Goal: Task Accomplishment & Management: Manage account settings

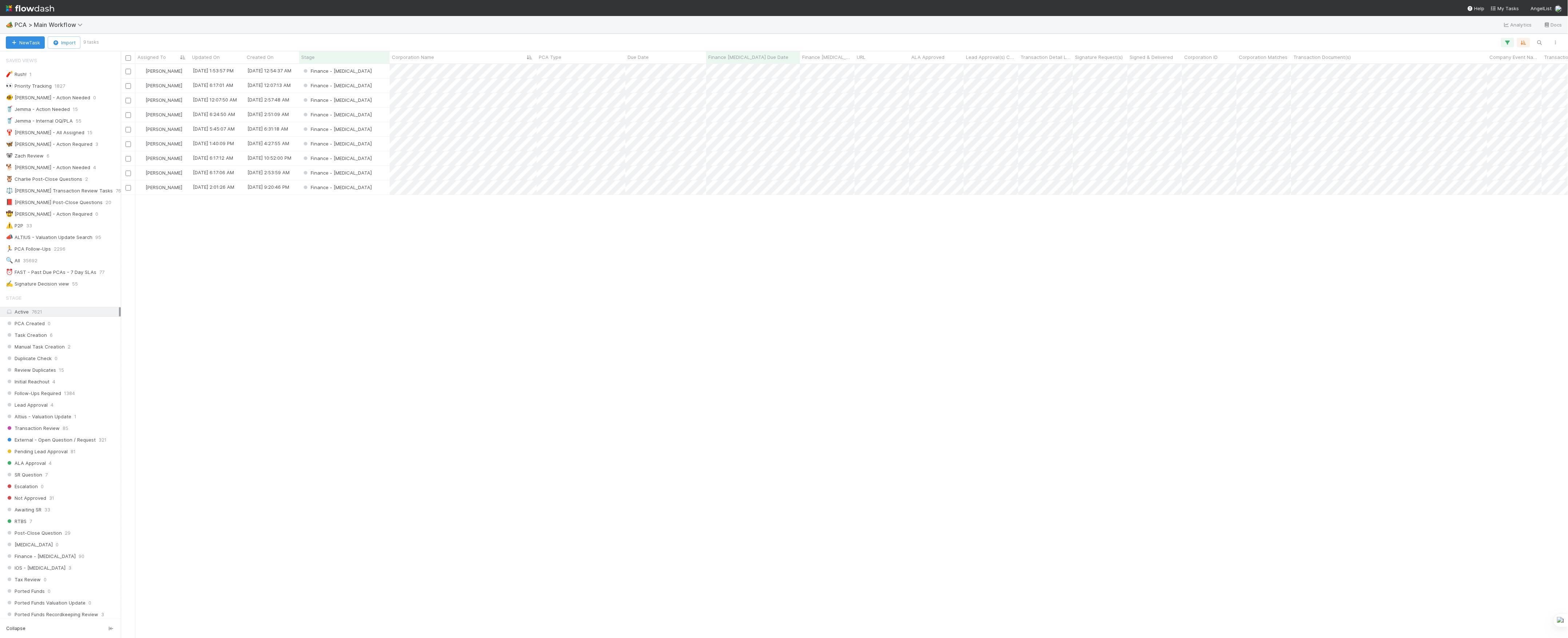
scroll to position [679, 0]
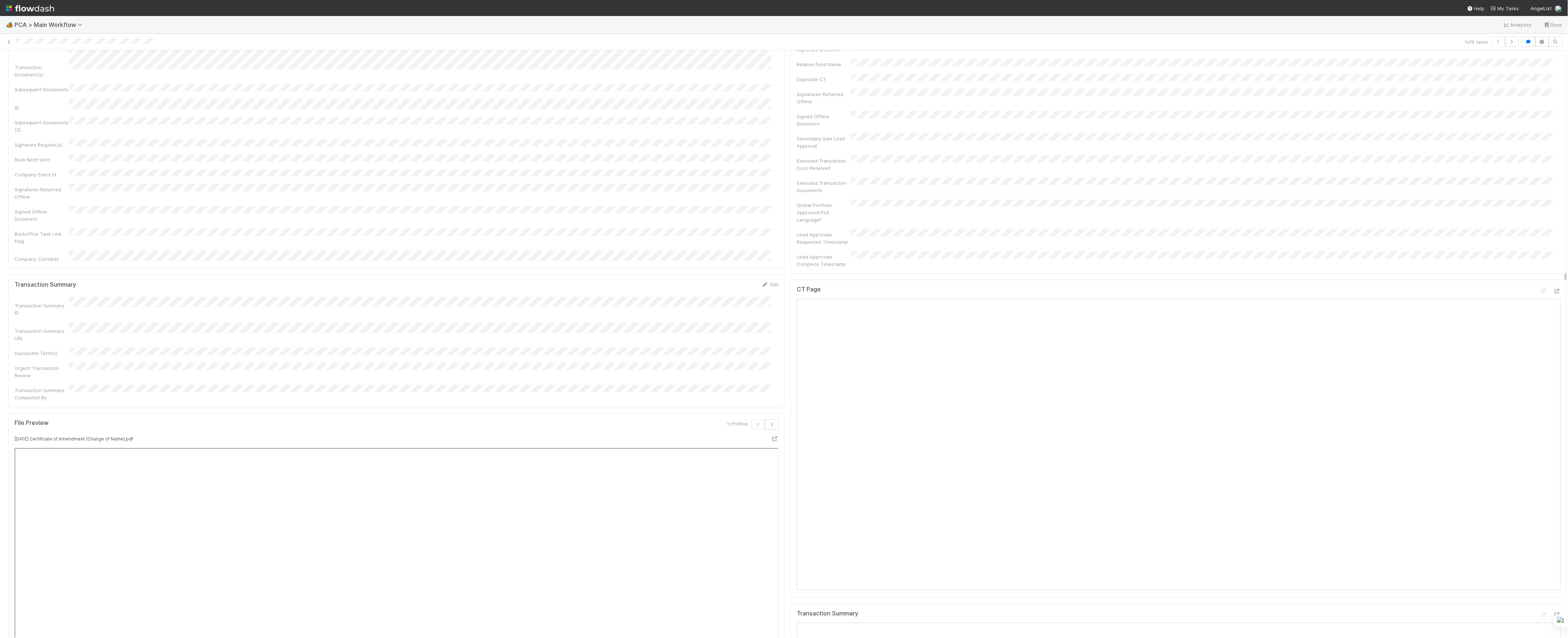
scroll to position [485, 0]
click at [1554, 258] on icon at bounding box center [1557, 260] width 8 height 5
click at [1554, 582] on icon at bounding box center [1557, 584] width 8 height 5
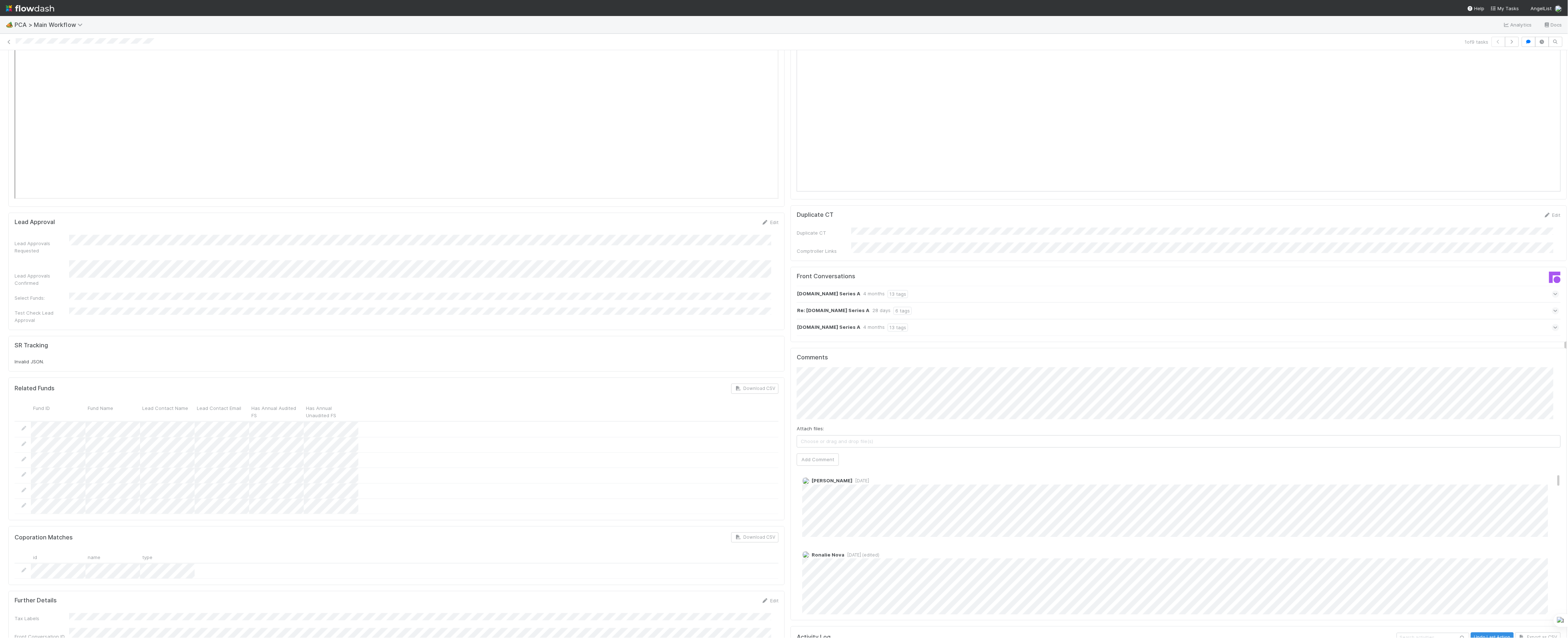
scroll to position [0, 0]
click at [797, 453] on button "Add Comment" at bounding box center [817, 460] width 42 height 12
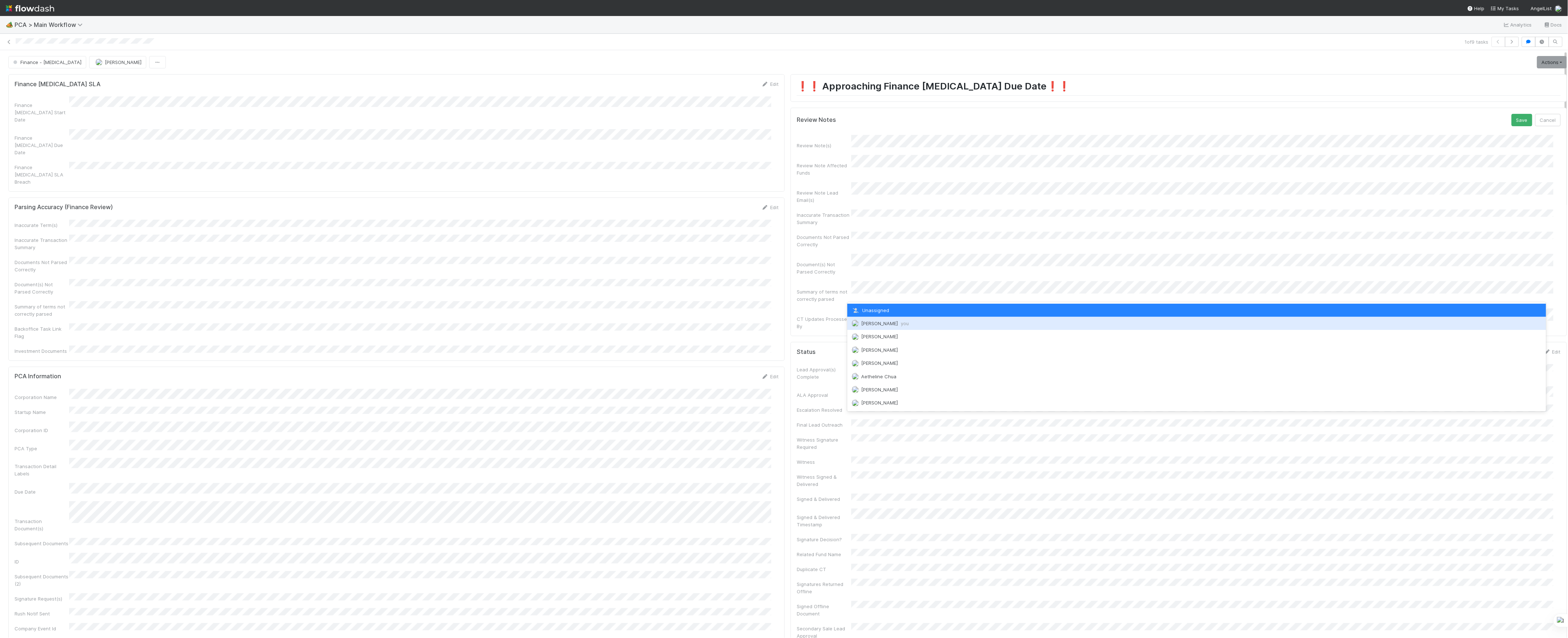
click at [868, 322] on span "Marvey Fuentes you" at bounding box center [884, 323] width 48 height 6
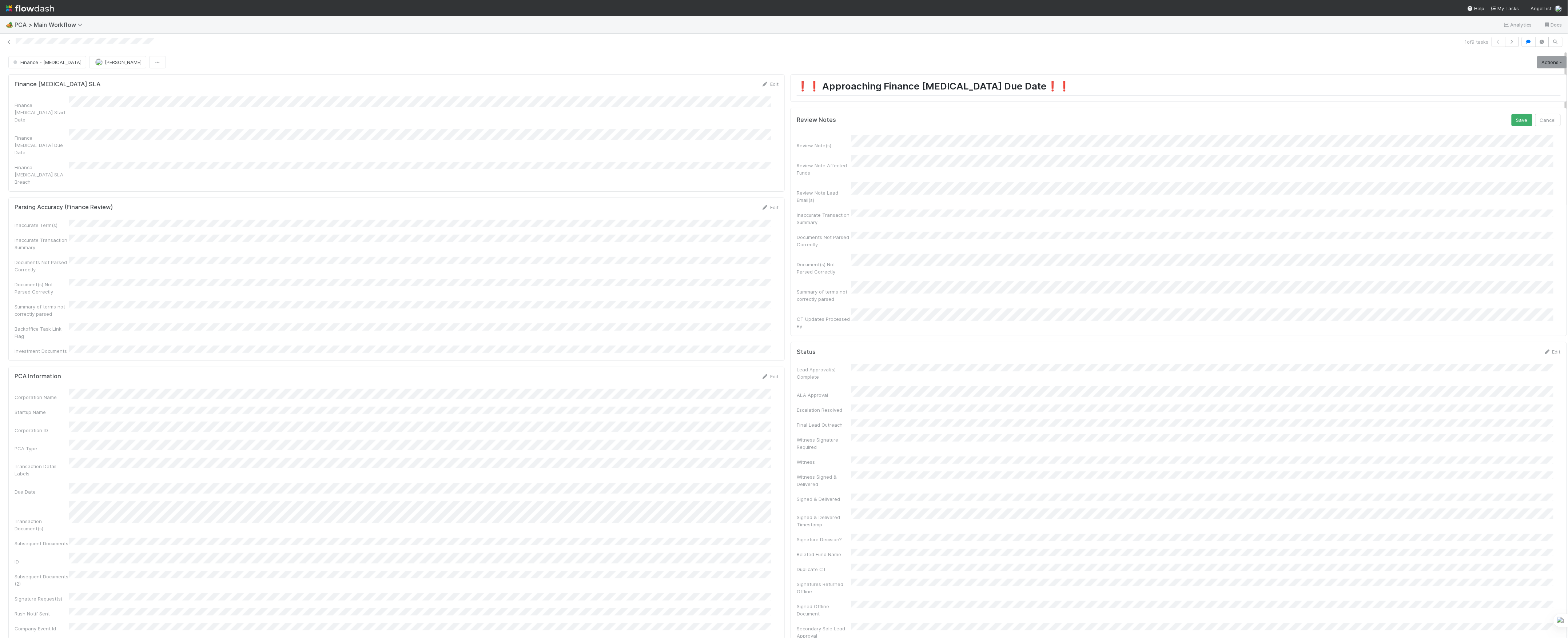
click at [1511, 114] on button "Save" at bounding box center [1522, 120] width 21 height 12
click at [1547, 61] on link "Actions" at bounding box center [1551, 62] width 30 height 12
click at [1494, 102] on button "Move to Finance Review" at bounding box center [1510, 98] width 118 height 10
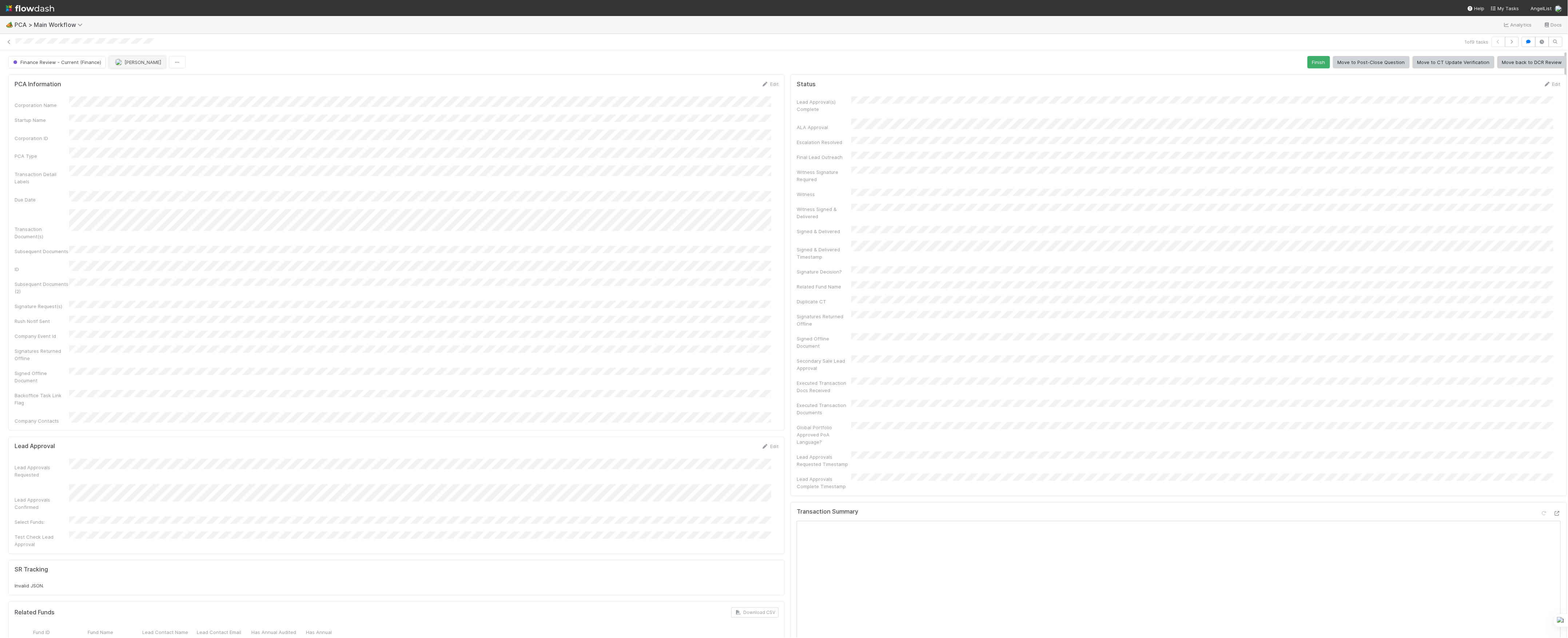
click at [133, 66] on button "[PERSON_NAME]" at bounding box center [137, 62] width 57 height 12
click at [9, 43] on icon at bounding box center [9, 42] width 8 height 5
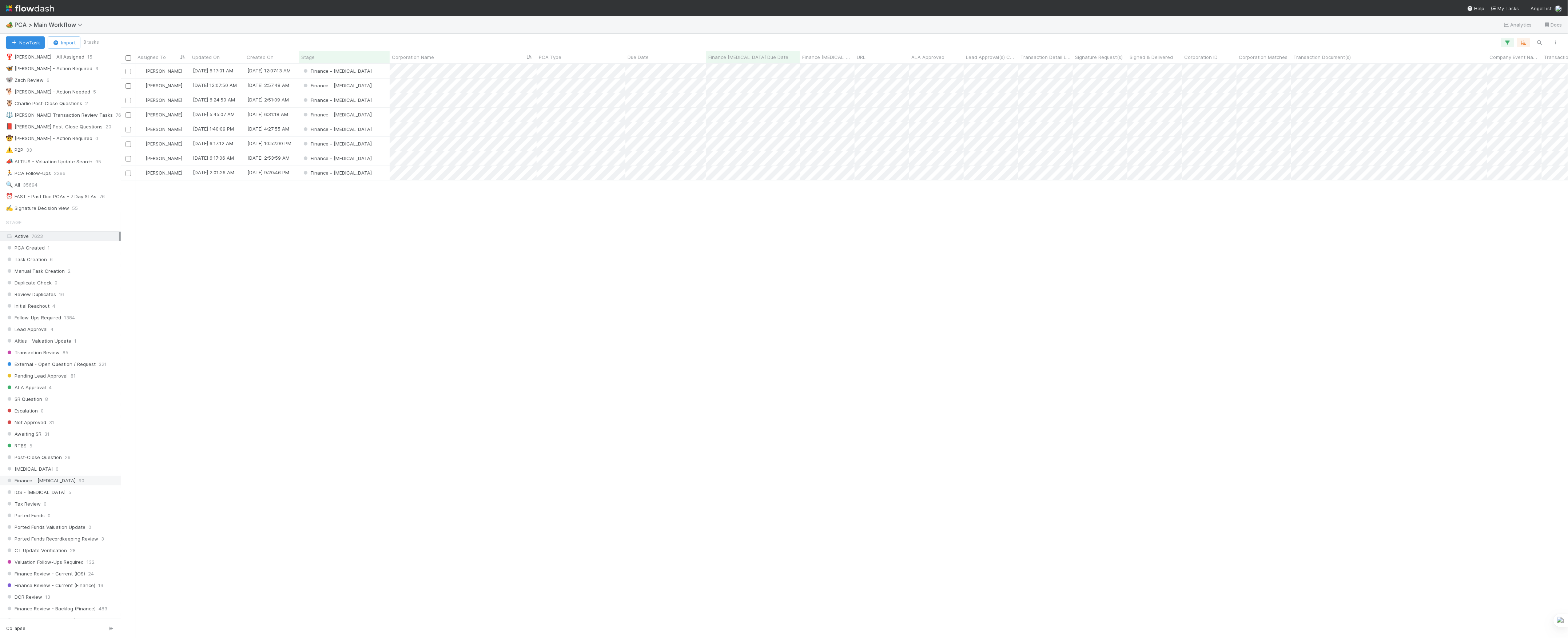
scroll to position [96, 0]
click at [374, 76] on div "Finance - [MEDICAL_DATA]" at bounding box center [344, 71] width 90 height 14
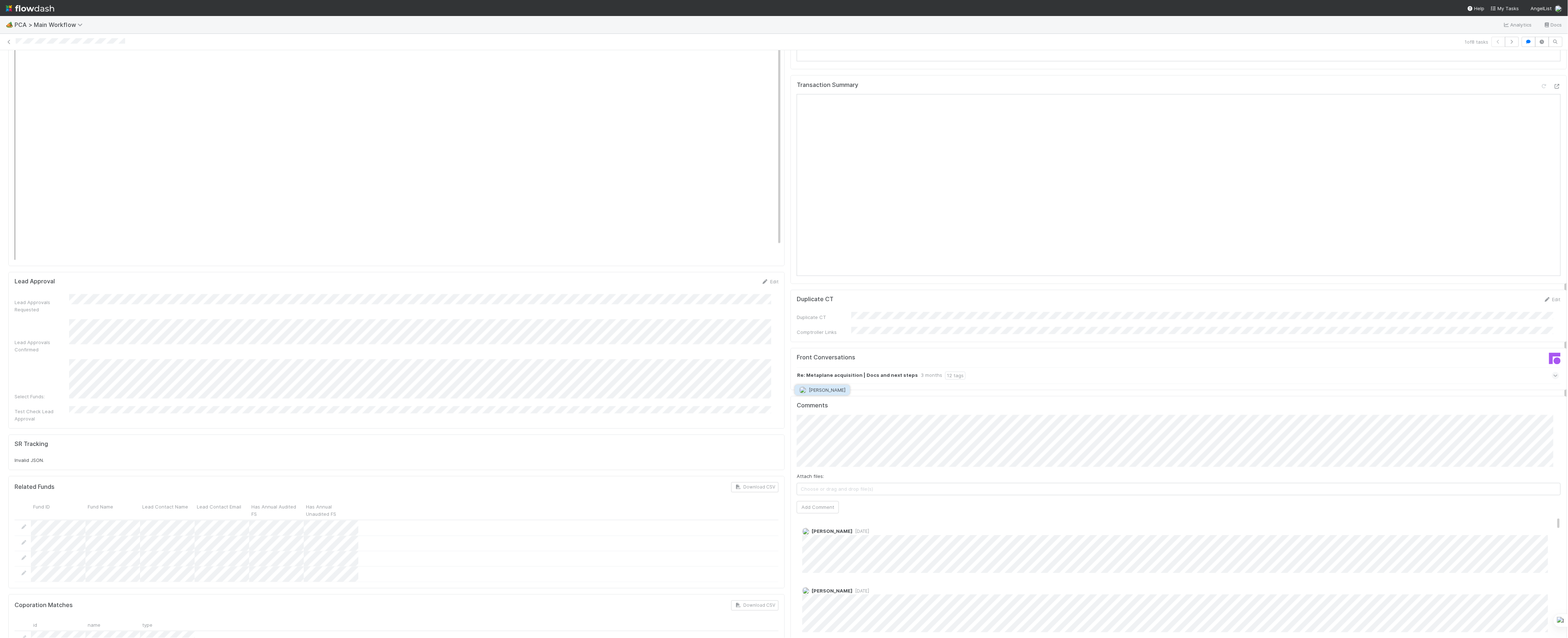
click at [839, 393] on button "[PERSON_NAME]" at bounding box center [822, 389] width 55 height 10
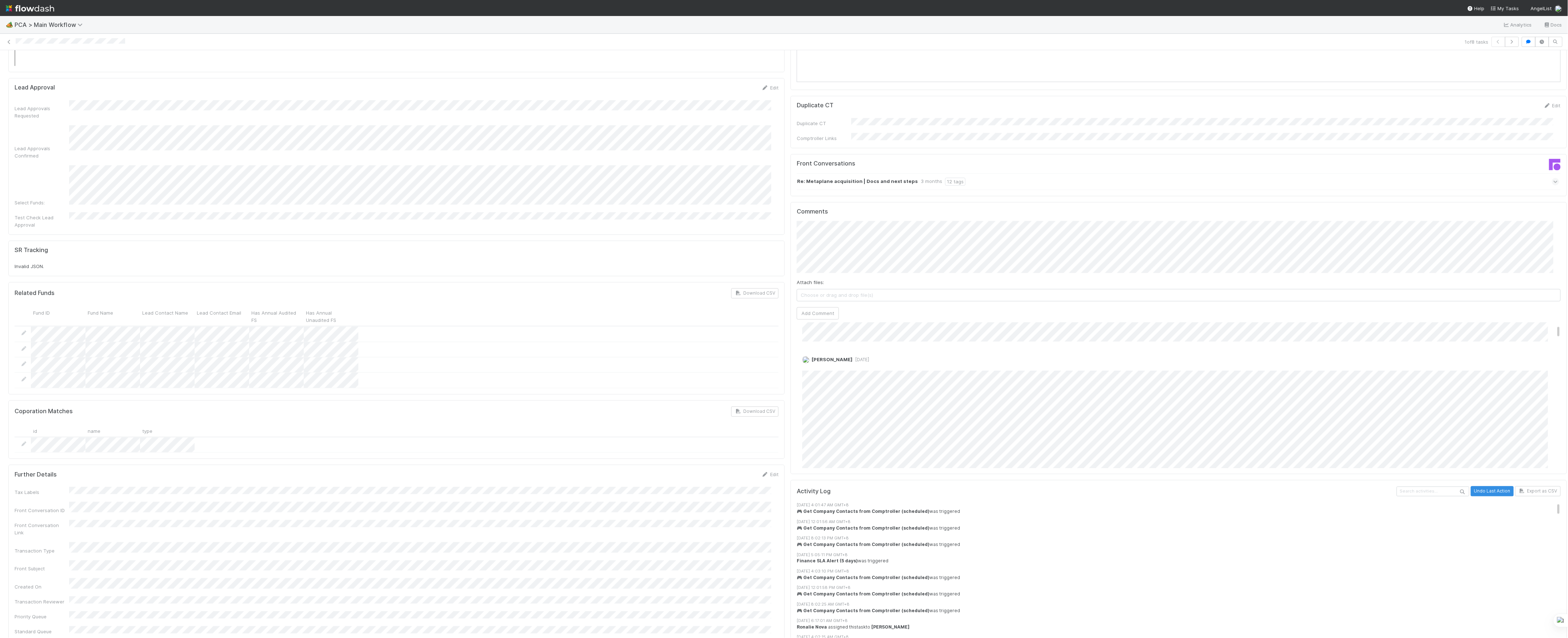
scroll to position [1080, 0]
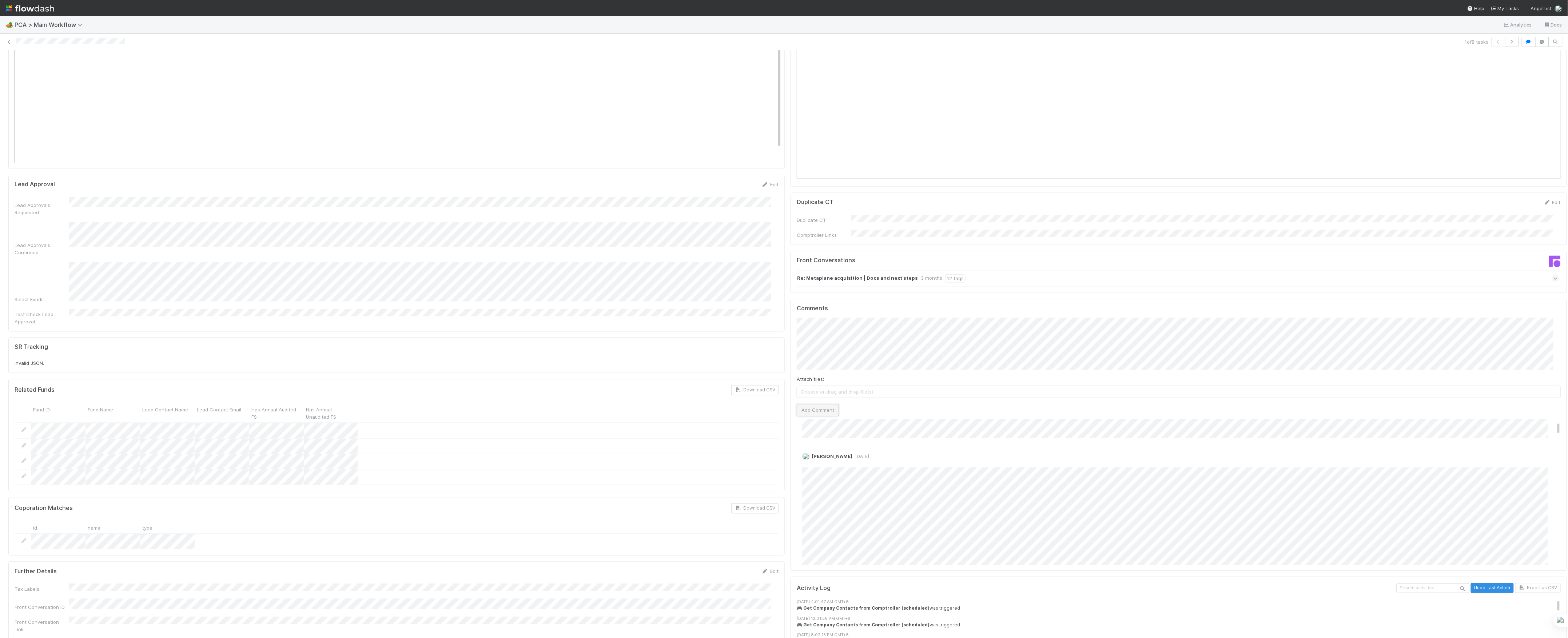
click at [817, 404] on button "Add Comment" at bounding box center [817, 410] width 42 height 12
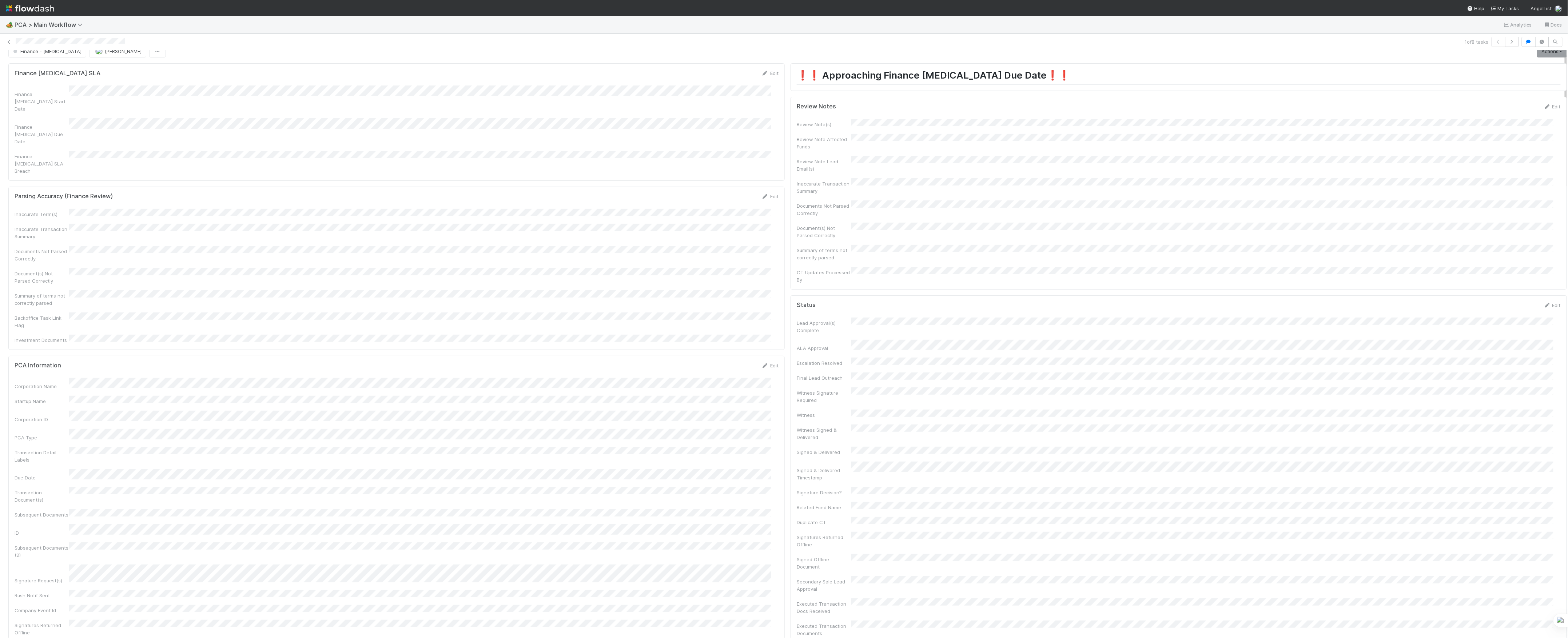
scroll to position [0, 0]
click at [97, 66] on button "[PERSON_NAME]" at bounding box center [117, 62] width 57 height 12
click at [53, 61] on button "Finance - [MEDICAL_DATA]" at bounding box center [47, 62] width 78 height 12
click at [41, 61] on span "Completed" at bounding box center [28, 62] width 34 height 6
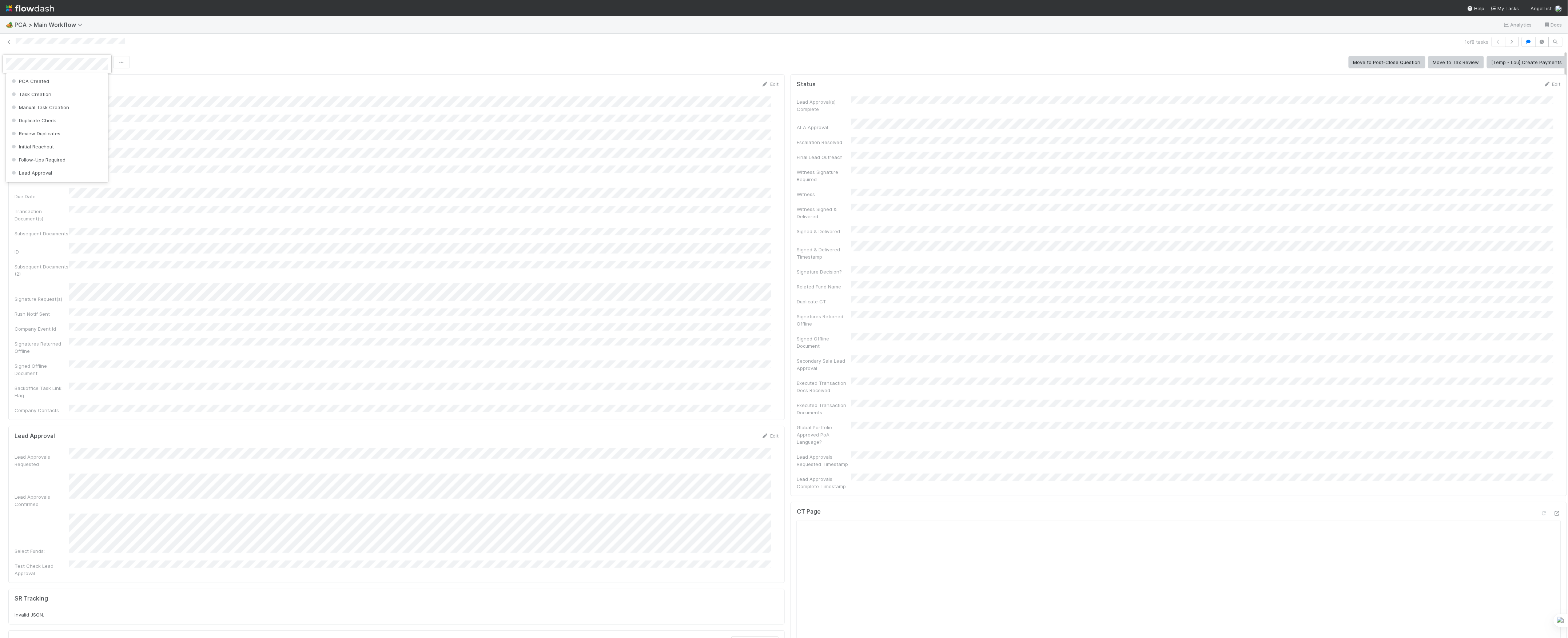
scroll to position [557, 0]
click at [382, 60] on div at bounding box center [784, 319] width 1568 height 638
click at [95, 61] on span "[PERSON_NAME]" at bounding box center [87, 62] width 37 height 6
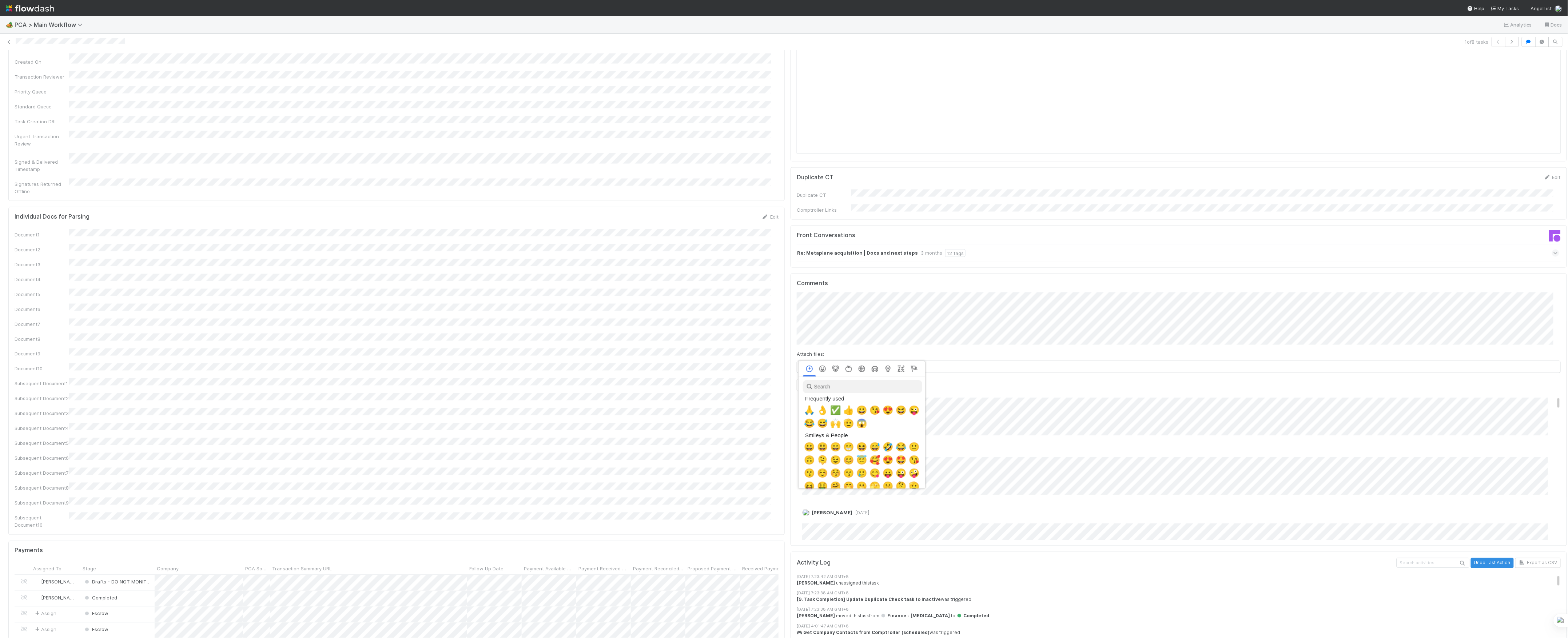
scroll to position [0, 4]
click at [802, 407] on span "🙏" at bounding box center [808, 410] width 11 height 10
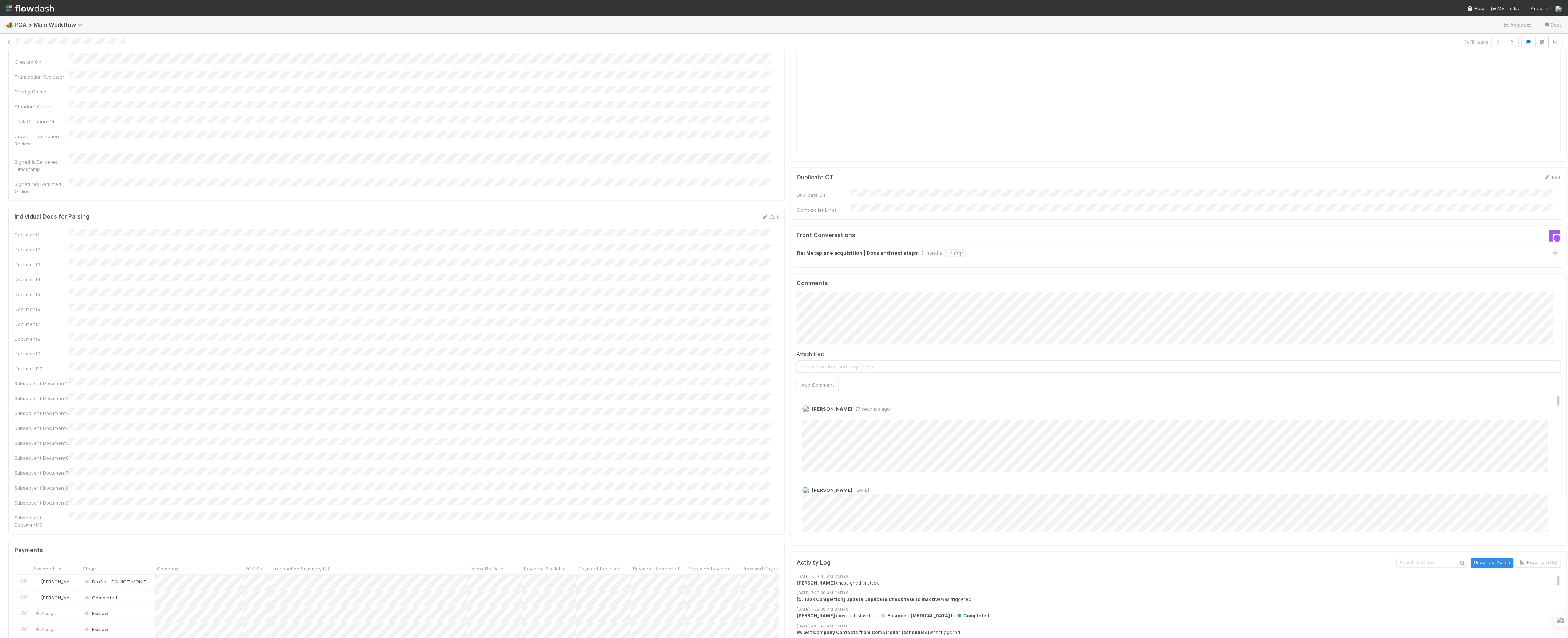
drag, startPoint x: 891, startPoint y: 311, endPoint x: 892, endPoint y: 305, distance: 6.1
click at [891, 351] on div "Attach files: Choose or drag and drop file(s)" at bounding box center [1179, 362] width 764 height 23
click at [775, 296] on div "PCA Information Edit Corporation Name Startup Name Corporation ID PCA Type Tran…" at bounding box center [788, 174] width 1565 height 1951
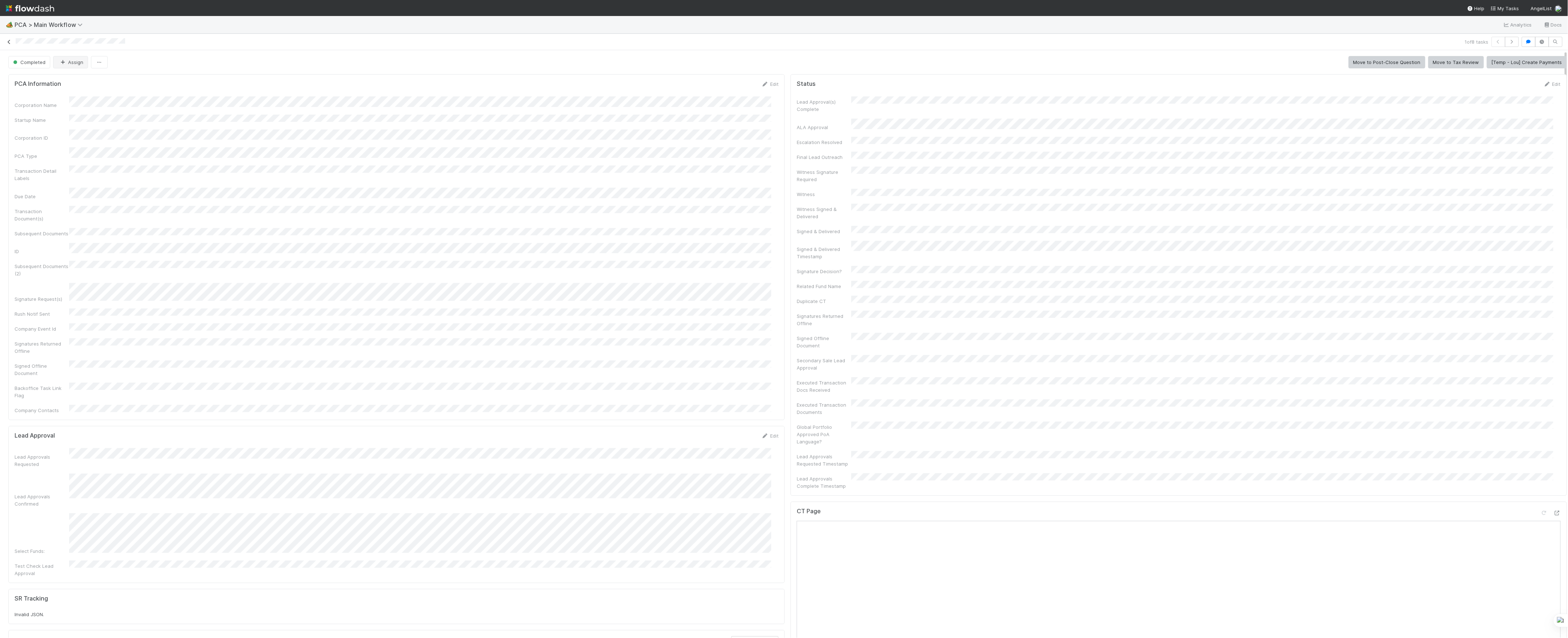
click at [9, 43] on icon at bounding box center [9, 42] width 8 height 5
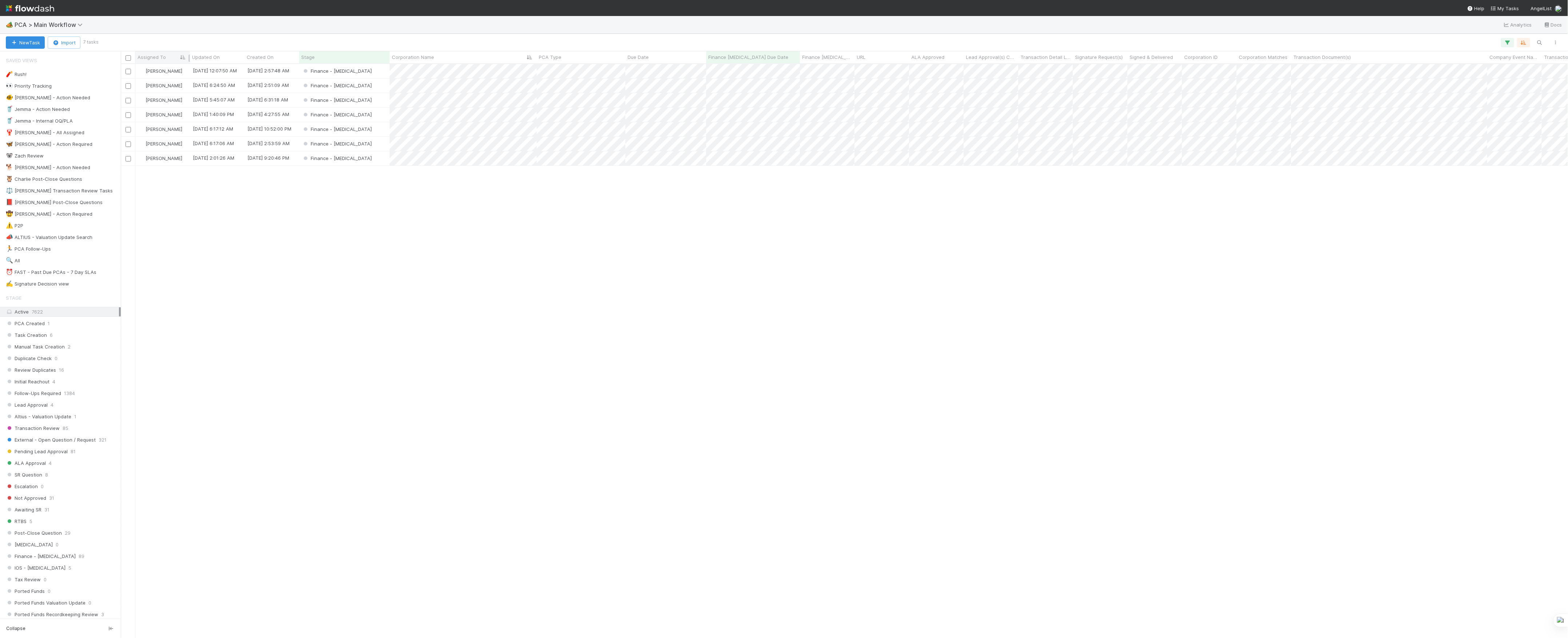
scroll to position [566, 1440]
click at [377, 86] on div "Finance - [MEDICAL_DATA]" at bounding box center [344, 85] width 90 height 14
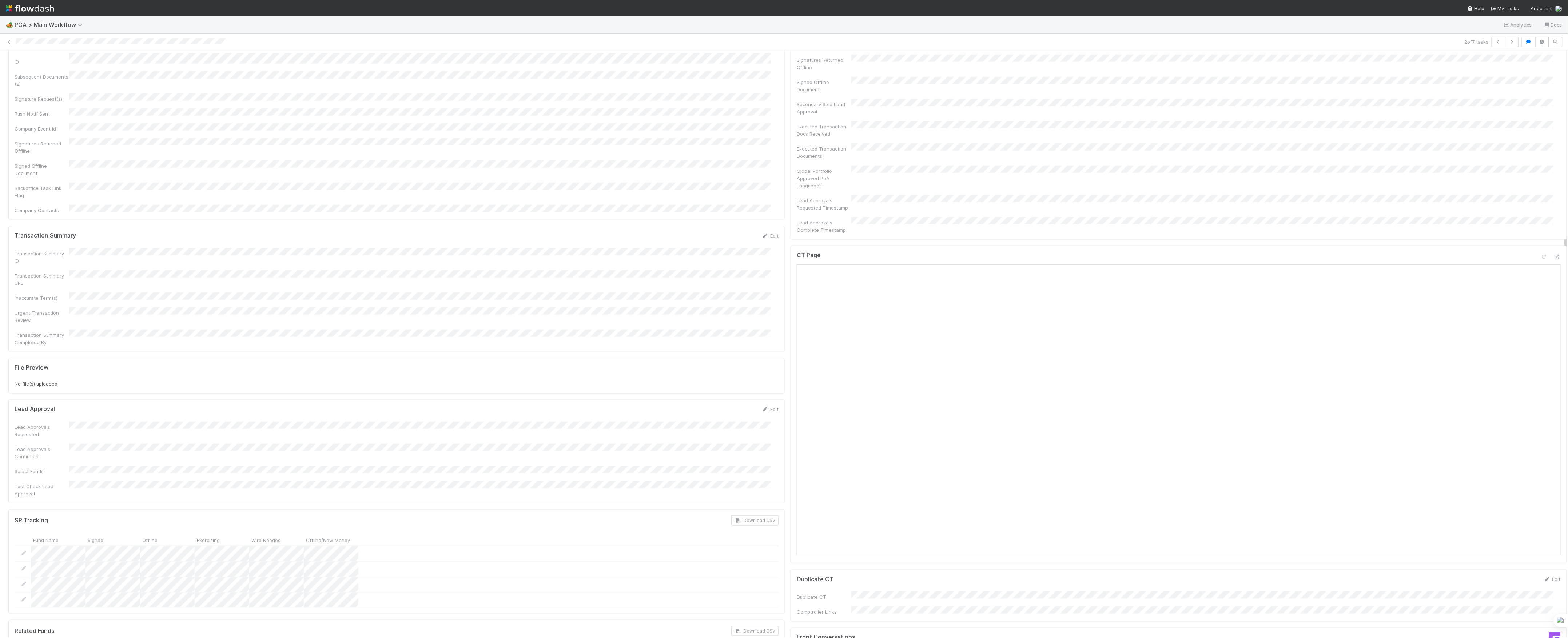
scroll to position [436, 0]
click at [1554, 300] on icon at bounding box center [1557, 302] width 8 height 5
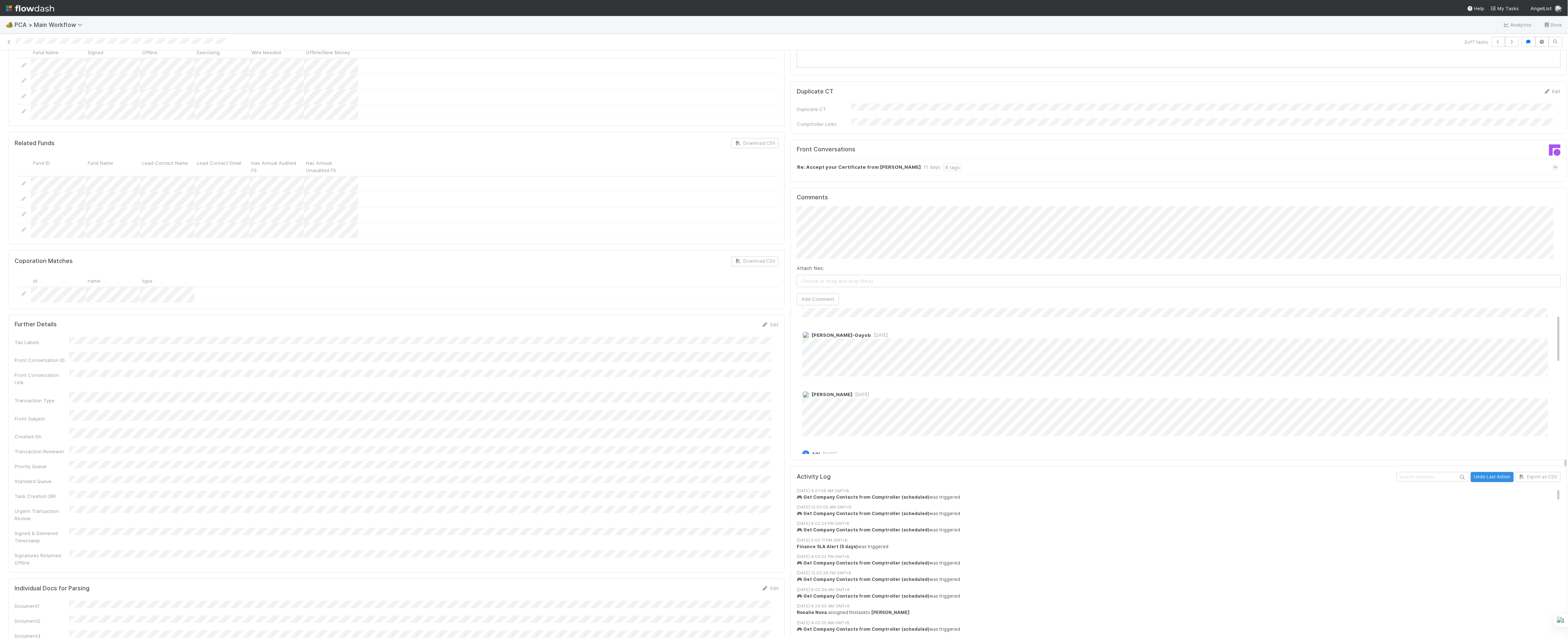
scroll to position [0, 0]
click at [818, 293] on button "Add Comment" at bounding box center [817, 299] width 42 height 12
click at [808, 328] on link "Edit" at bounding box center [812, 331] width 8 height 6
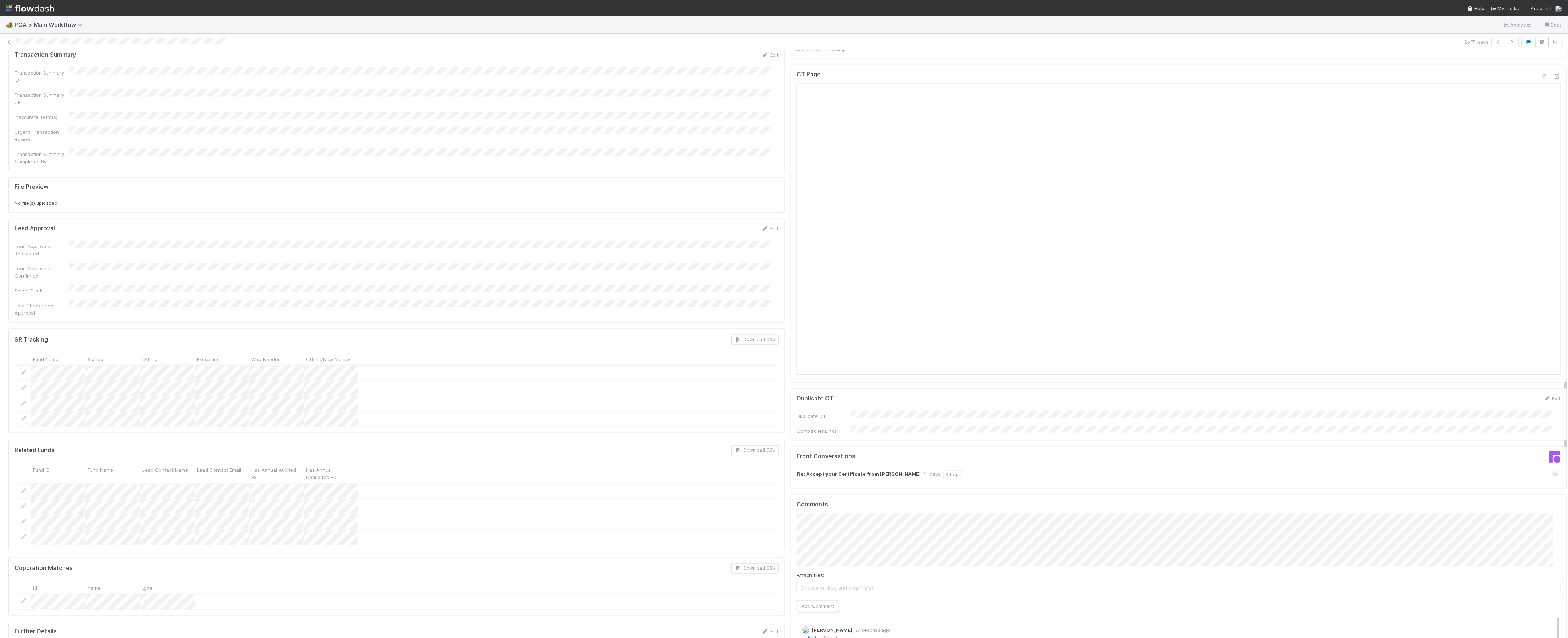
scroll to position [728, 0]
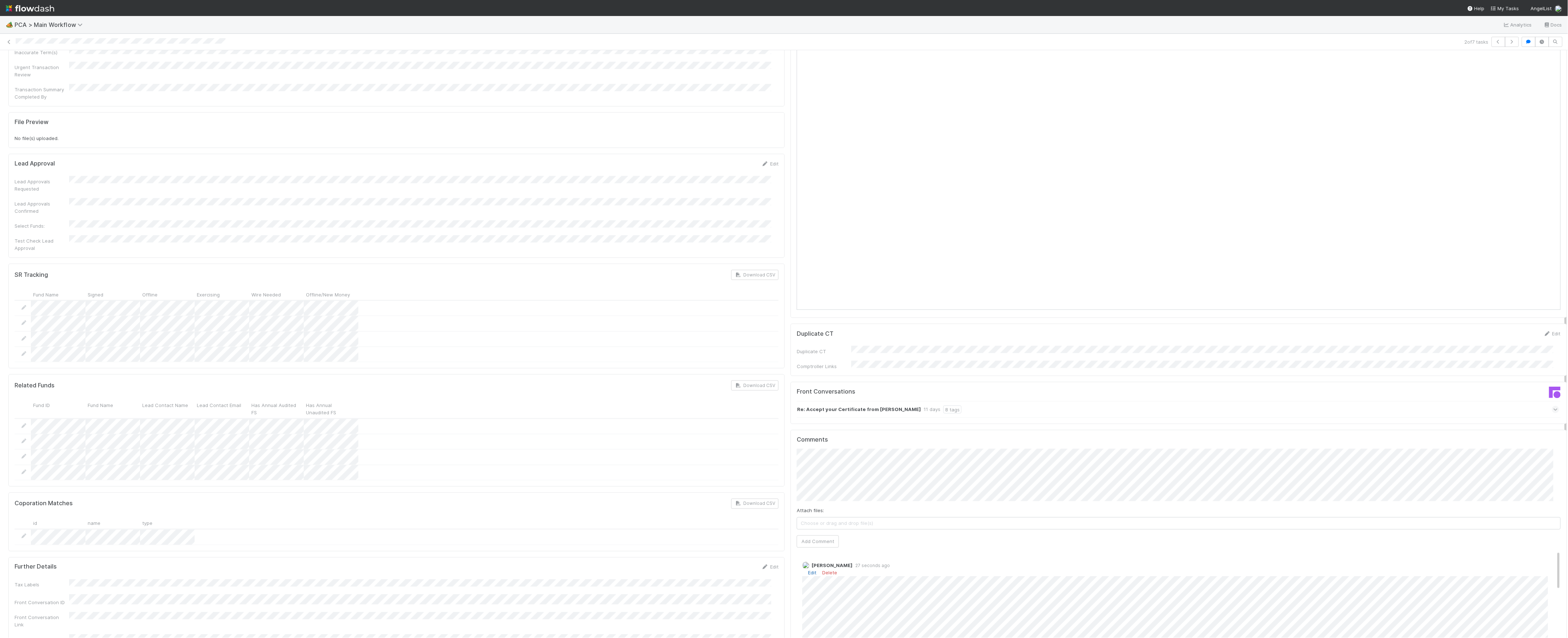
click at [808, 570] on link "Edit" at bounding box center [812, 573] width 8 height 6
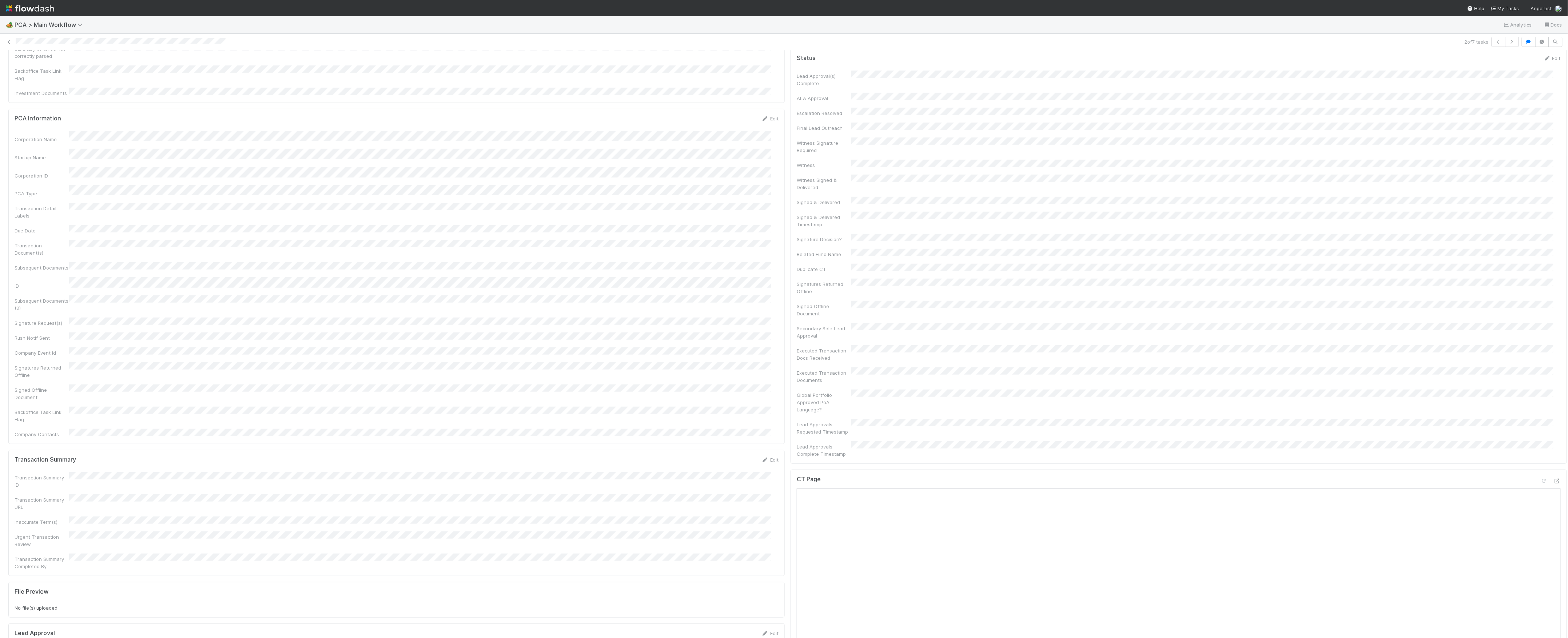
scroll to position [0, 0]
click at [28, 68] on button "Finance - ICU" at bounding box center [47, 62] width 78 height 12
click at [110, 64] on span "[PERSON_NAME]" at bounding box center [113, 62] width 37 height 6
click at [1554, 460] on icon at bounding box center [1557, 462] width 8 height 5
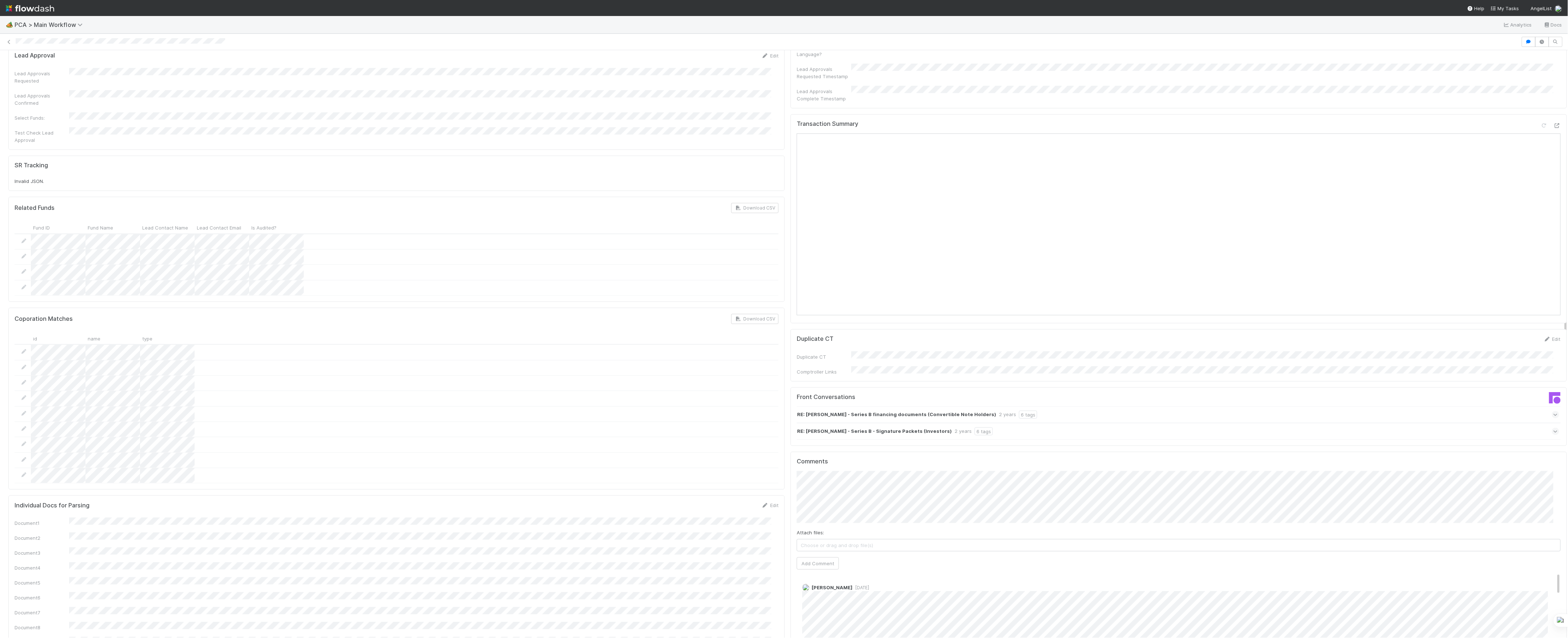
scroll to position [728, 0]
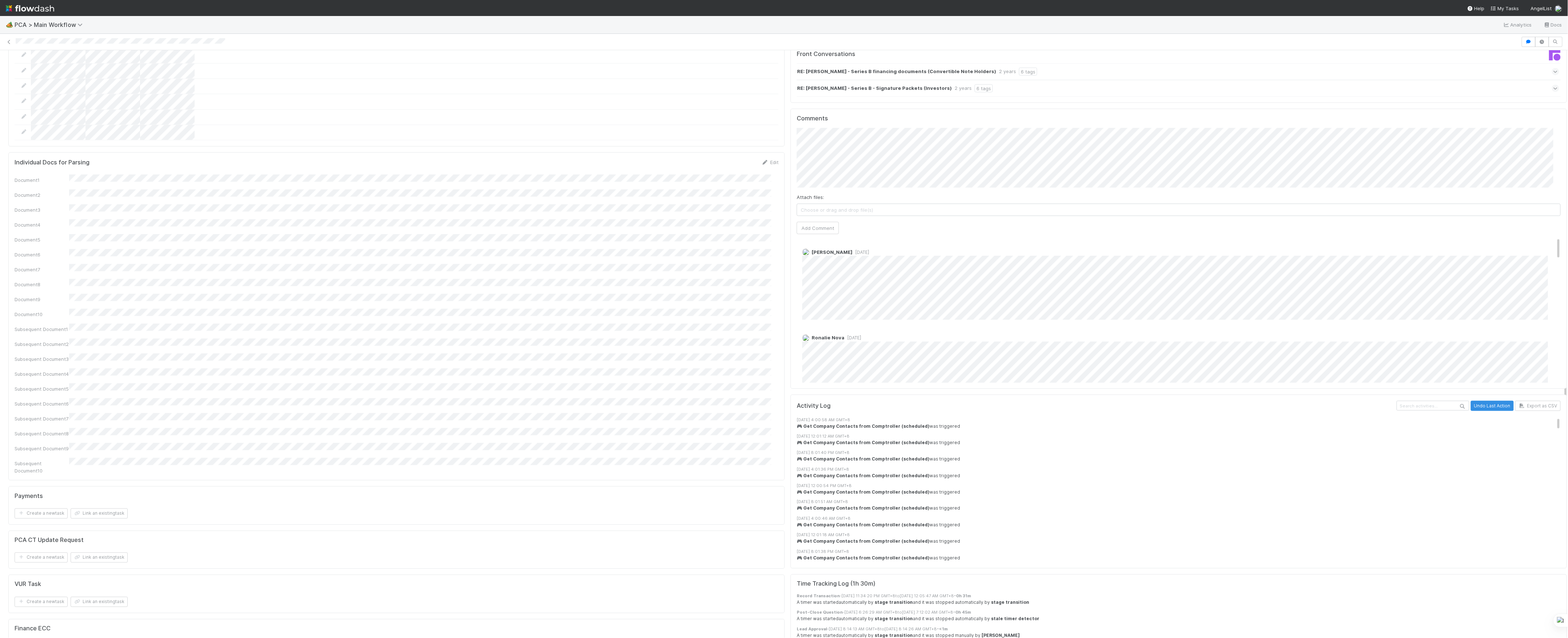
click at [737, 141] on div "PCA Information Edit Corporation Name Startup Name Corporation ID PCA Type Tran…" at bounding box center [788, 145] width 1565 height 1601
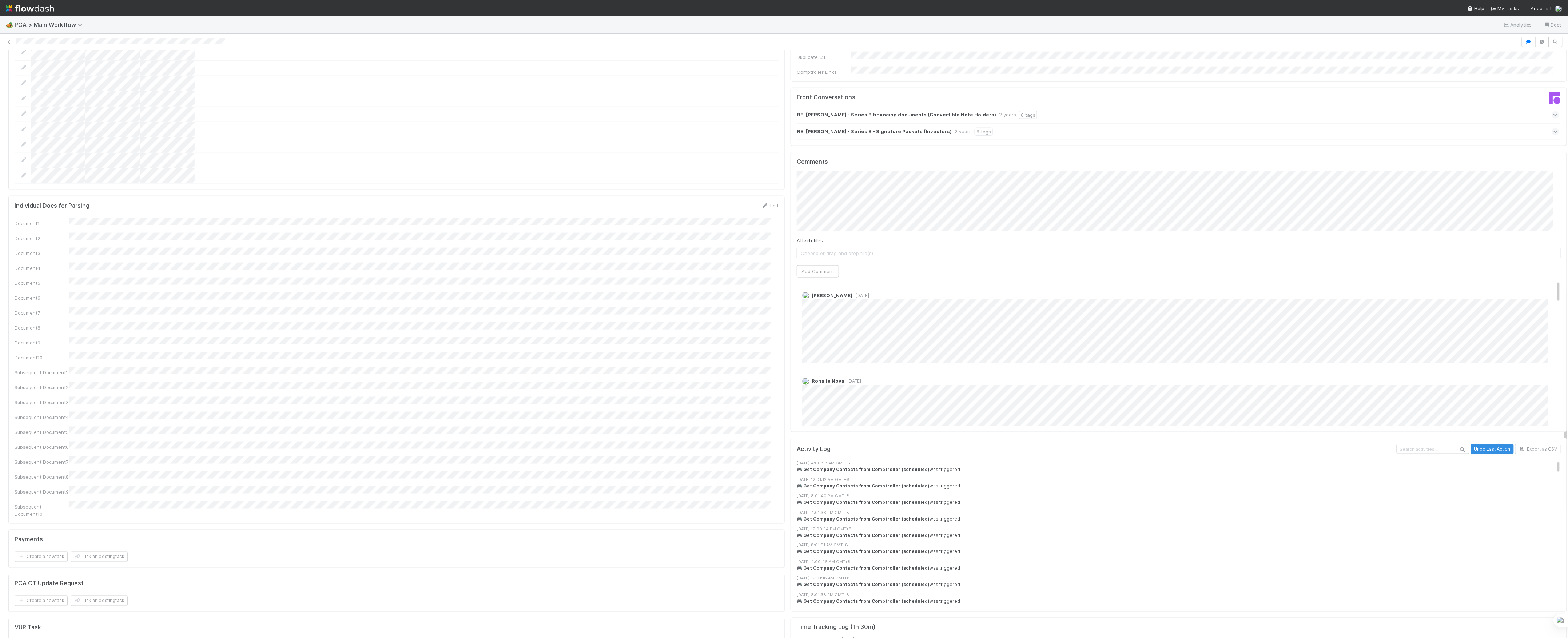
scroll to position [630, 0]
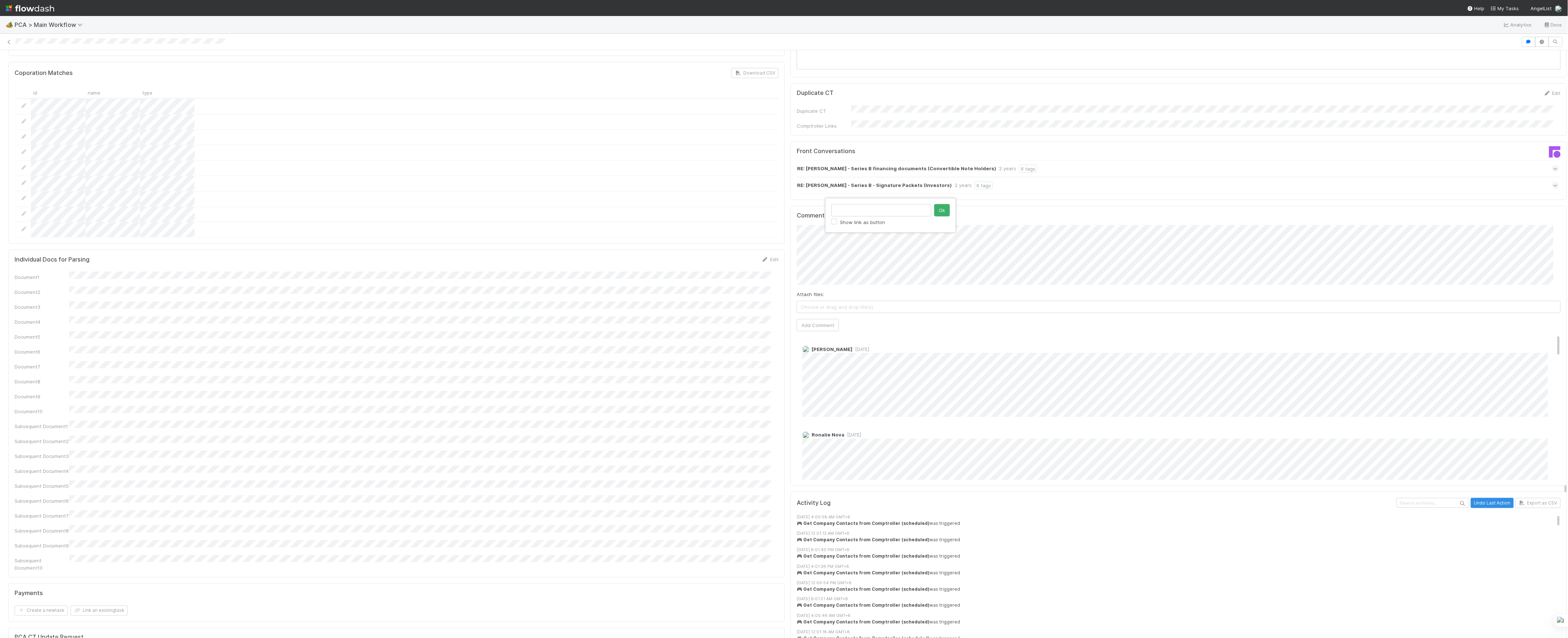
type input "https://app.frontapp.com/open/cnv_qjsxflz"
click button "Ok" at bounding box center [942, 210] width 16 height 12
click at [797, 333] on button "Add Comment" at bounding box center [817, 340] width 42 height 12
click at [805, 345] on div "Edit Delete" at bounding box center [1182, 349] width 760 height 8
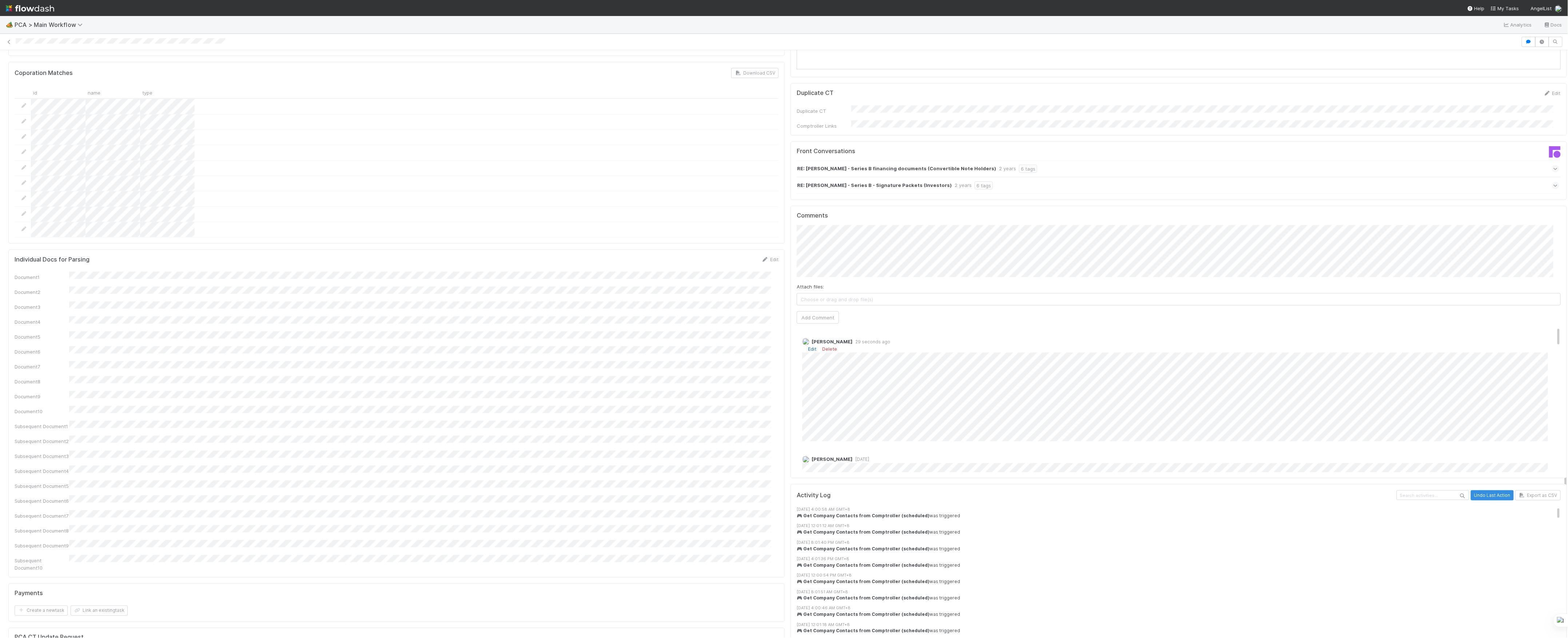
click at [808, 346] on link "Edit" at bounding box center [812, 349] width 8 height 6
click at [834, 412] on span "[PERSON_NAME]" at bounding box center [840, 411] width 37 height 6
click at [849, 393] on button "Ronalie Nova" at bounding box center [862, 391] width 48 height 10
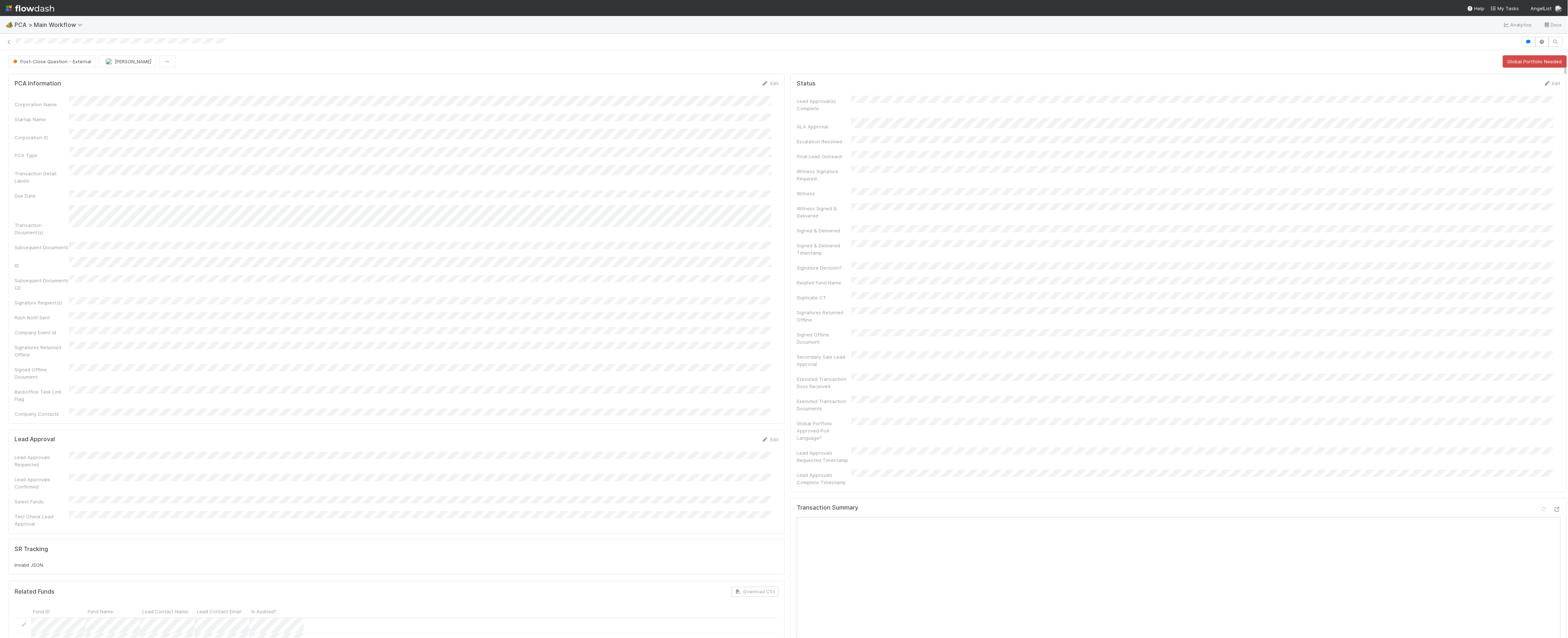
scroll to position [0, 0]
click at [10, 43] on icon at bounding box center [9, 42] width 8 height 5
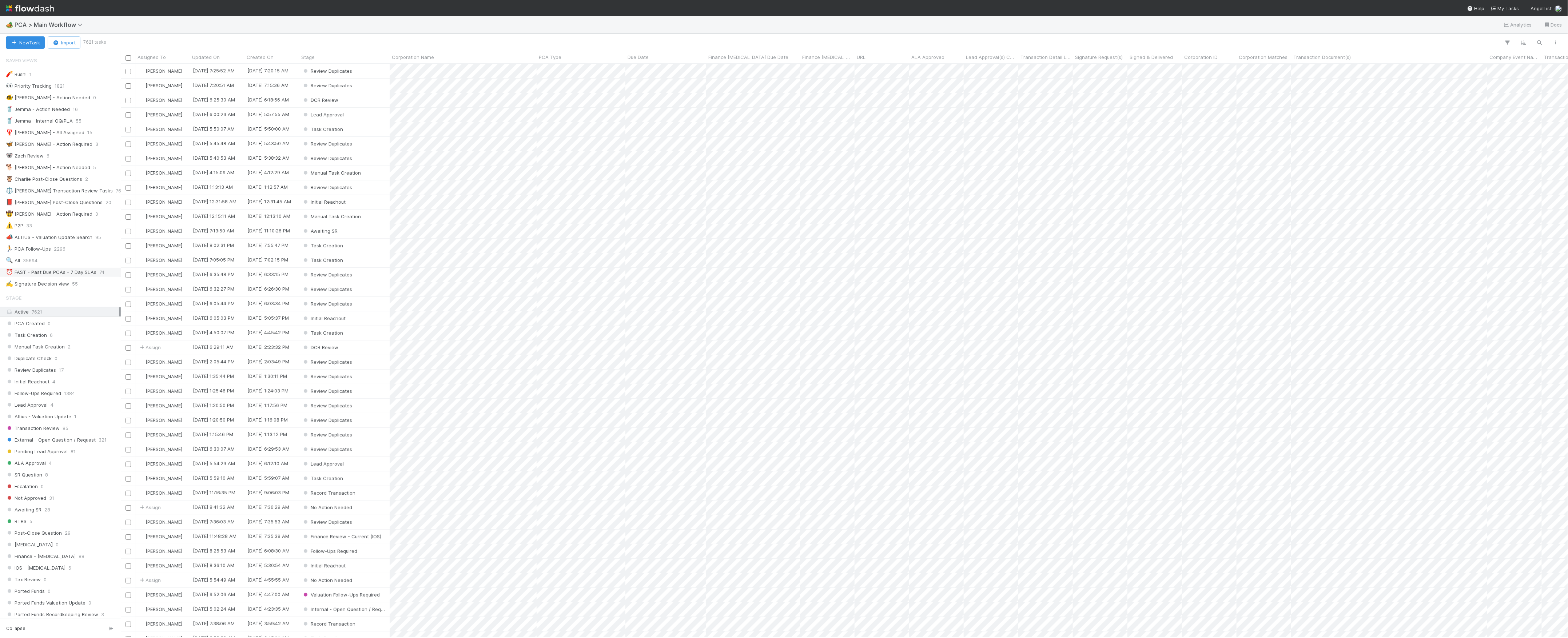
click at [44, 277] on div "⏰ FAST - Past Due PCAs - 7 Day SLAs" at bounding box center [50, 271] width 90 height 9
click at [57, 502] on span "45" at bounding box center [58, 497] width 6 height 9
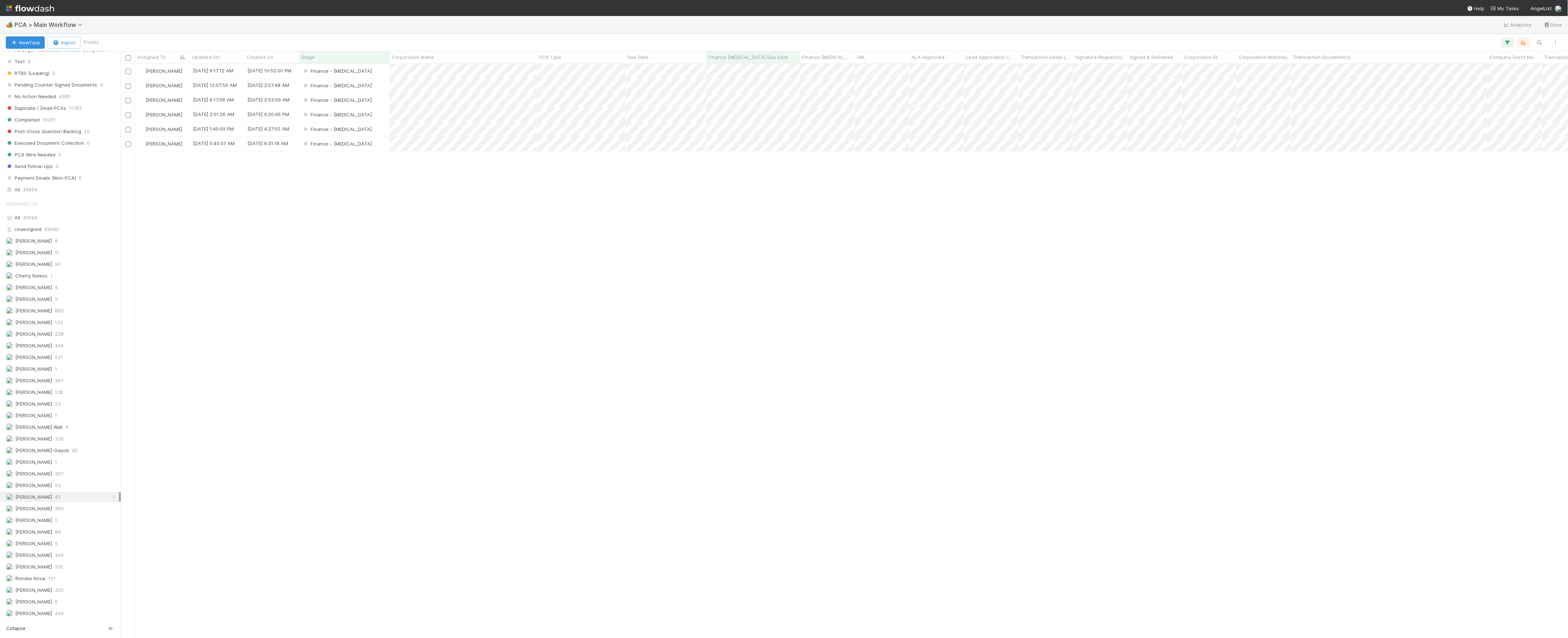
scroll to position [566, 1440]
click at [413, 56] on span "Corporation Name" at bounding box center [412, 57] width 42 height 8
click at [424, 70] on div "Sort A → Z" at bounding box center [434, 71] width 83 height 11
click at [373, 101] on div "Finance - [MEDICAL_DATA]" at bounding box center [344, 100] width 90 height 14
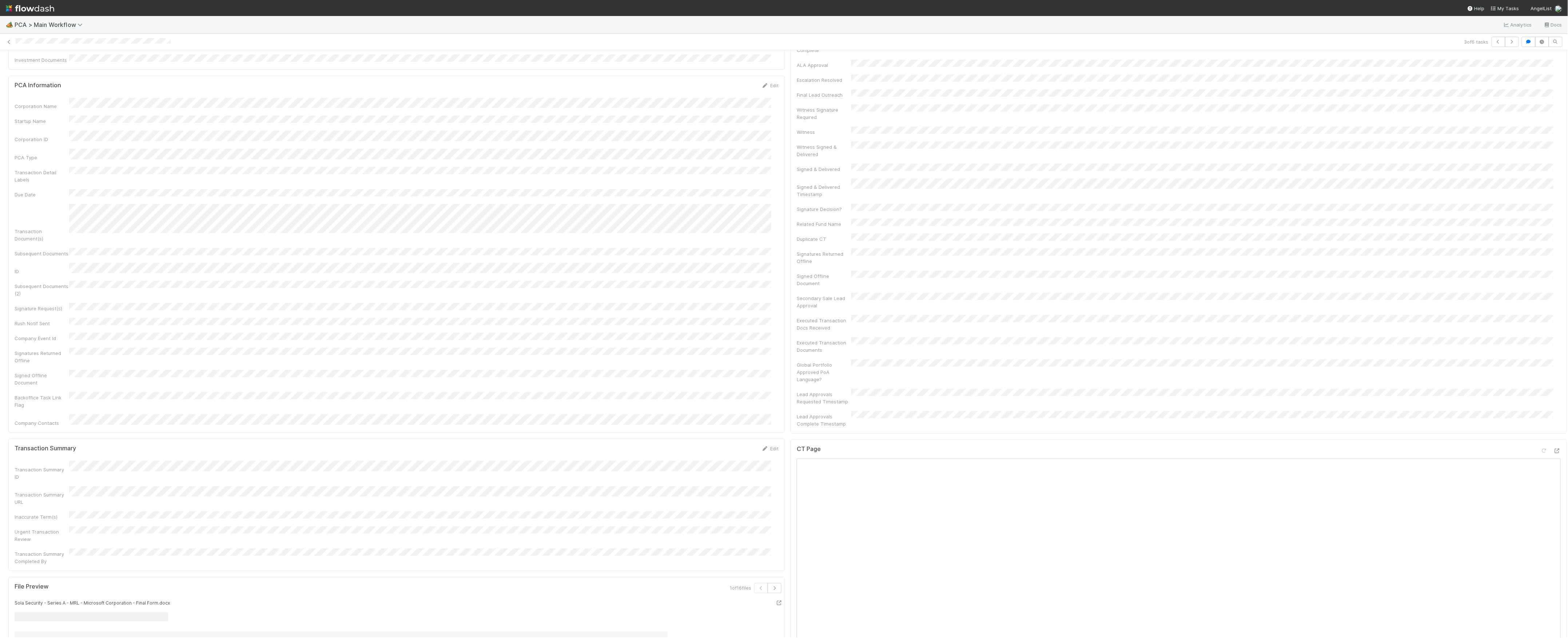
scroll to position [582, 0]
click at [1554, 158] on icon at bounding box center [1557, 160] width 8 height 5
click at [1554, 482] on icon at bounding box center [1557, 484] width 8 height 5
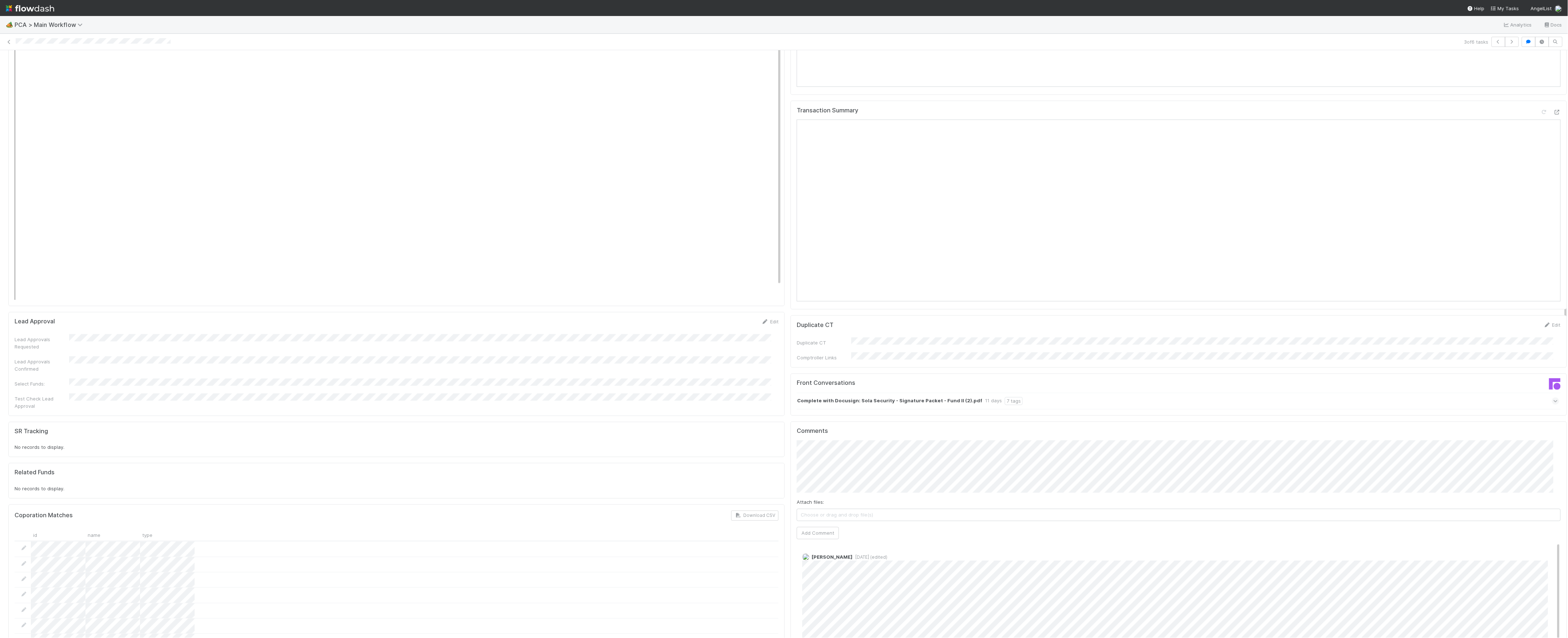
scroll to position [969, 0]
type input "https://comptroller.internal.angellist.com/v/review_data_change_requests?compan…"
click button "Ok" at bounding box center [942, 394] width 16 height 12
click at [814, 518] on button "Add Comment" at bounding box center [817, 524] width 42 height 12
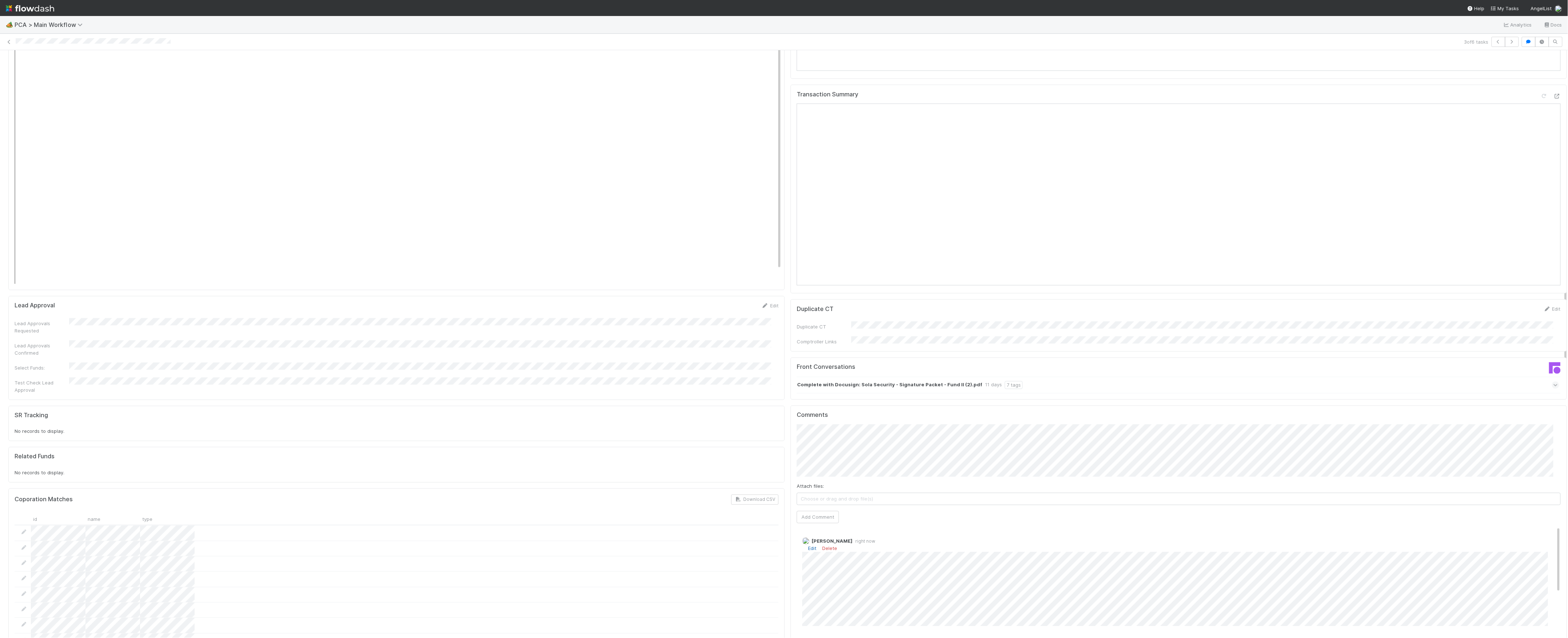
click at [808, 546] on link "Edit" at bounding box center [812, 548] width 8 height 6
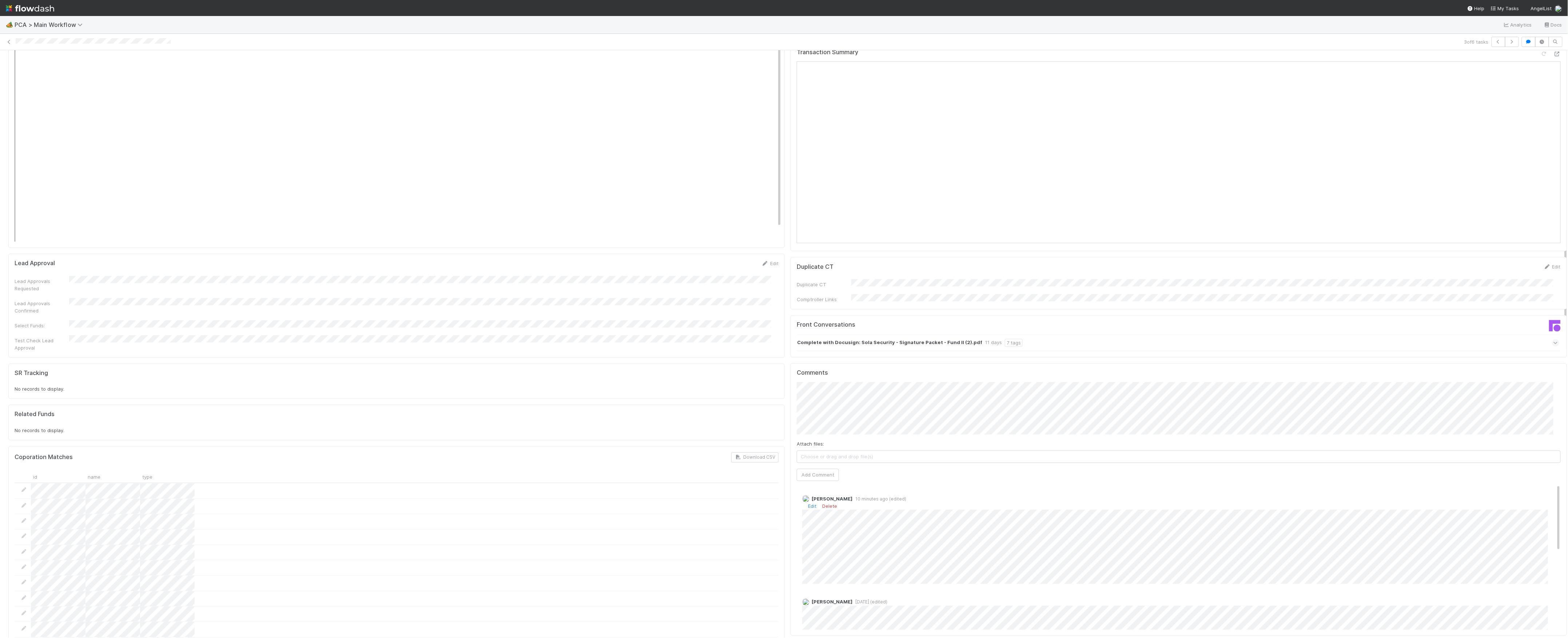
scroll to position [1115, 0]
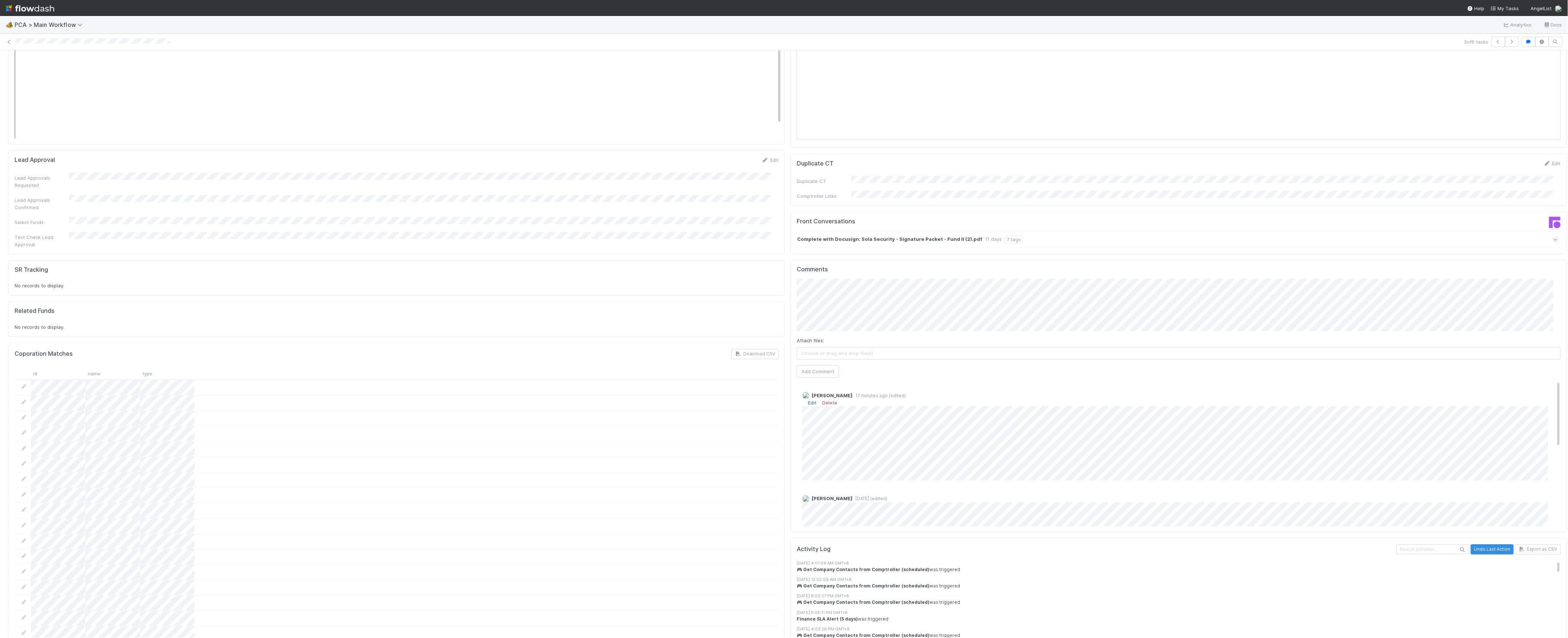
click at [808, 400] on link "Edit" at bounding box center [812, 403] width 8 height 6
click at [797, 418] on div "Marvey Fuentes 18 minutes ago (edited)" at bounding box center [1182, 439] width 771 height 105
click at [840, 429] on span "[PERSON_NAME]" at bounding box center [838, 429] width 37 height 6
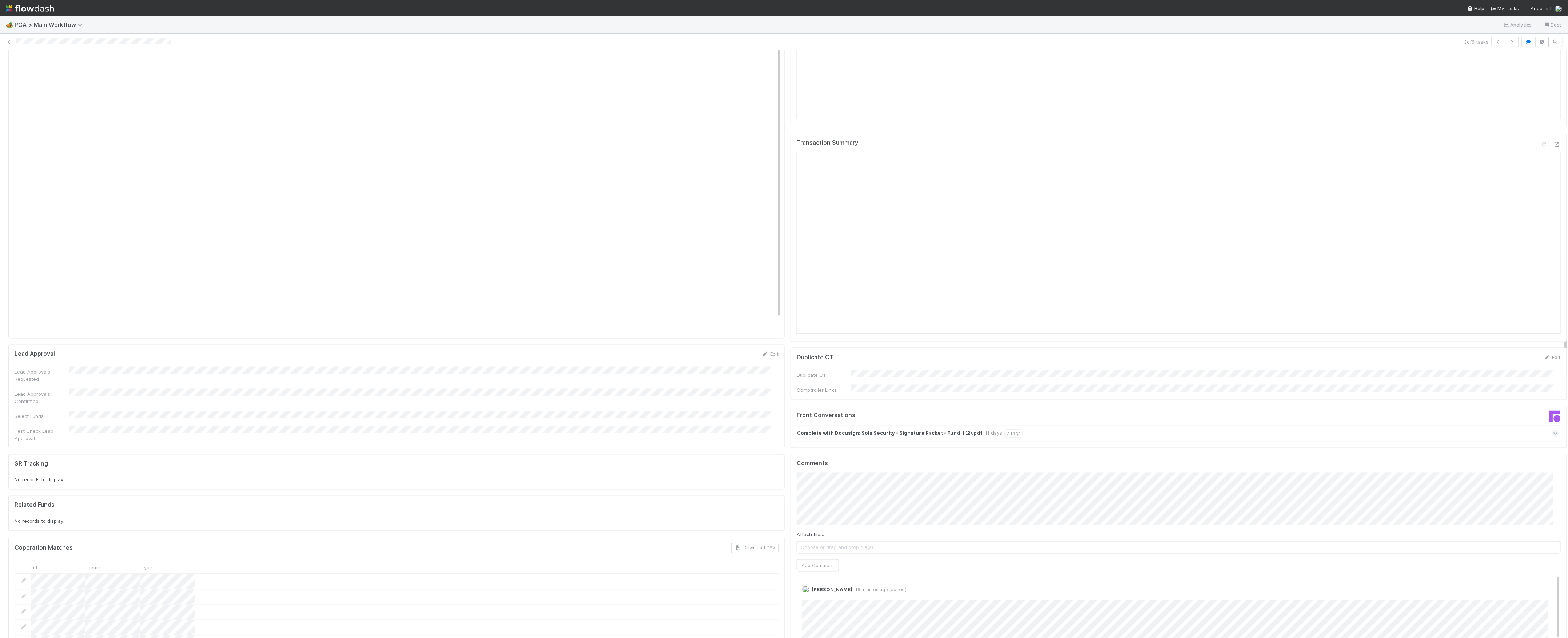
scroll to position [1018, 0]
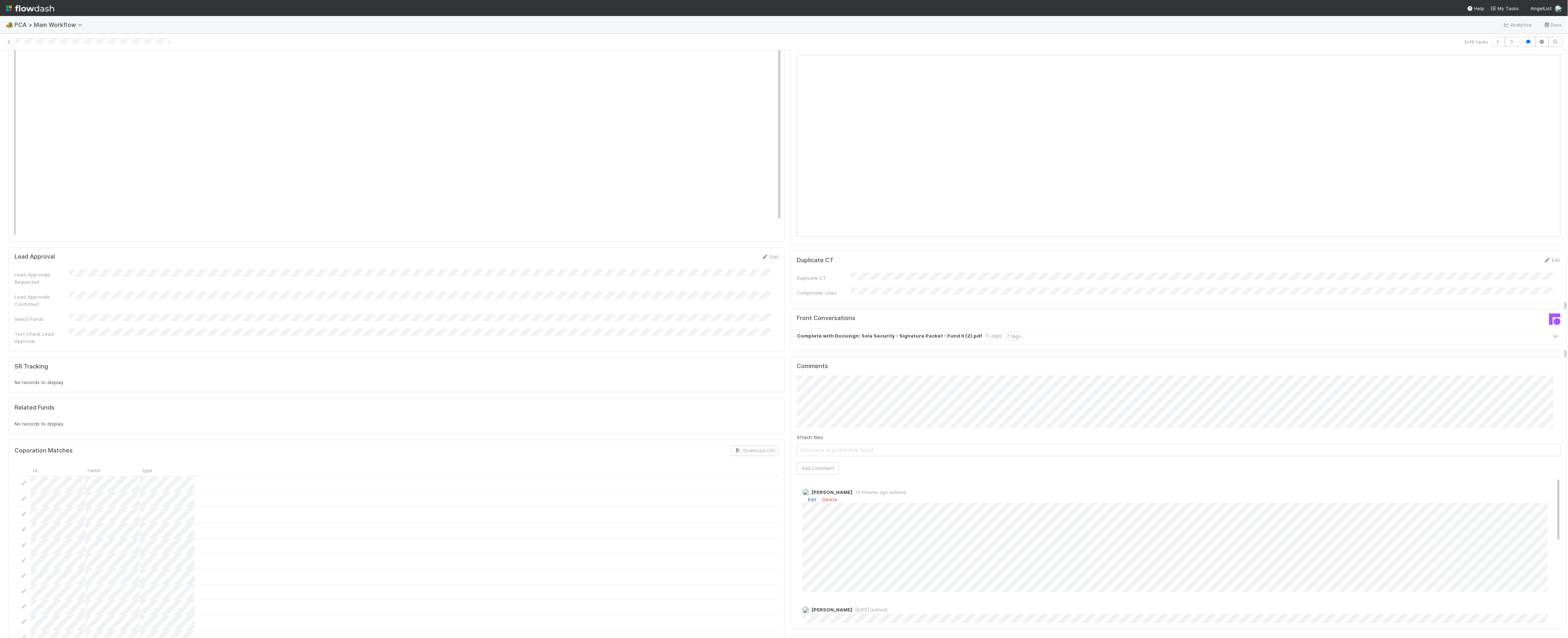
click at [808, 497] on link "Edit" at bounding box center [812, 500] width 8 height 6
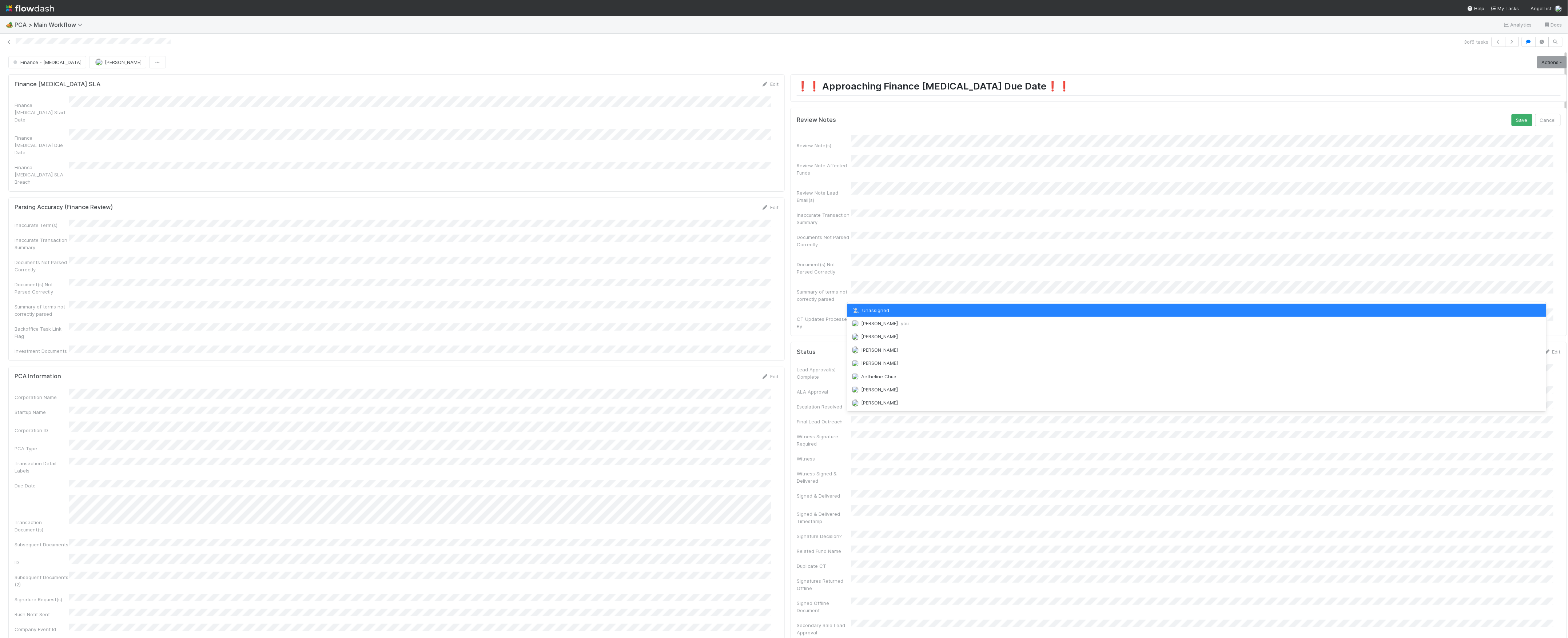
click at [875, 321] on span "Marvey Fuentes you" at bounding box center [884, 323] width 48 height 6
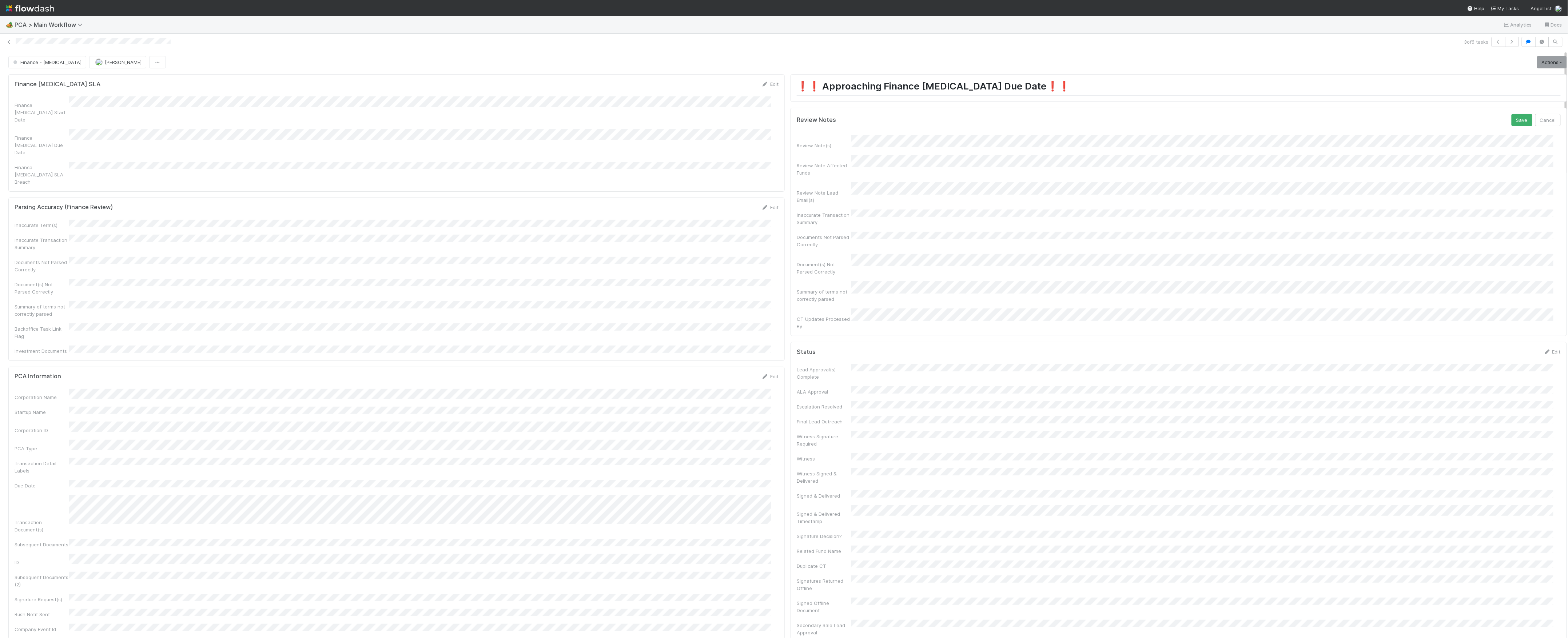
click at [1511, 114] on button "Save" at bounding box center [1522, 120] width 21 height 12
click at [1537, 63] on link "Actions" at bounding box center [1551, 62] width 30 height 12
click at [1476, 119] on button "Move to DCR Review" at bounding box center [1510, 118] width 118 height 10
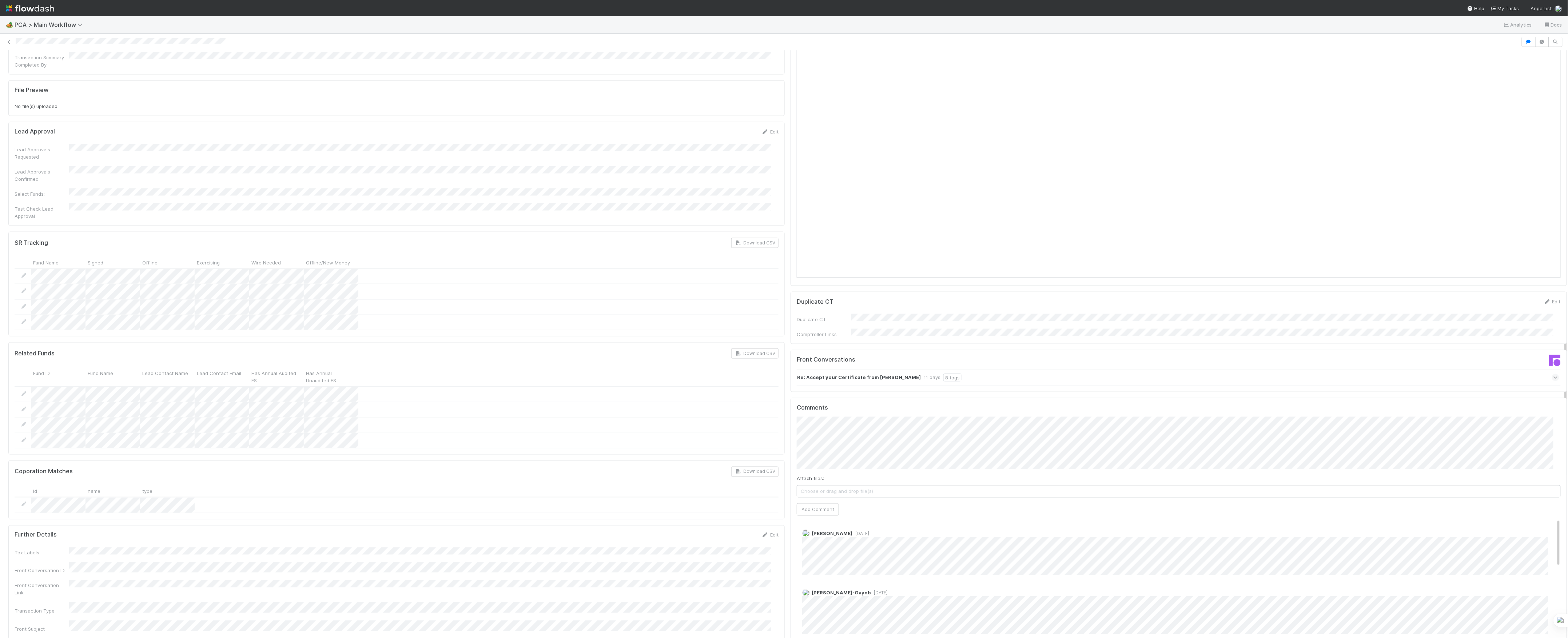
scroll to position [776, 0]
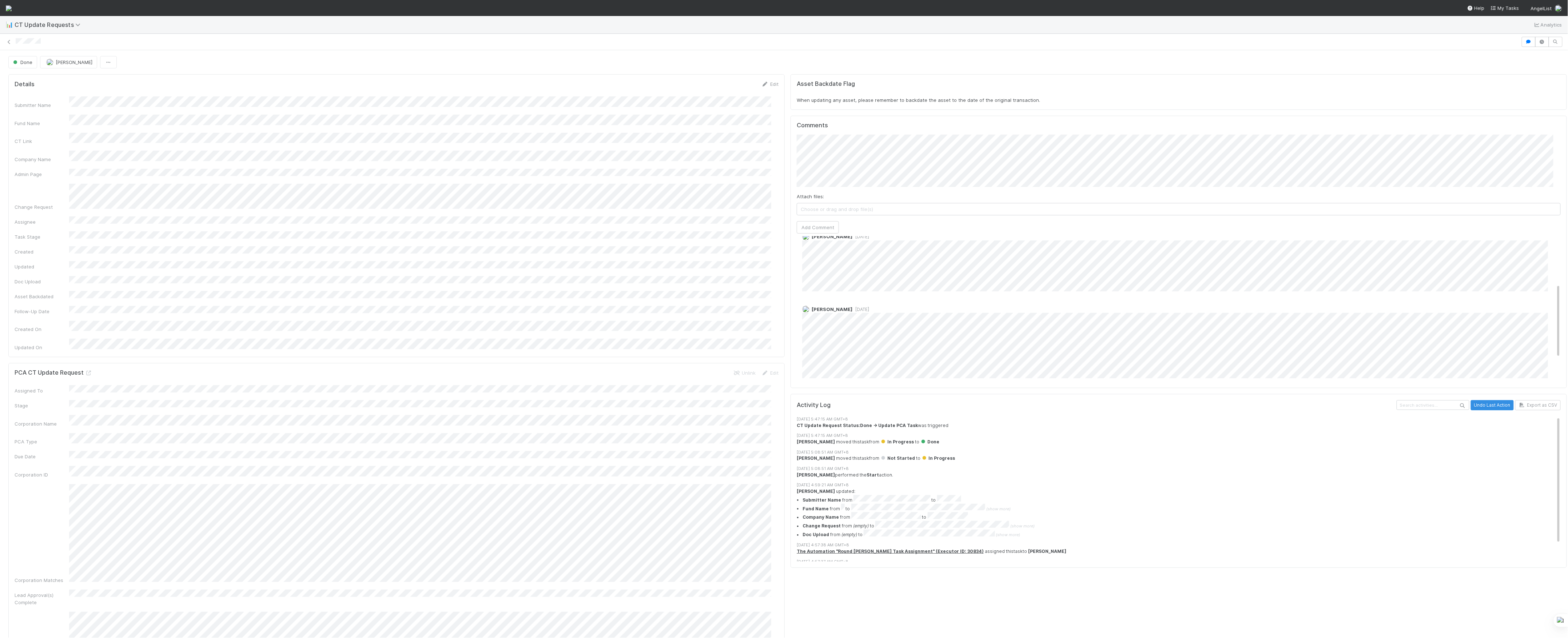
scroll to position [41, 0]
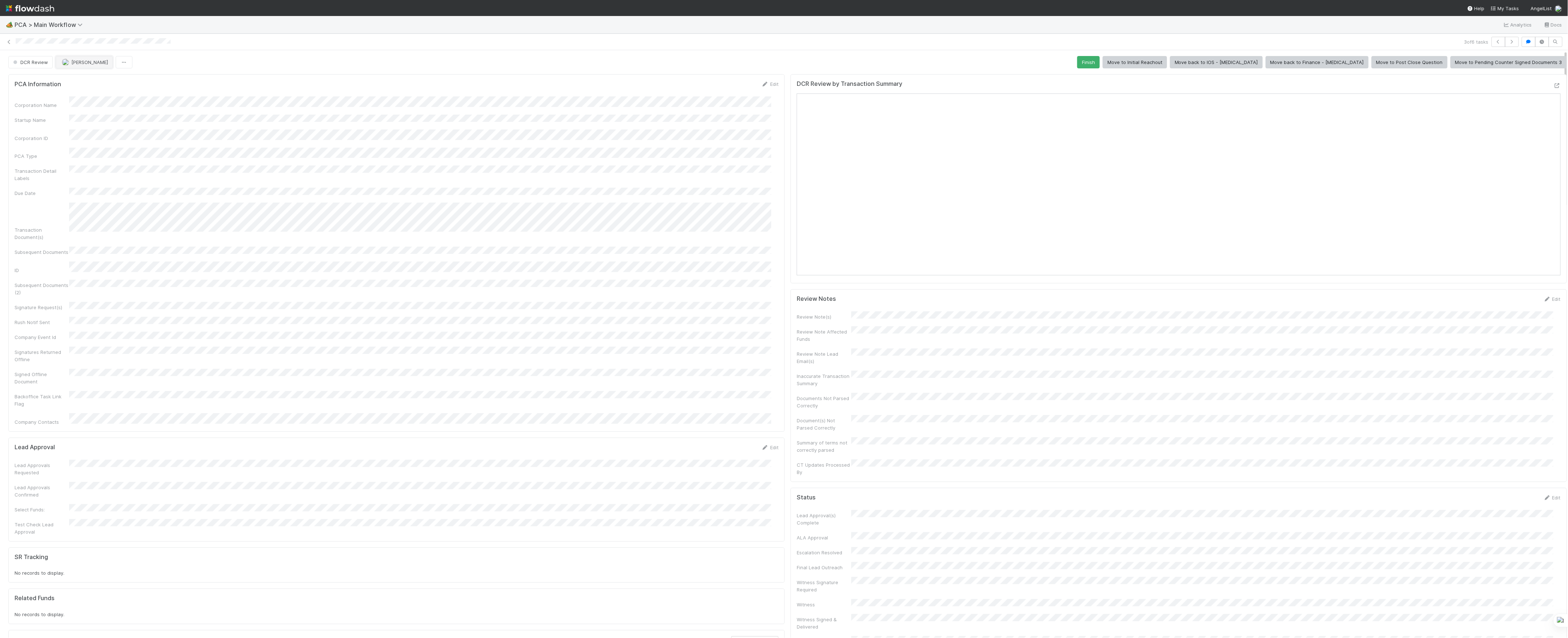
click at [83, 68] on button "[PERSON_NAME]" at bounding box center [84, 62] width 57 height 12
click at [3, 40] on div "3 of 6 tasks" at bounding box center [784, 41] width 1568 height 10
click at [5, 40] on div "3 of 6 tasks" at bounding box center [784, 41] width 1568 height 10
click at [6, 40] on icon at bounding box center [9, 42] width 8 height 5
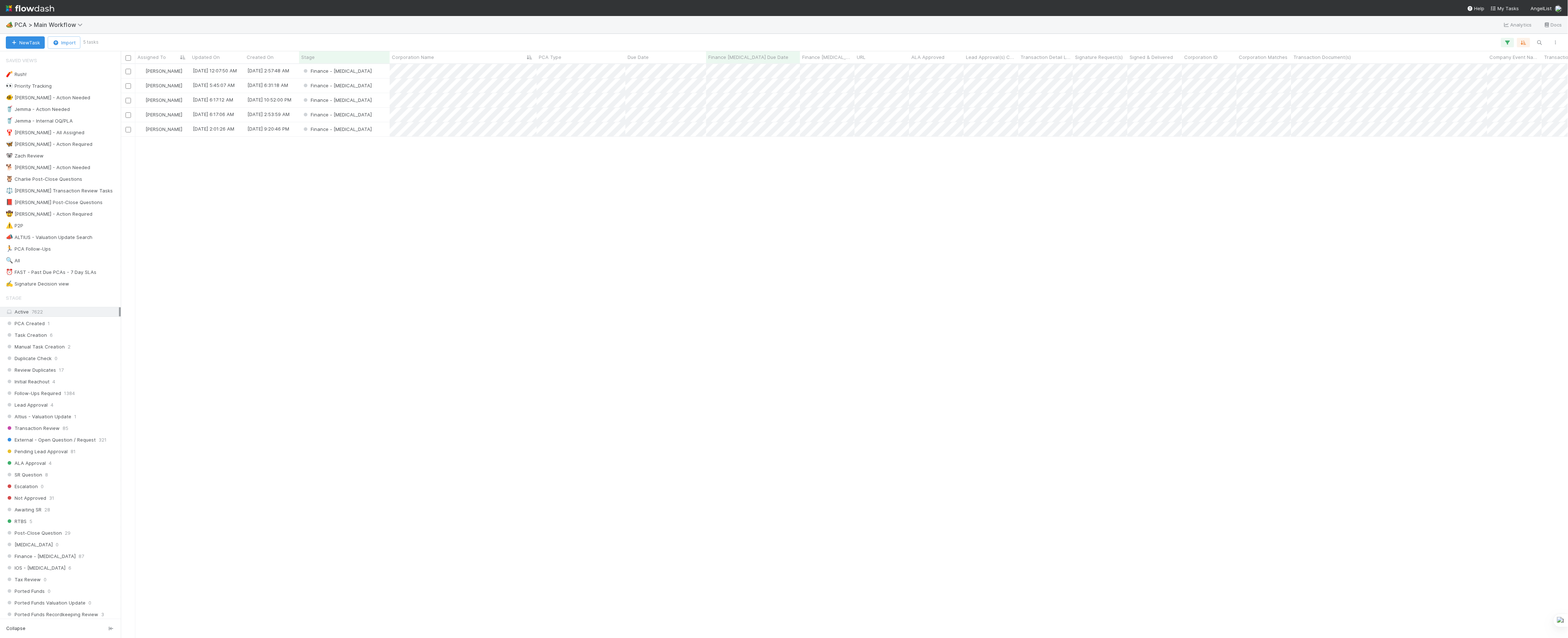
scroll to position [566, 1440]
click at [377, 90] on div "Finance - [MEDICAL_DATA]" at bounding box center [344, 85] width 90 height 14
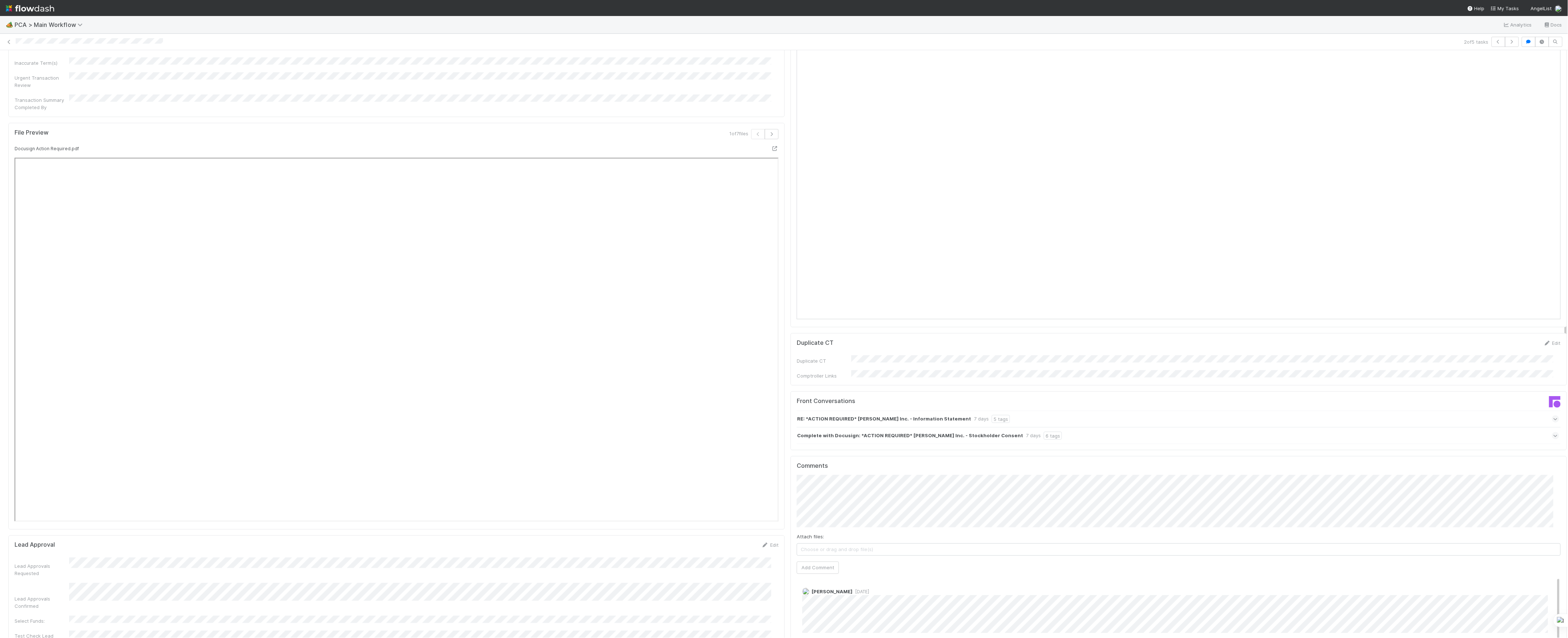
scroll to position [8, 0]
click at [761, 557] on div "Lead Approvals Requested Lead Approvals Confirmed Select Funds: Test Check Lead…" at bounding box center [396, 601] width 764 height 89
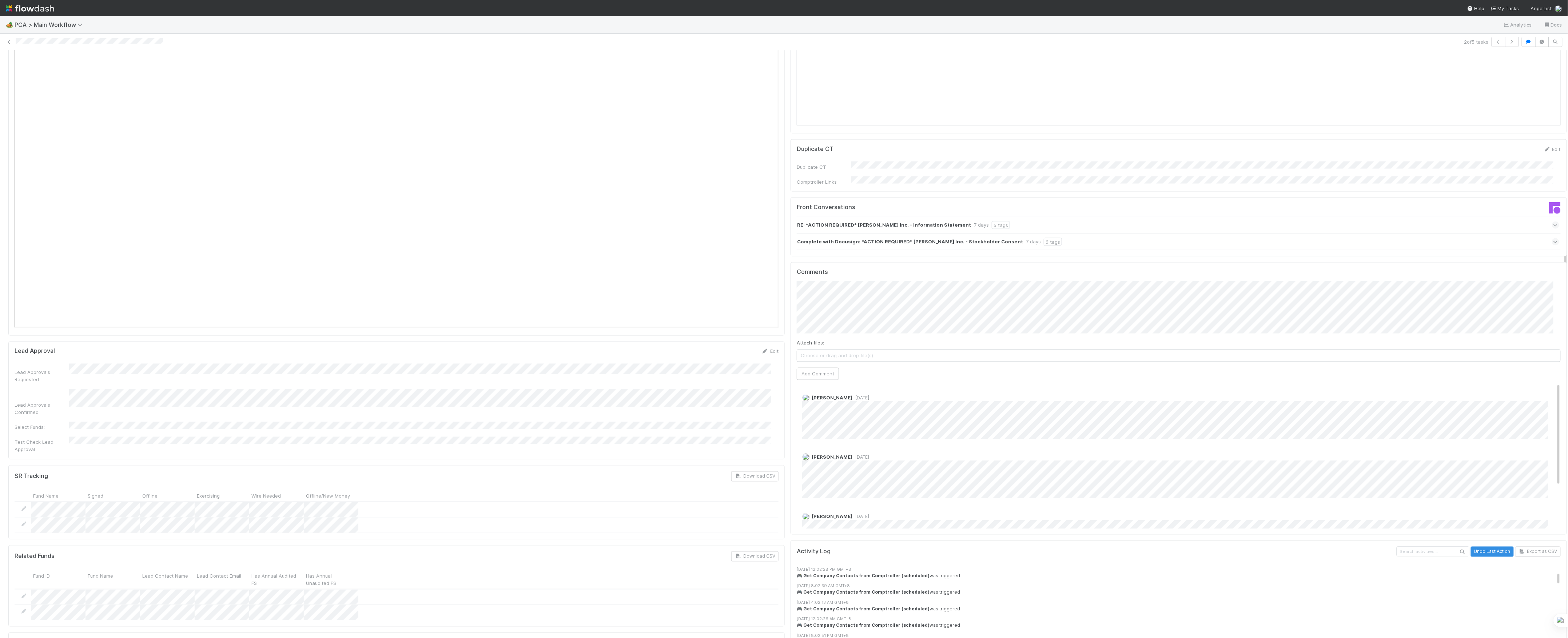
scroll to position [873, 0]
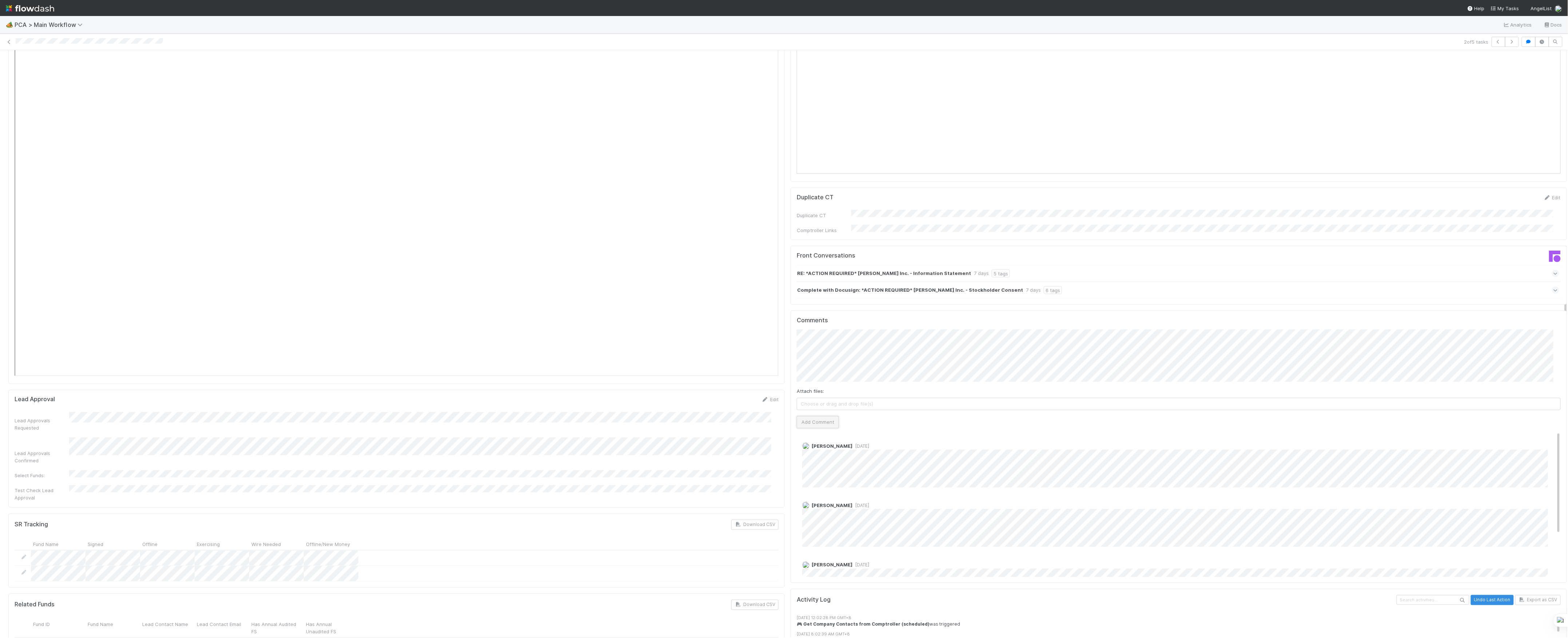
click at [813, 416] on button "Add Comment" at bounding box center [817, 422] width 42 height 12
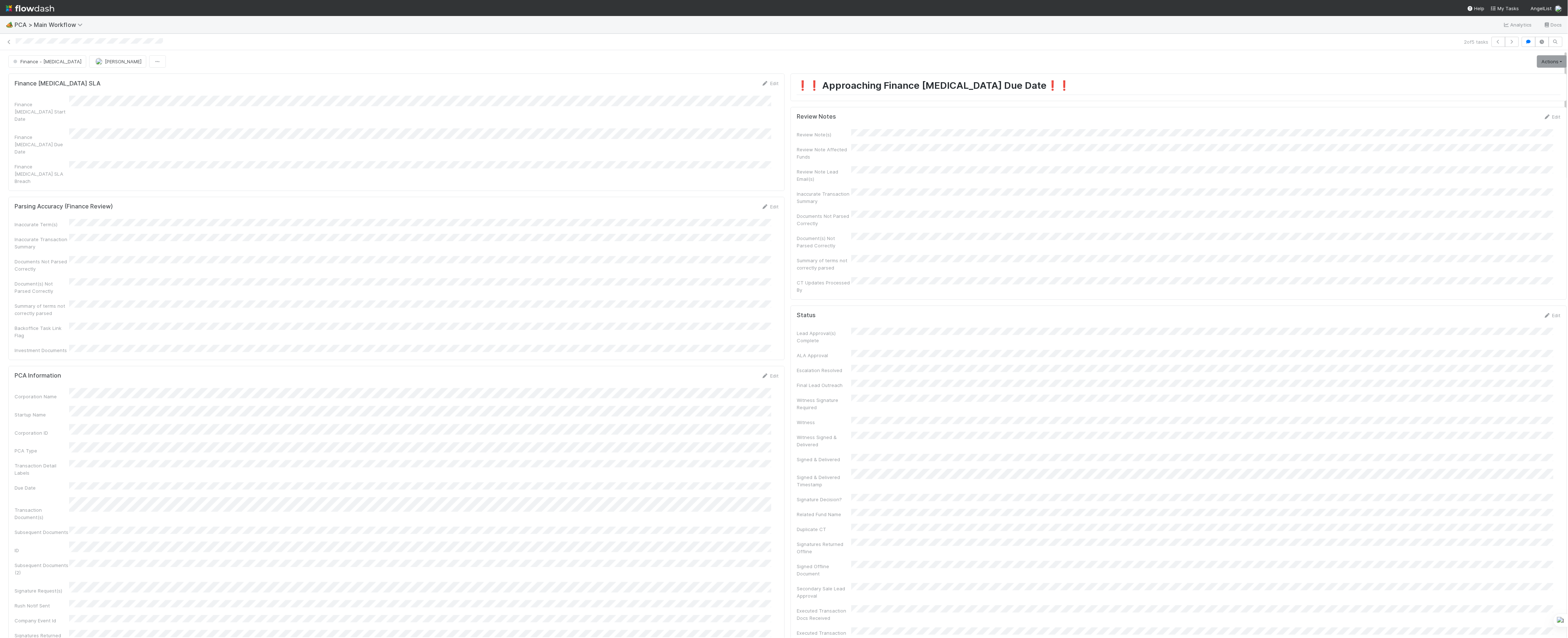
scroll to position [0, 0]
click at [1537, 64] on link "Actions" at bounding box center [1551, 62] width 30 height 12
click at [1488, 92] on button "Move to Post-Close Question" at bounding box center [1510, 88] width 118 height 10
click at [10, 41] on icon at bounding box center [9, 42] width 8 height 5
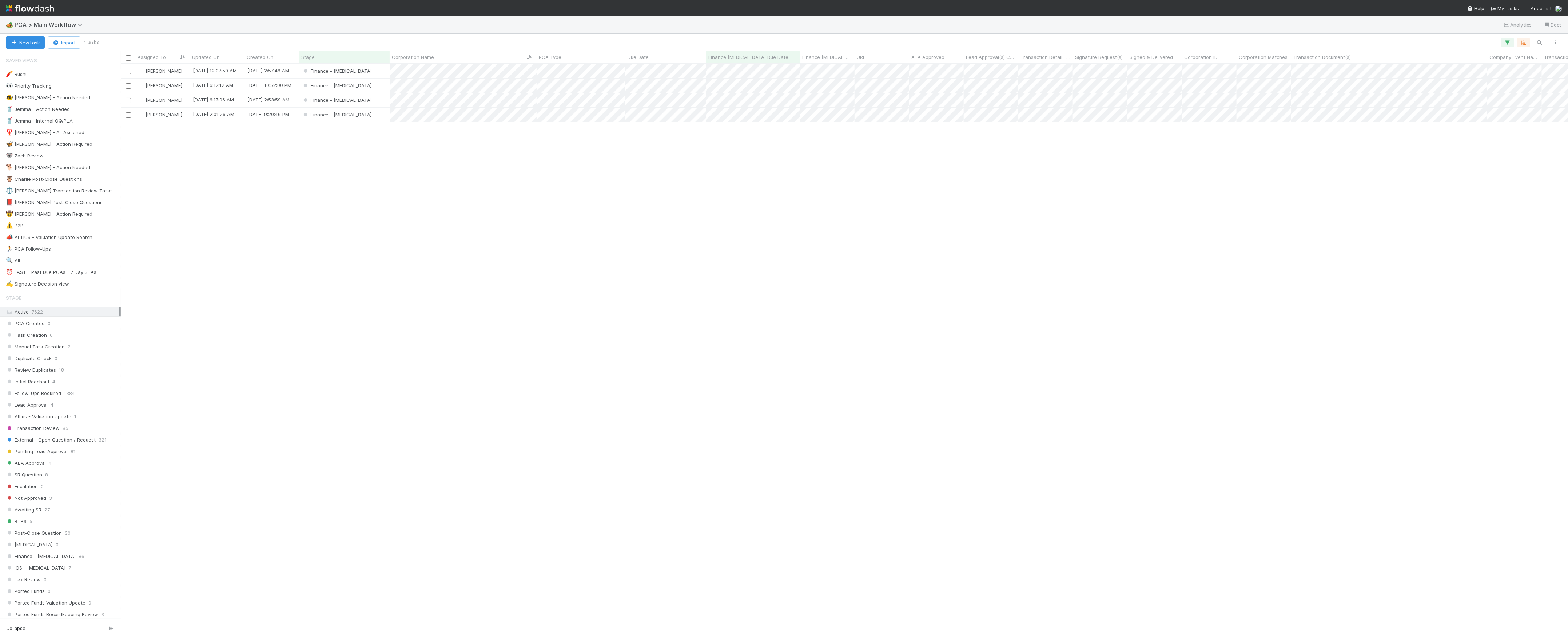
scroll to position [8, 8]
click at [32, 23] on span "PCA > Main Workflow" at bounding box center [50, 25] width 72 height 8
click at [92, 149] on div "🐿️ Financial Accounting > Audit Confirmations" at bounding box center [94, 151] width 173 height 8
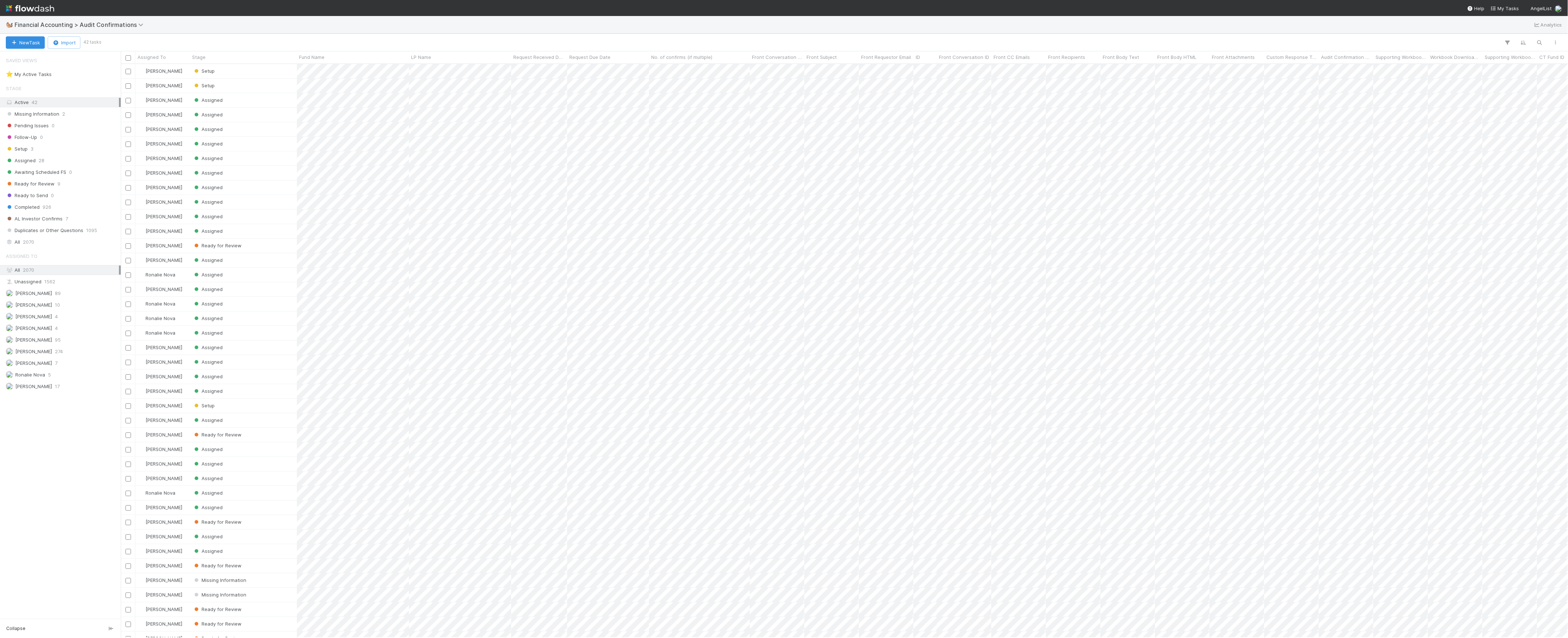
scroll to position [566, 1440]
click at [44, 366] on span "[PERSON_NAME]" at bounding box center [33, 363] width 37 height 6
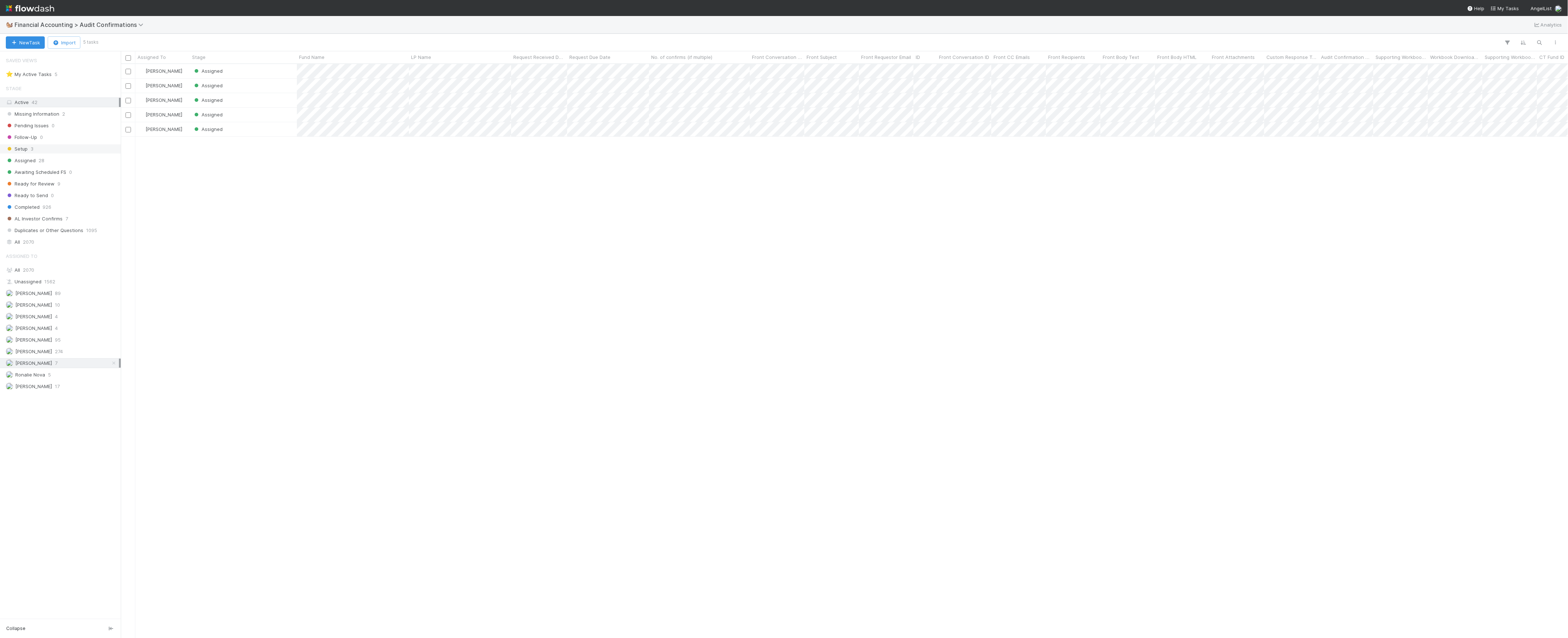
scroll to position [566, 1440]
click at [463, 218] on div "Marvey Fuentes Assigned 0 8/29/25, 9:07:18 PM 8/29/25, 9:25:34 PM 0 Marvey Fuen…" at bounding box center [844, 351] width 1447 height 573
click at [278, 115] on div "Assigned" at bounding box center [243, 114] width 107 height 14
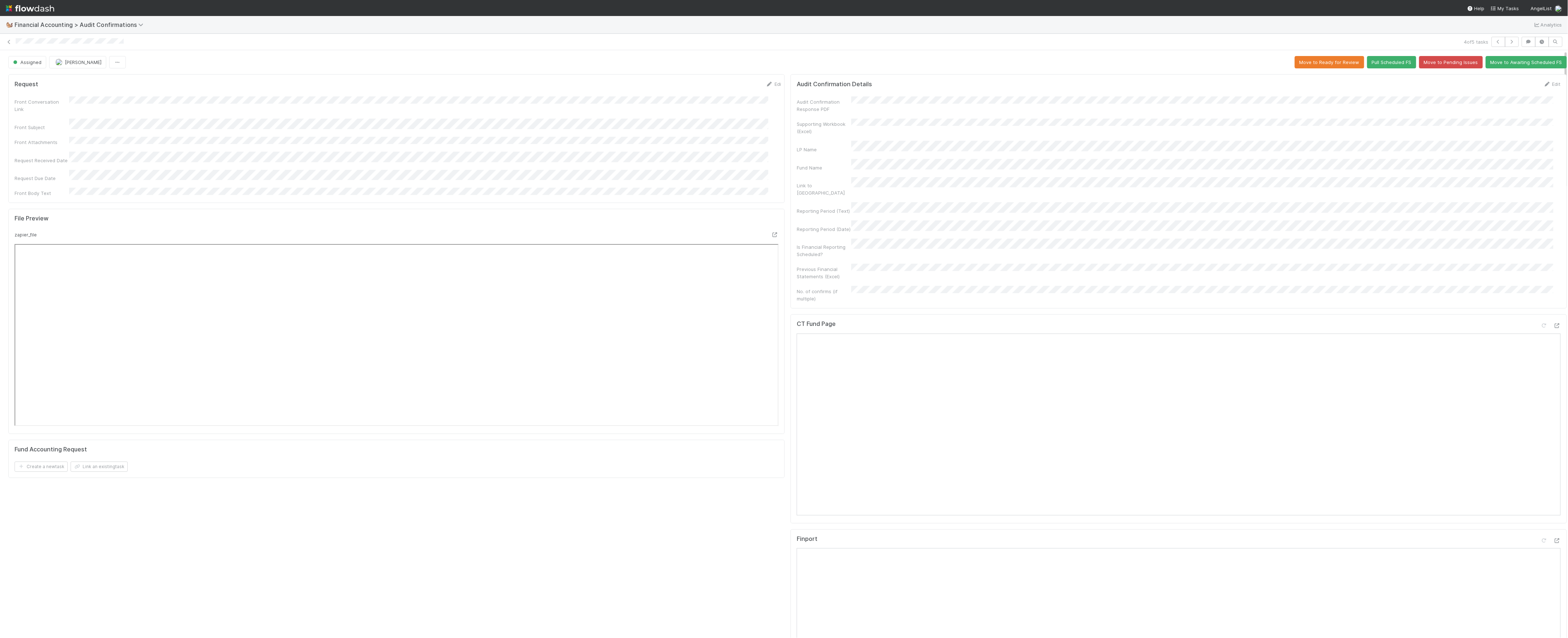
click at [856, 101] on form "Audit Confirmation Details Edit Audit Confirmation Response PDF Supporting Work…" at bounding box center [1179, 192] width 764 height 222
click at [1511, 90] on button "Save" at bounding box center [1522, 87] width 21 height 12
click at [1307, 65] on button "Move to Ready for Review" at bounding box center [1330, 62] width 70 height 12
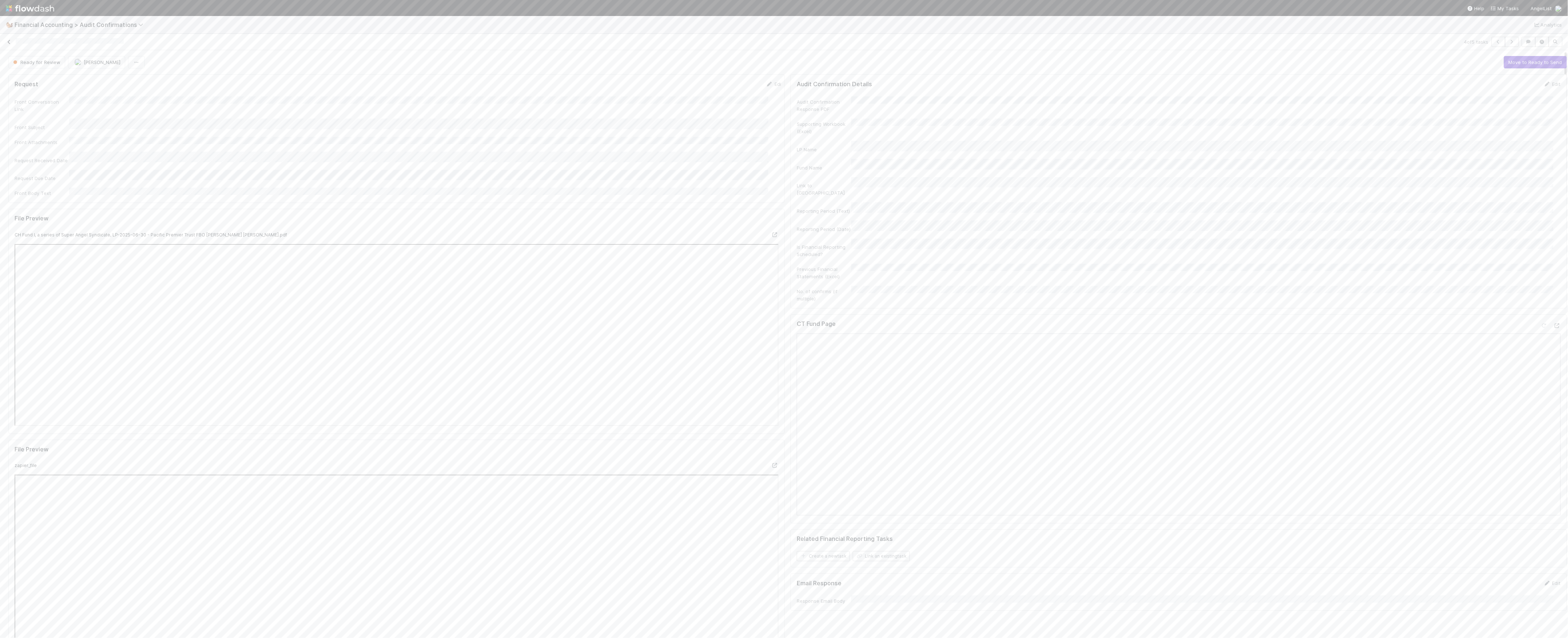
click at [9, 45] on link at bounding box center [9, 41] width 8 height 8
click at [267, 117] on div "Assigned" at bounding box center [243, 114] width 107 height 14
click at [1511, 88] on button "Save" at bounding box center [1522, 87] width 21 height 12
click at [1295, 59] on button "Move to Ready for Review" at bounding box center [1330, 62] width 70 height 12
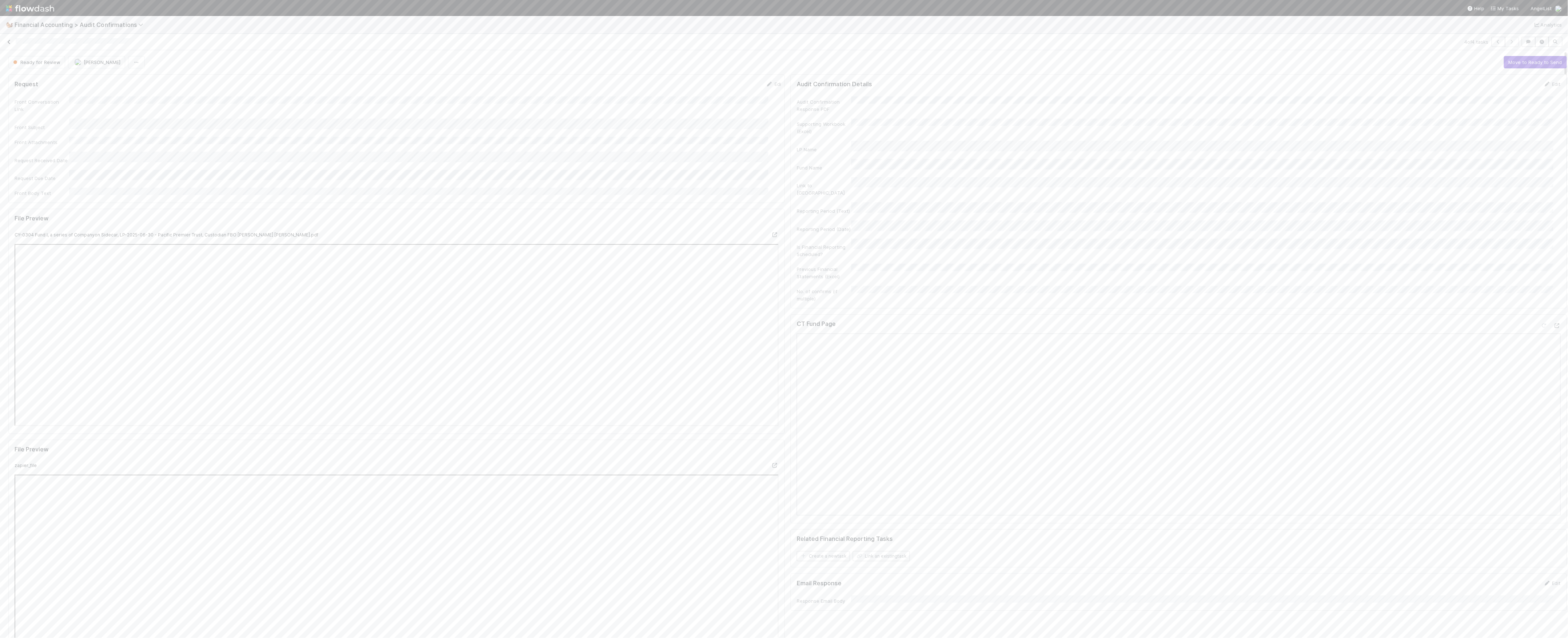
click at [10, 41] on icon at bounding box center [9, 42] width 8 height 5
click at [846, 362] on div "Marvey Fuentes Assigned 0 8/29/25, 9:07:18 PM 8/29/25, 9:25:34 PM 0 Marvey Fuen…" at bounding box center [844, 351] width 1447 height 573
click at [1272, 457] on div "Marvey Fuentes Assigned 0 8/29/25, 9:07:18 PM 8/29/25, 9:25:34 PM 0 Marvey Fuen…" at bounding box center [844, 351] width 1447 height 573
click at [62, 29] on div "🐿️ Financial Accounting > Audit Confirmations Analytics" at bounding box center [784, 24] width 1568 height 17
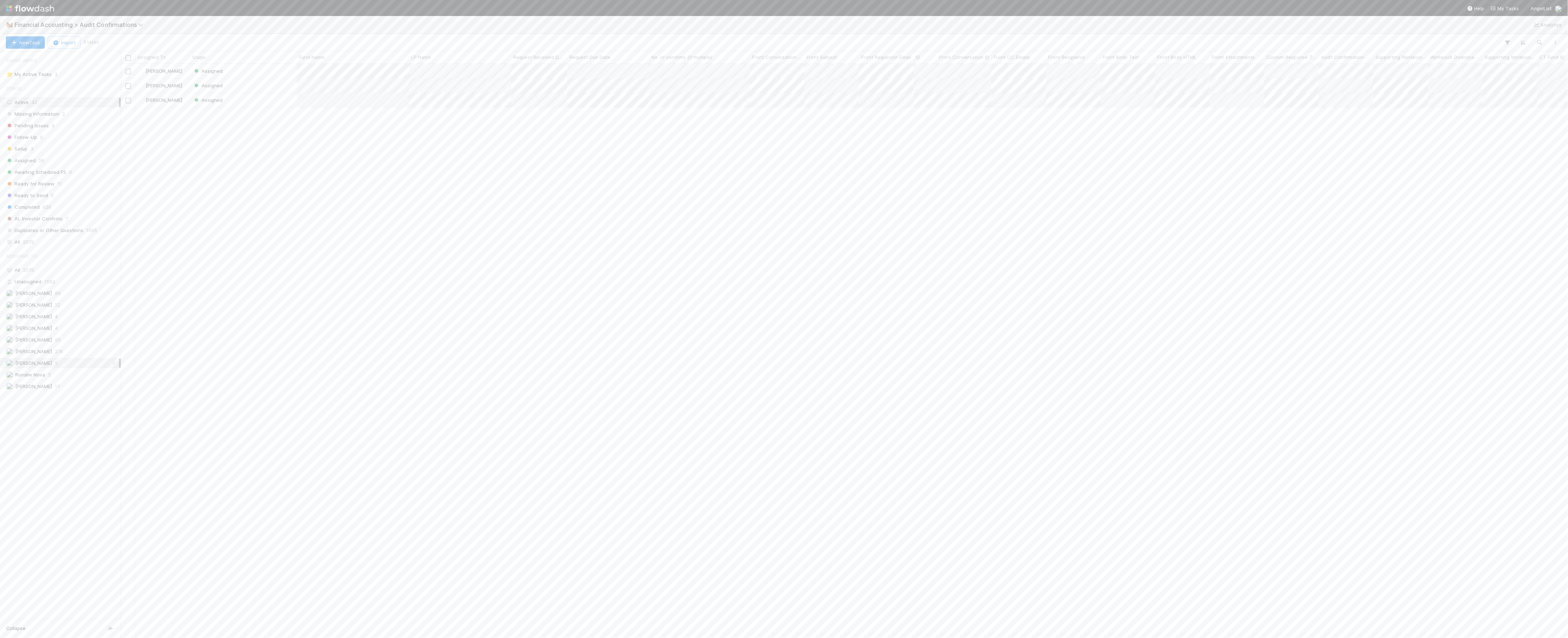
click at [64, 28] on span "Financial Accounting > Audit Confirmations" at bounding box center [83, 25] width 139 height 9
click at [66, 27] on span "Financial Accounting > Audit Confirmations" at bounding box center [81, 25] width 132 height 8
click at [79, 103] on div "🏕️ PCA > Main Workflow" at bounding box center [94, 101] width 173 height 8
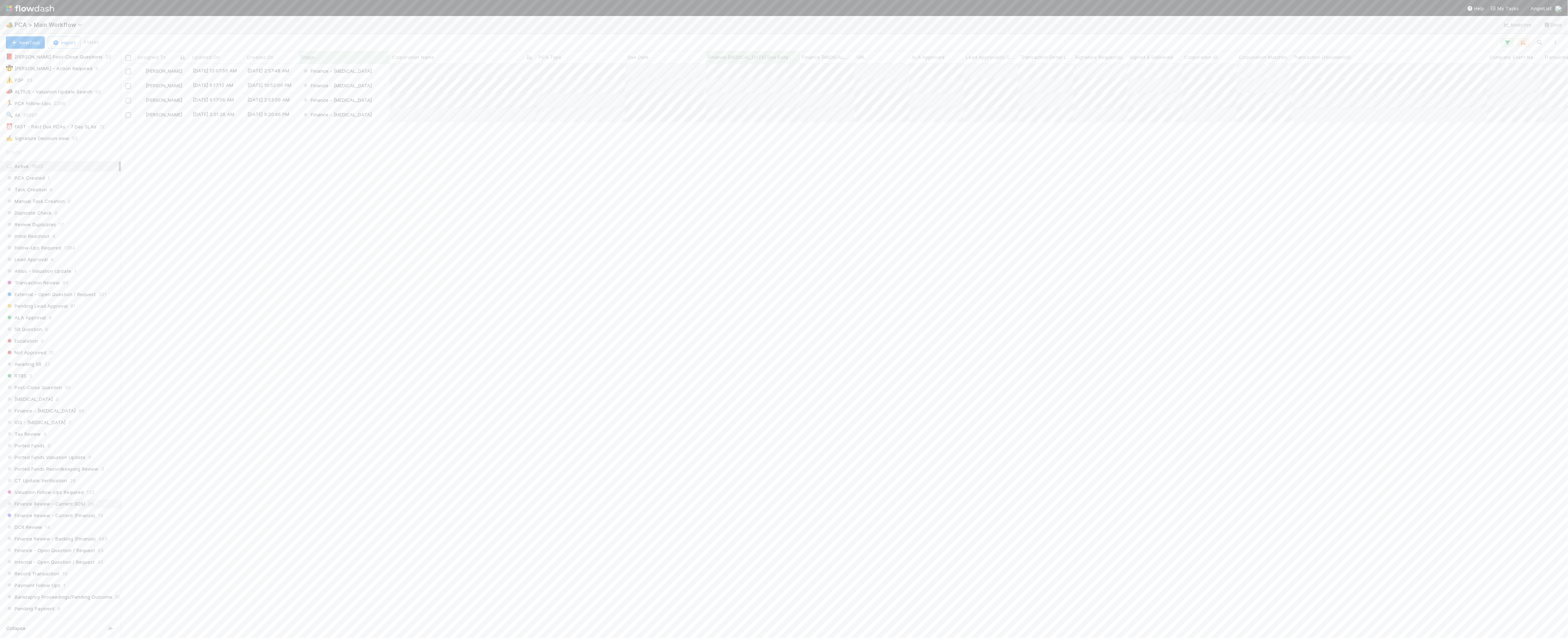
click at [56, 508] on span "Finance Review - Current (IOS)" at bounding box center [45, 504] width 79 height 9
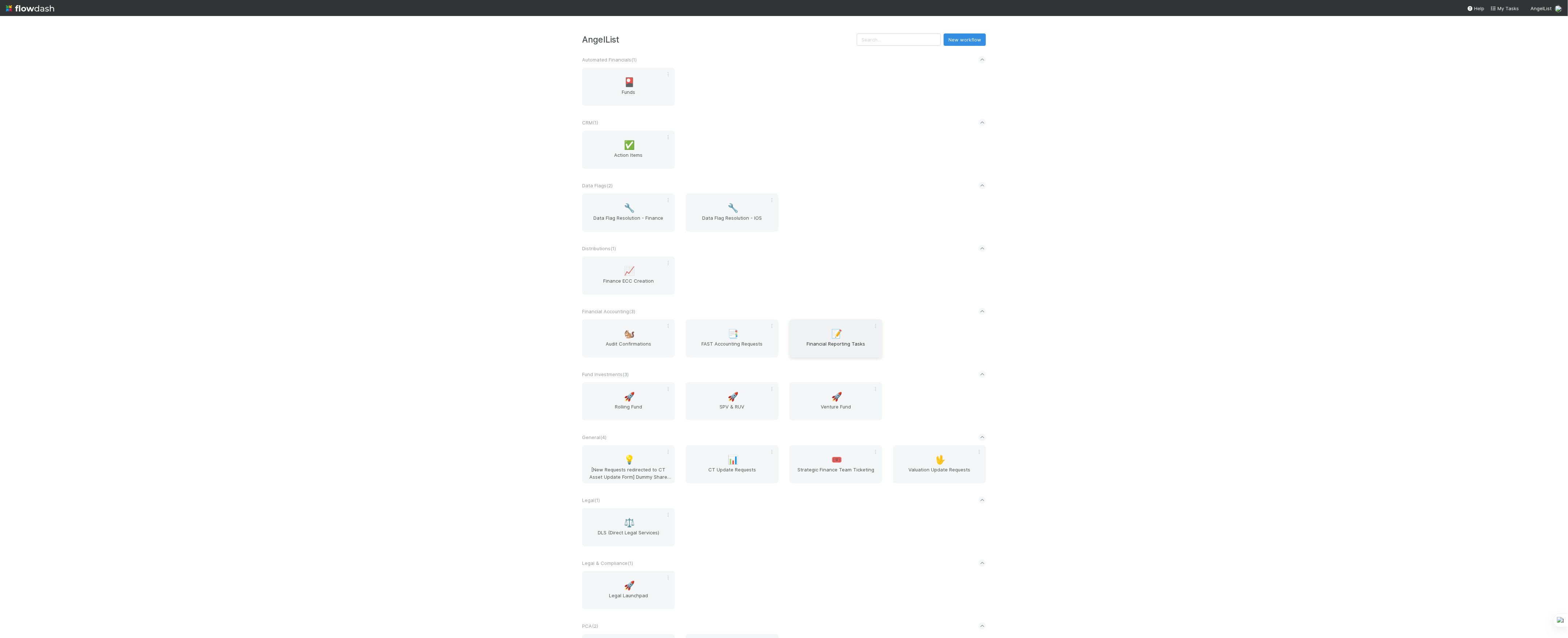
click at [814, 333] on div "📝 Financial Reporting Tasks" at bounding box center [835, 338] width 93 height 38
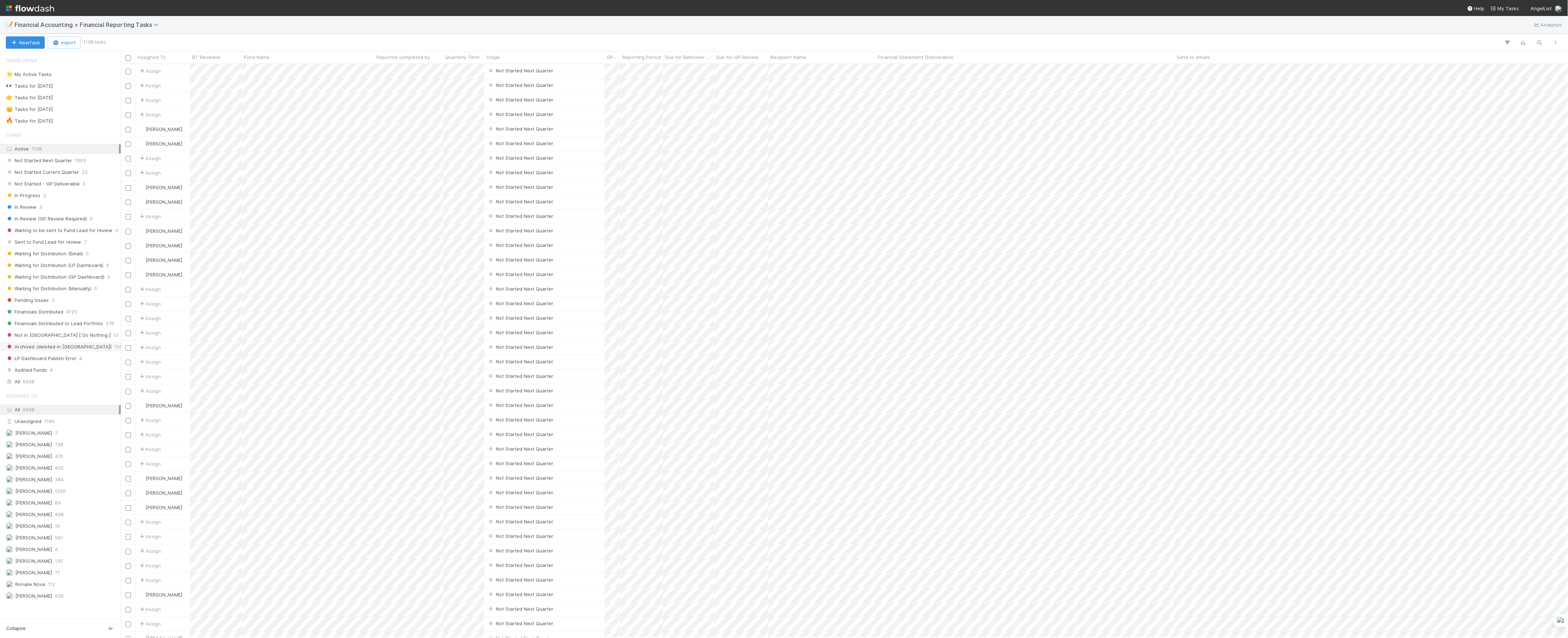
scroll to position [566, 1440]
click at [53, 384] on div "All 6998" at bounding box center [62, 381] width 113 height 9
paste input "CY-0304 Fund I, a series of Companyon Sidecar, LP"
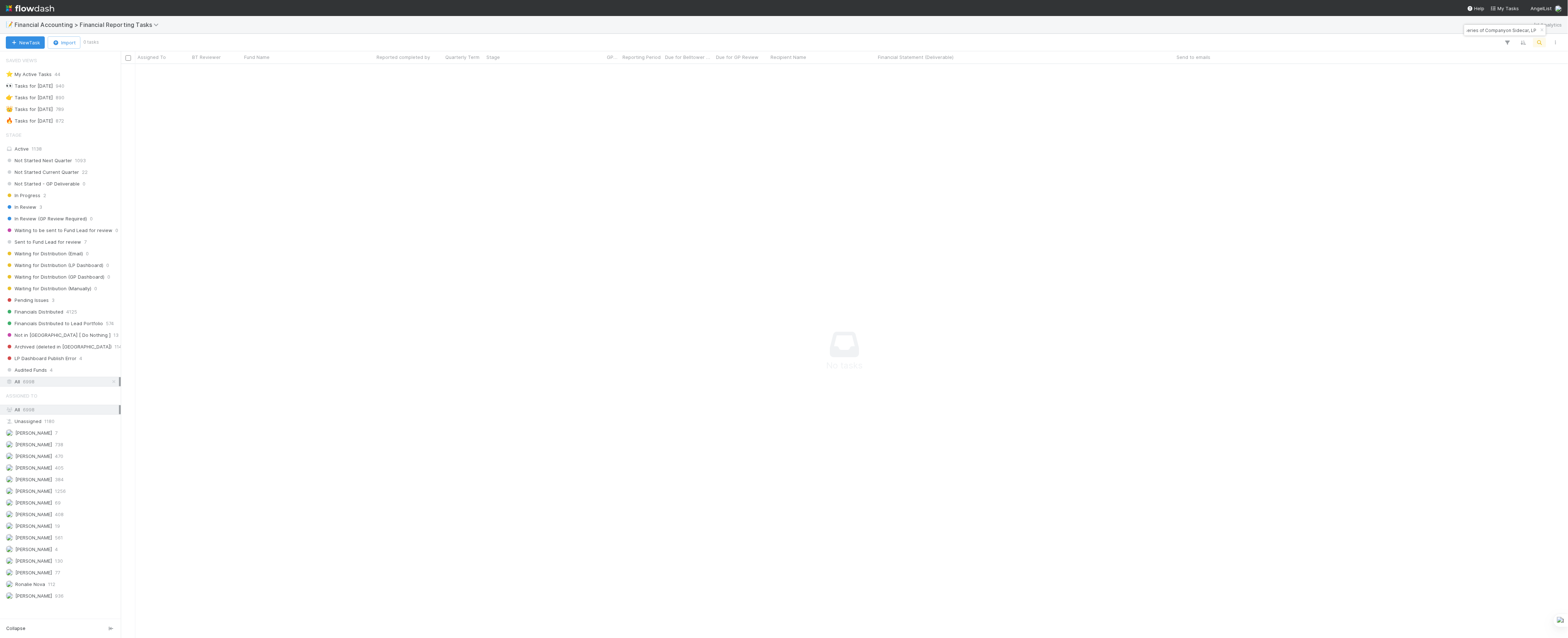
scroll to position [559, 1433]
type input "CY-0304 Fund I, a series of Companyon Sidecar, LP"
drag, startPoint x: 1486, startPoint y: 25, endPoint x: 1478, endPoint y: 28, distance: 8.5
click at [1478, 28] on div "CY-0304 Fund I, a series of Companyon Sidecar, LP" at bounding box center [1505, 30] width 81 height 11
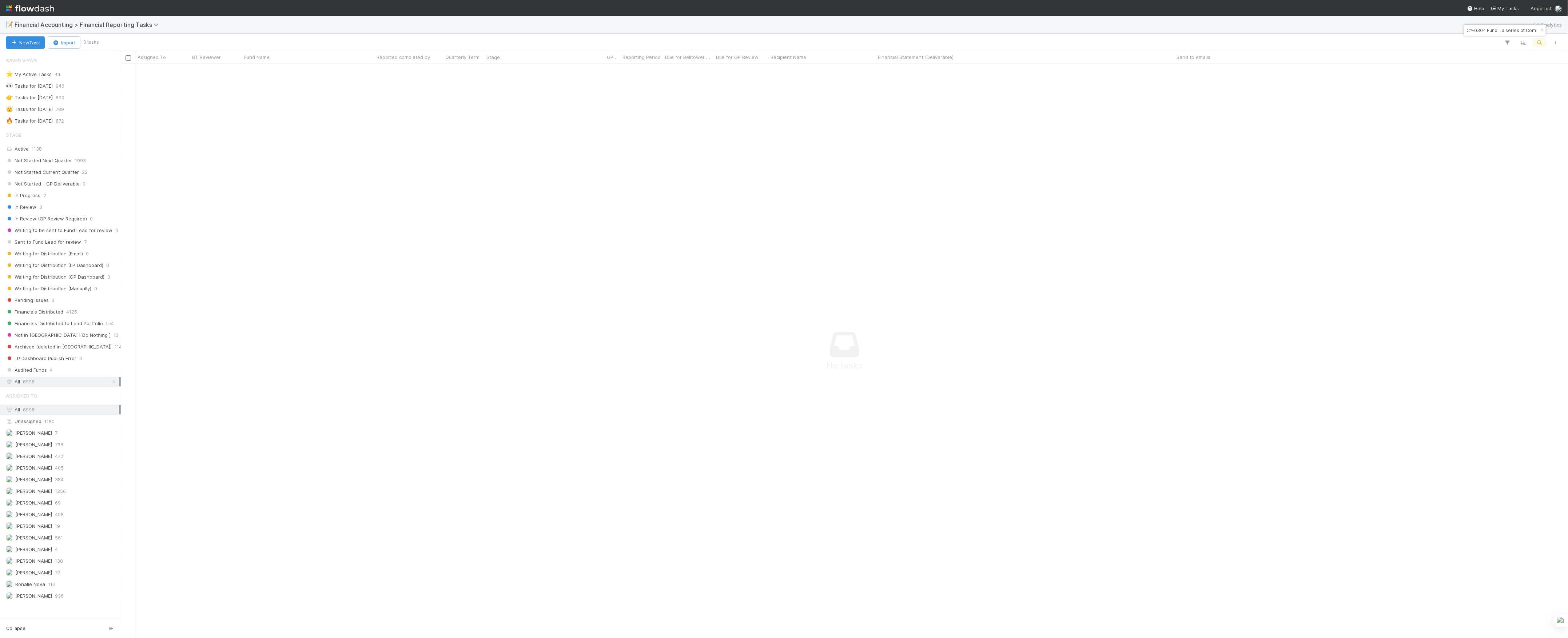
drag, startPoint x: 1481, startPoint y: 28, endPoint x: 1457, endPoint y: 30, distance: 24.1
click at [1457, 30] on body "📝 Financial Accounting > Financial Reporting Tasks Analytics New Task Import 0 …" at bounding box center [784, 319] width 1568 height 638
paste input "CY-0304 Fund I, a series of Companyon Sidecar, LP"
type input "CY-0304 Fund I, a series of Companyon Sidecar, LP"
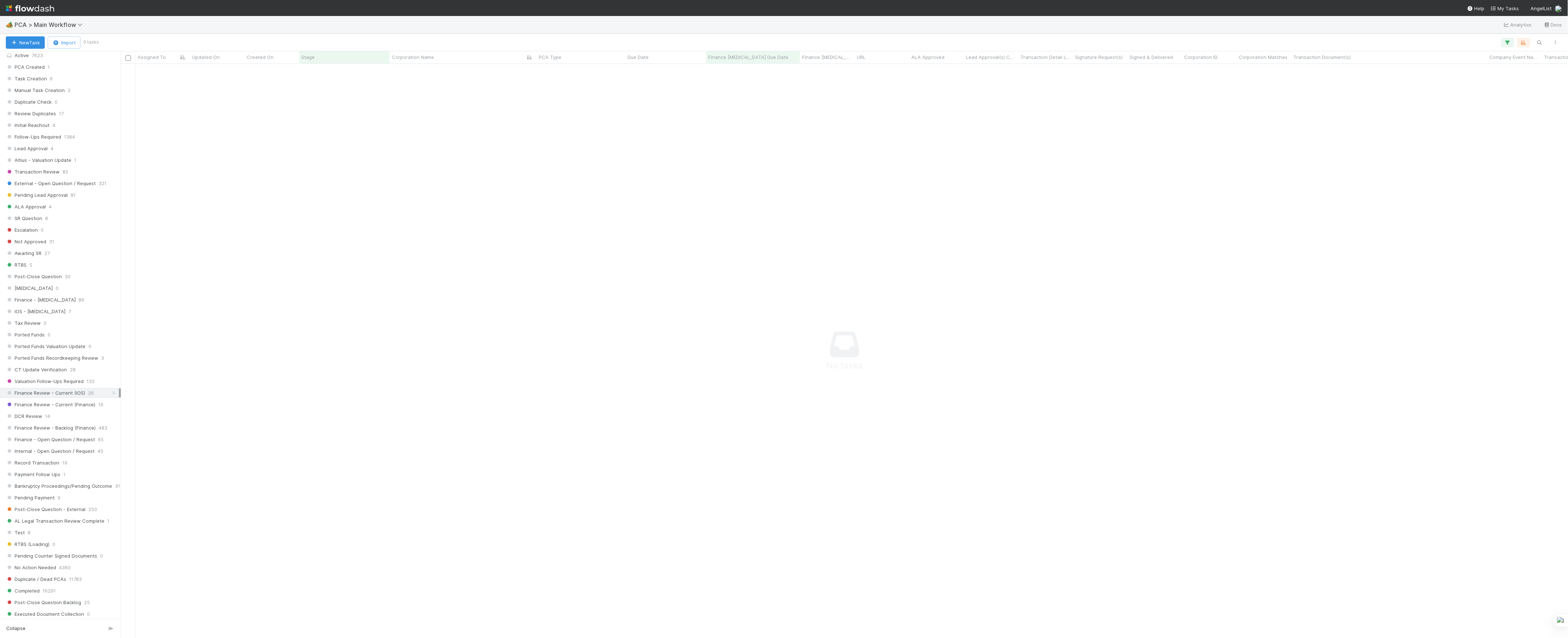
scroll to position [291, 0]
click at [110, 363] on link at bounding box center [114, 358] width 8 height 9
click at [110, 482] on icon at bounding box center [114, 484] width 8 height 5
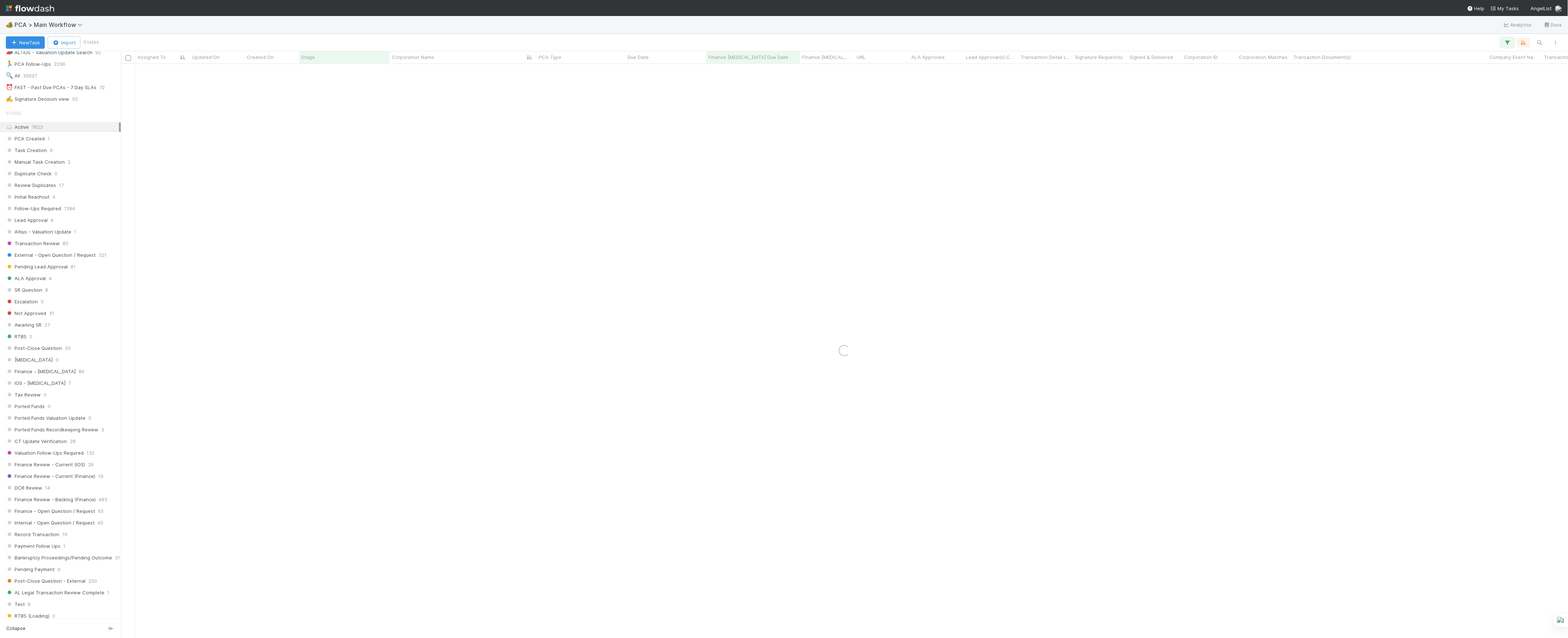
click at [1512, 43] on button "button" at bounding box center [1507, 43] width 13 height 10
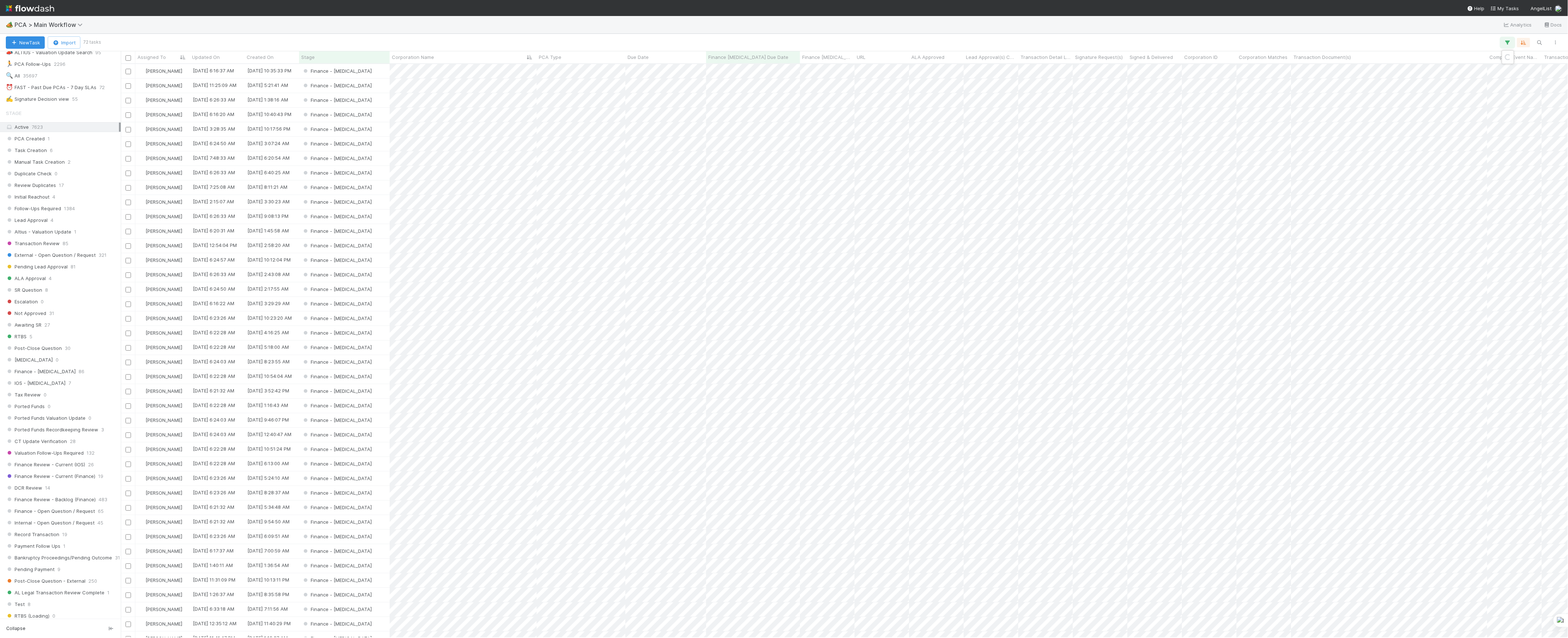
scroll to position [566, 1440]
click at [1345, 28] on div "2 filters Reset Filters If Finance [MEDICAL_DATA] Due Date is on or before [DAT…" at bounding box center [784, 319] width 1568 height 638
click at [68, 469] on span "Finance Review - Current (IOS)" at bounding box center [45, 464] width 79 height 9
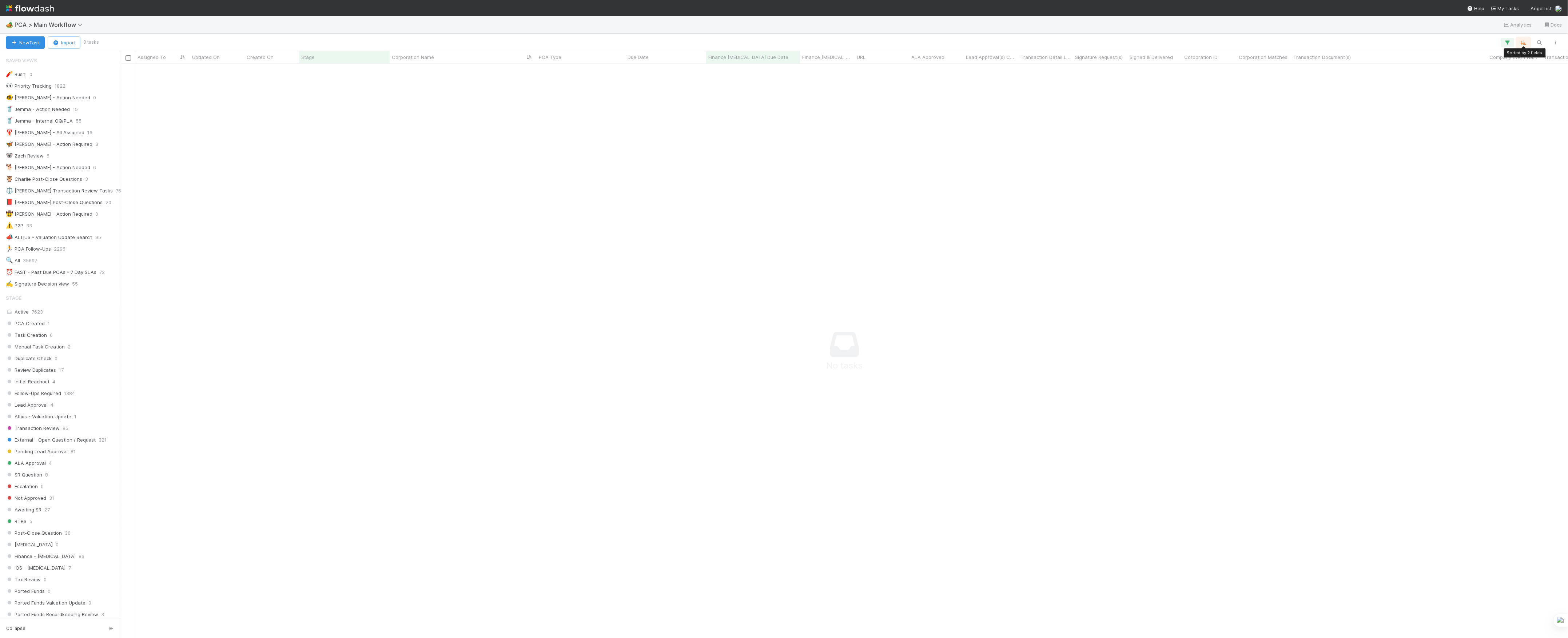
click at [1524, 43] on icon "button" at bounding box center [1523, 43] width 8 height 7
click at [1467, 41] on div "Sort by Assigned To from A → Z then by Corporation Name from A → Z Then by" at bounding box center [784, 319] width 1568 height 638
click at [1507, 44] on icon "button" at bounding box center [1507, 43] width 8 height 7
click at [1495, 80] on icon at bounding box center [1498, 81] width 8 height 4
click at [1341, 39] on div "1 filter Reset Filters If Stage is Finance - [MEDICAL_DATA] And.. Or if..." at bounding box center [784, 319] width 1568 height 638
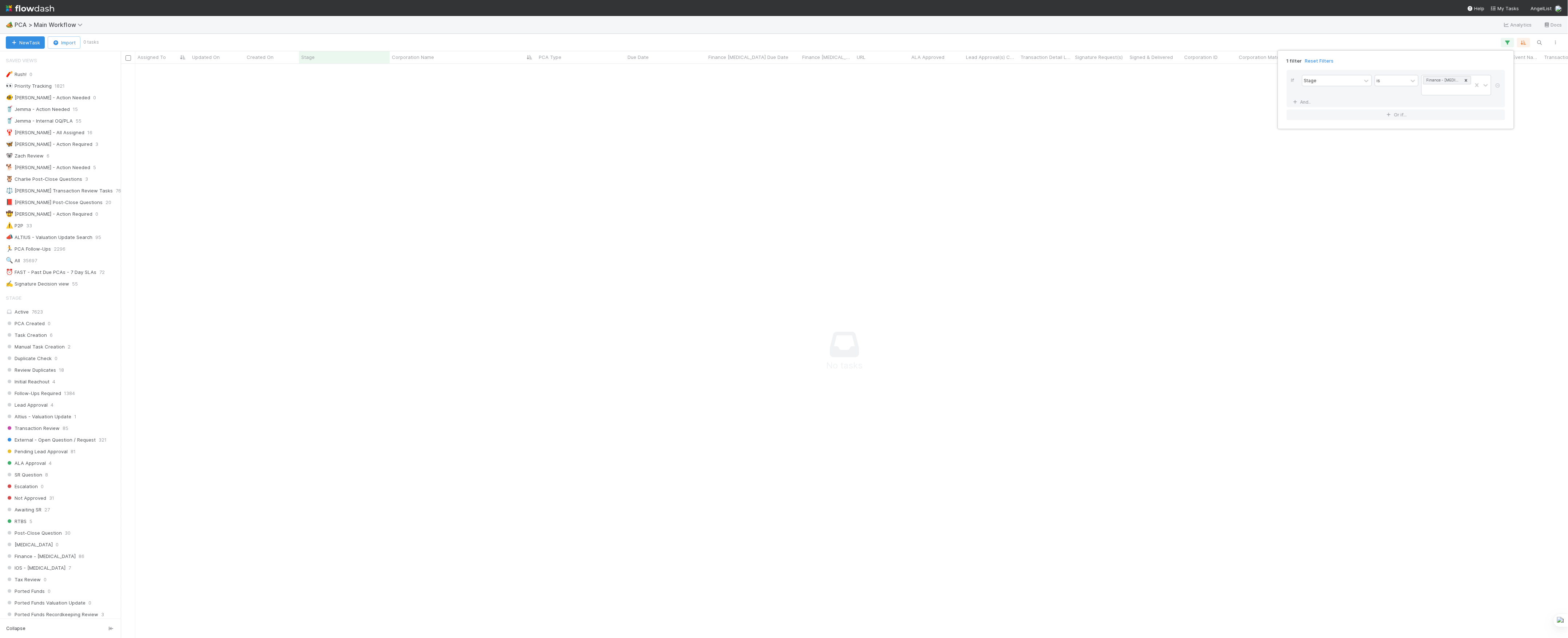
scroll to position [559, 1433]
click at [1496, 83] on icon at bounding box center [1498, 85] width 8 height 4
click at [1347, 28] on div "Add Filter" at bounding box center [784, 319] width 1568 height 638
click at [1139, 294] on div "Add Filter" at bounding box center [784, 319] width 1568 height 638
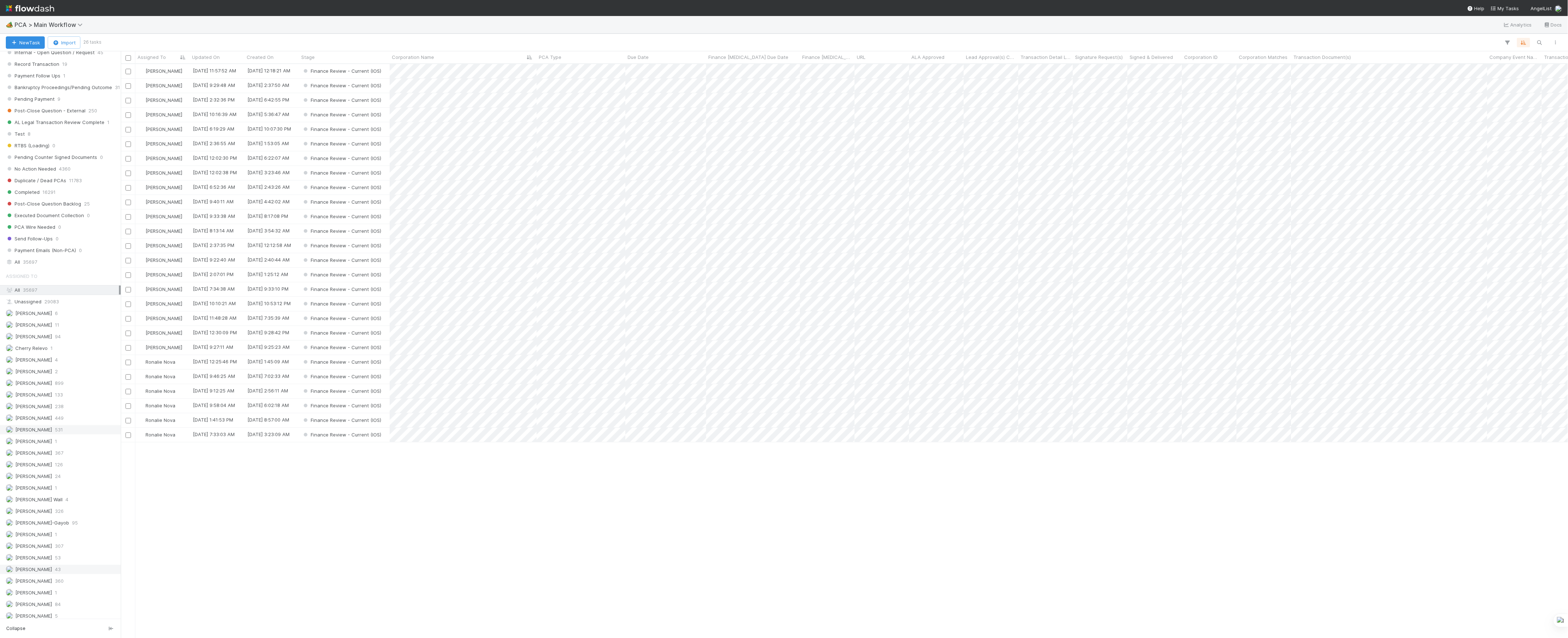
scroll to position [679, 0]
click at [50, 527] on span "[PERSON_NAME]" at bounding box center [28, 522] width 46 height 9
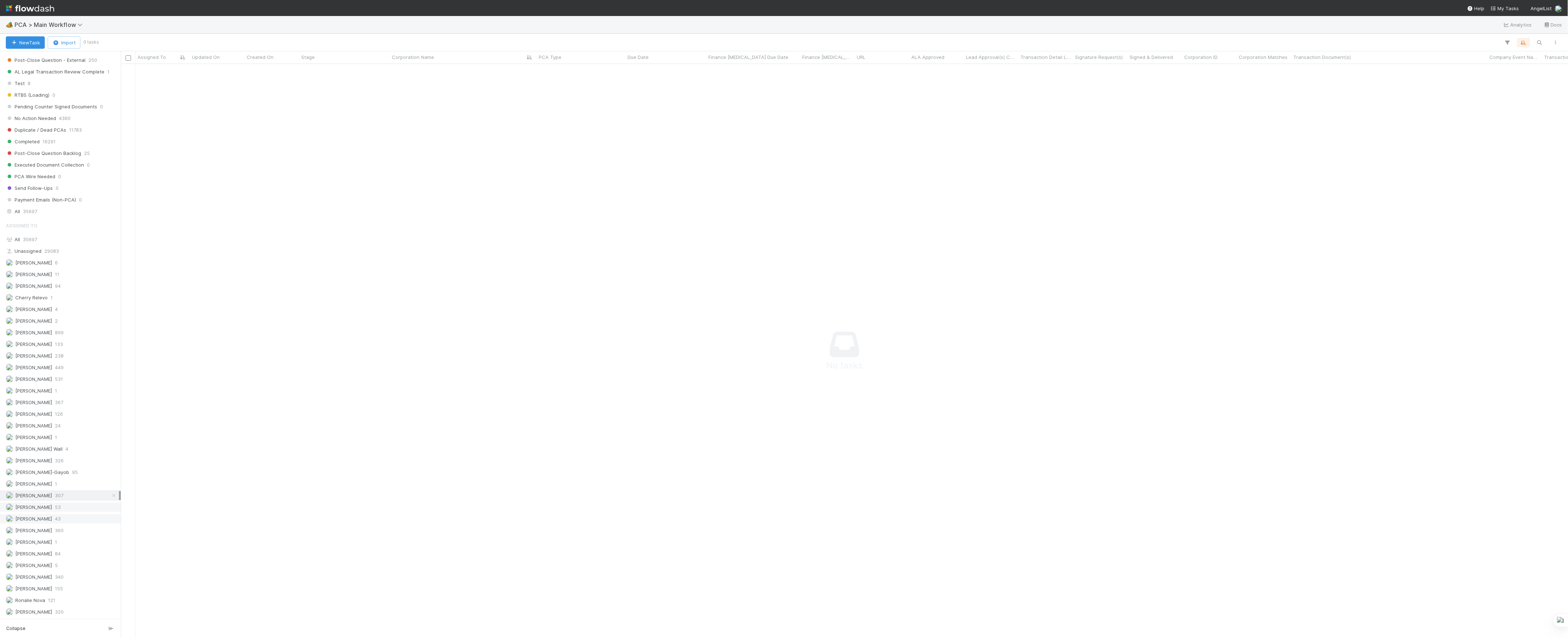
scroll to position [767, 0]
click at [57, 482] on span "43" at bounding box center [58, 484] width 6 height 9
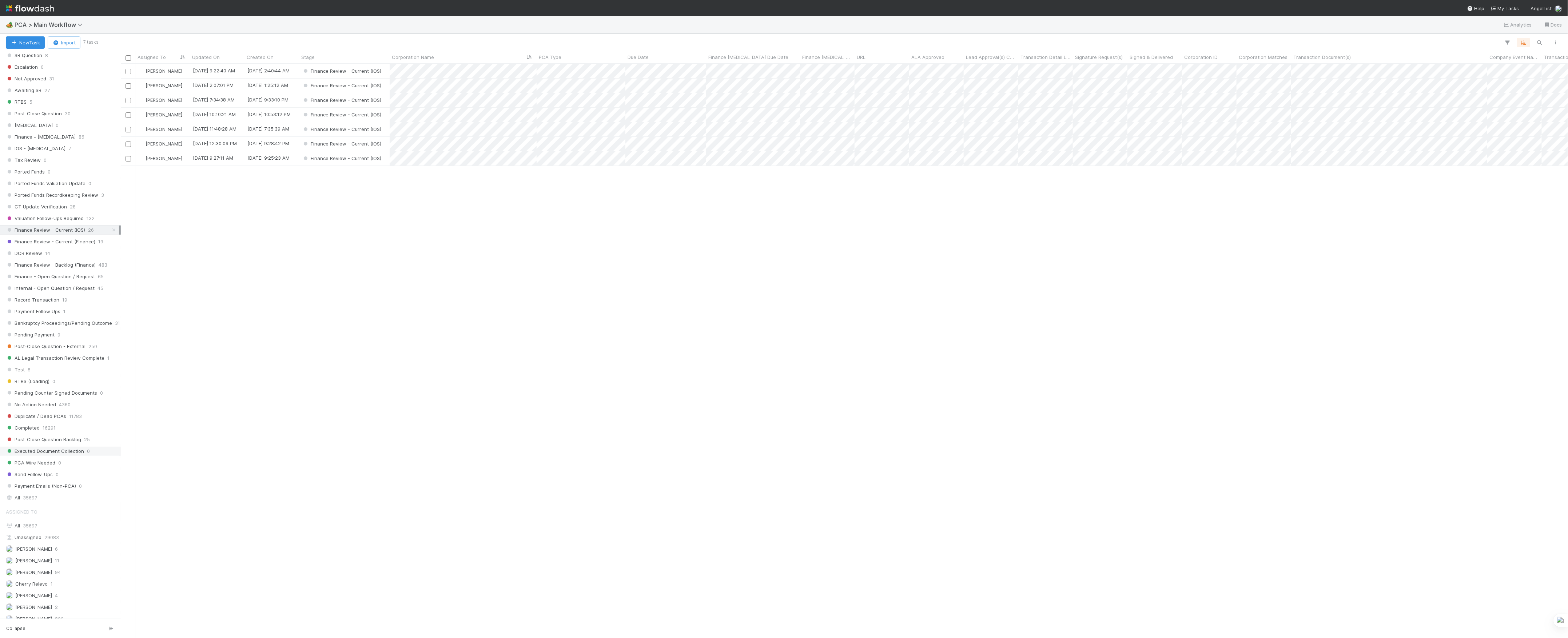
scroll to position [233, 0]
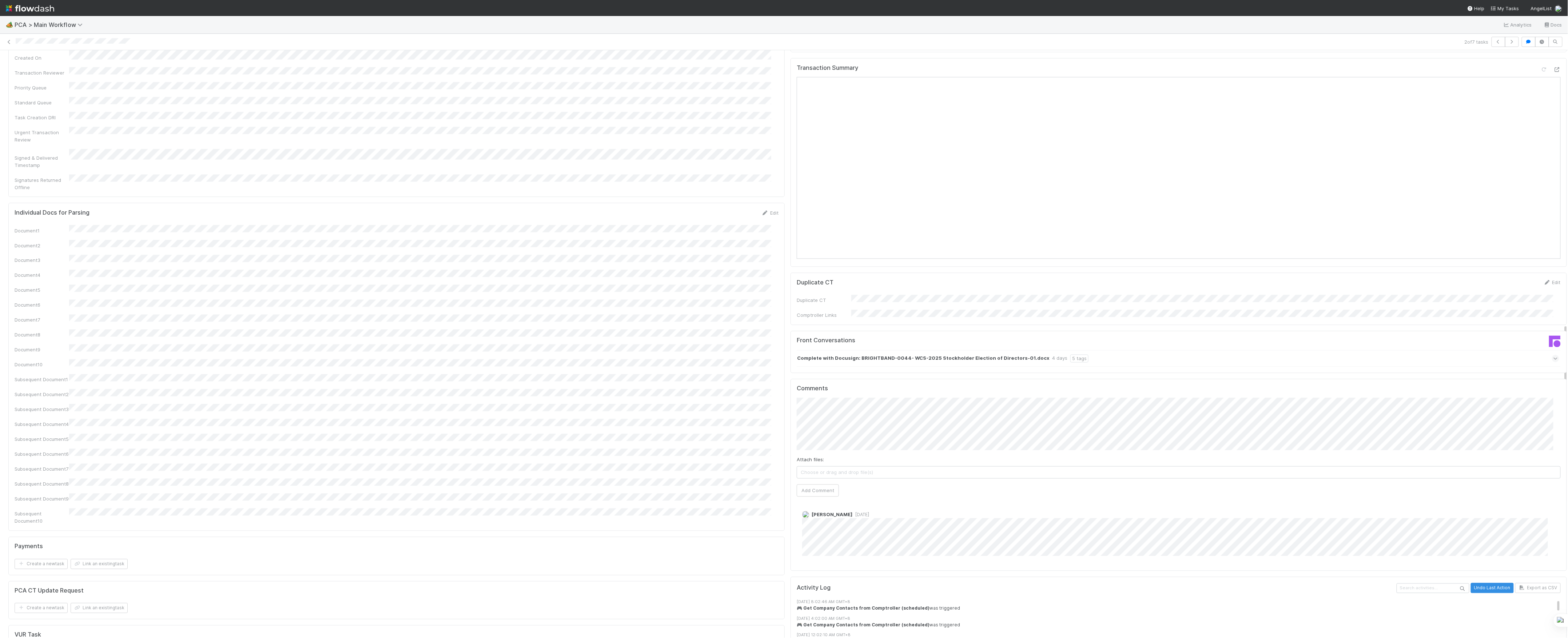
scroll to position [969, 0]
click at [873, 398] on div "Attach files: Choose or drag and drop file(s) Add Comment" at bounding box center [1179, 446] width 764 height 99
click at [842, 383] on span "Roselyn de Villa" at bounding box center [826, 382] width 37 height 6
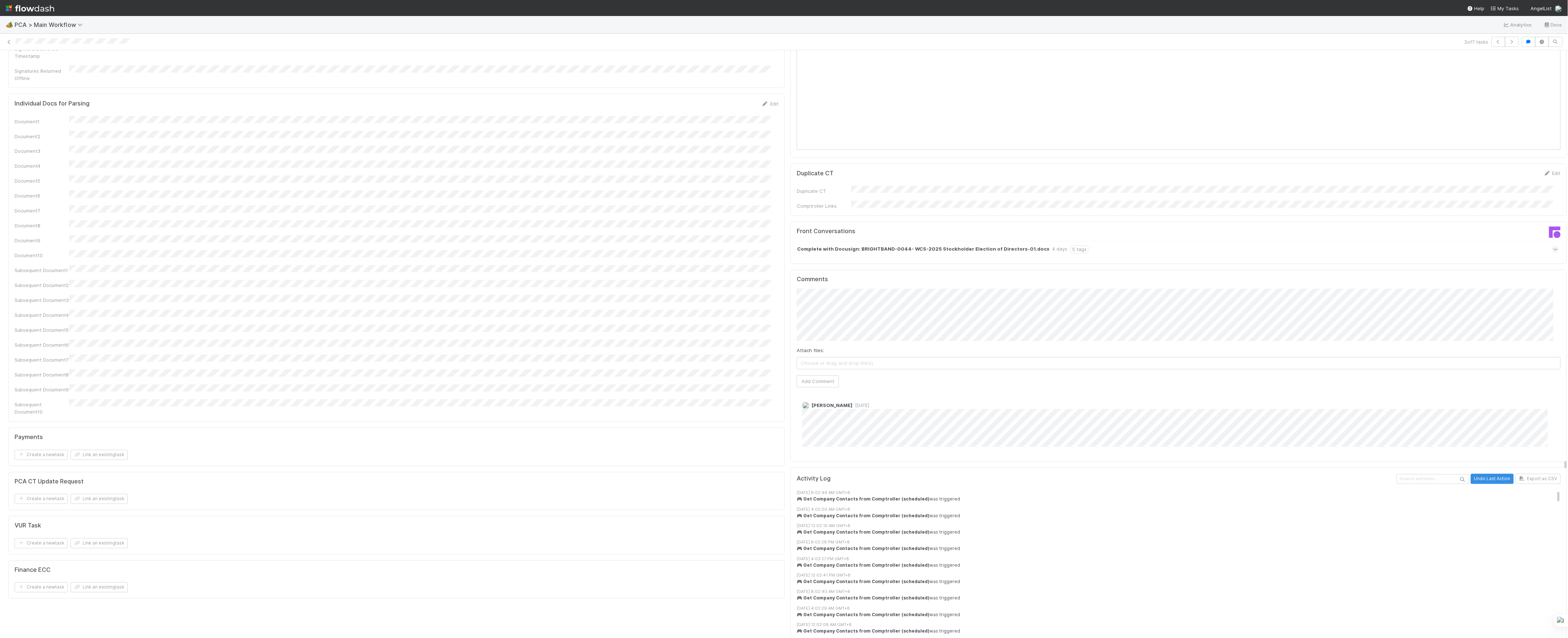
scroll to position [1115, 0]
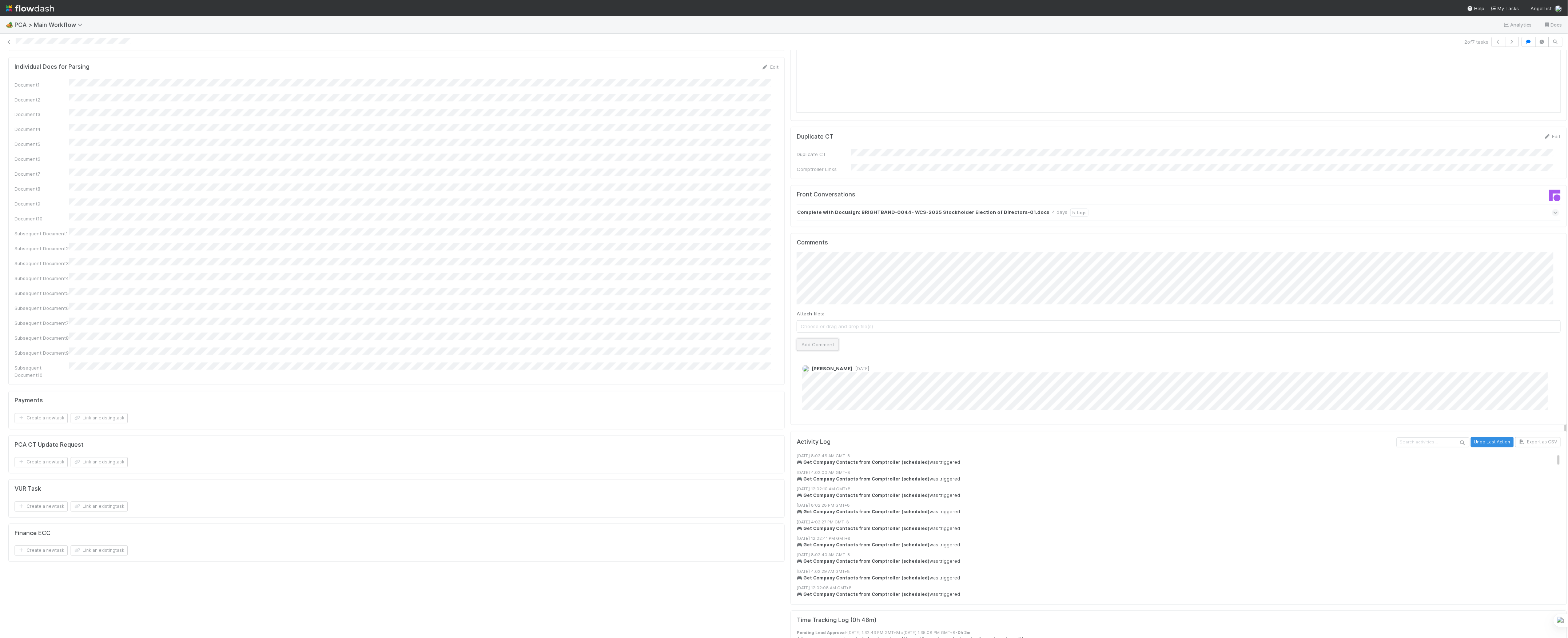
click at [809, 338] on button "Add Comment" at bounding box center [817, 344] width 42 height 12
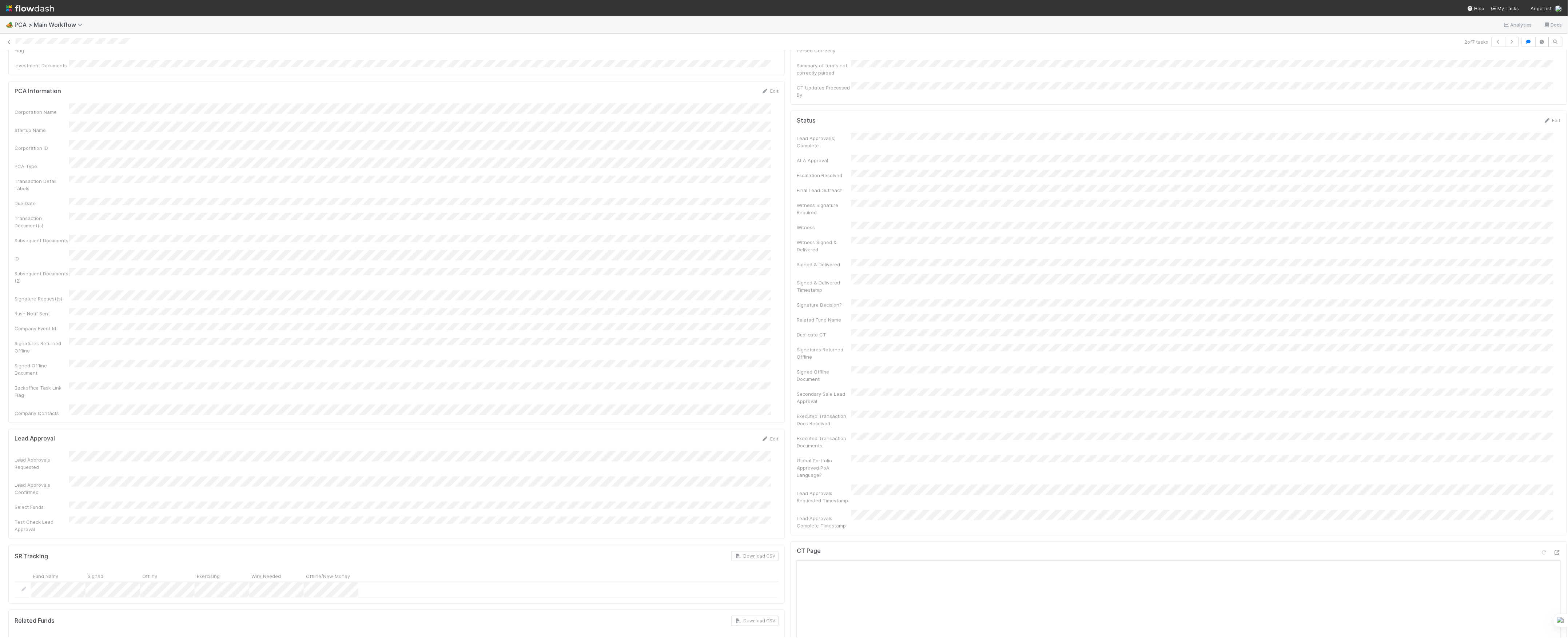
scroll to position [0, 0]
click at [63, 60] on span "Finance Review - Current (IOS)" at bounding box center [51, 62] width 79 height 6
click at [101, 63] on span "[PERSON_NAME]" at bounding box center [87, 62] width 37 height 6
click at [6, 43] on icon at bounding box center [9, 42] width 8 height 5
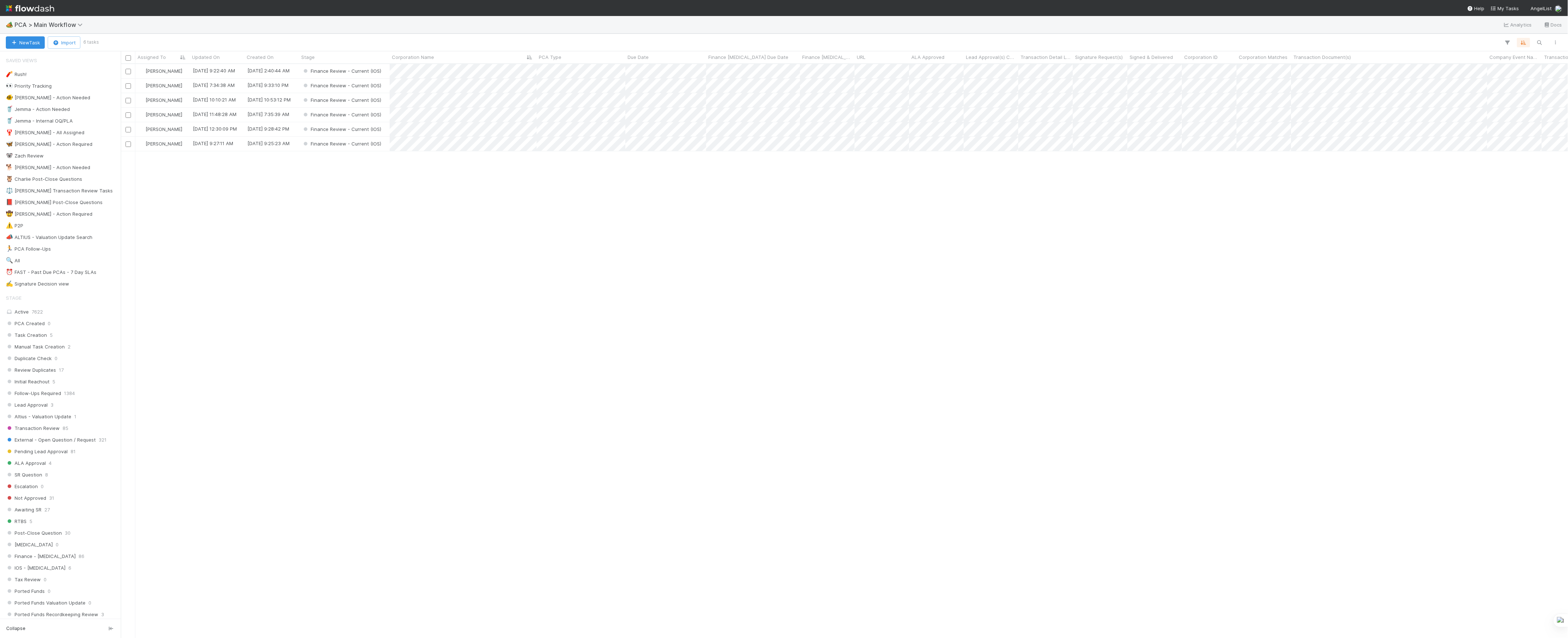
scroll to position [566, 1440]
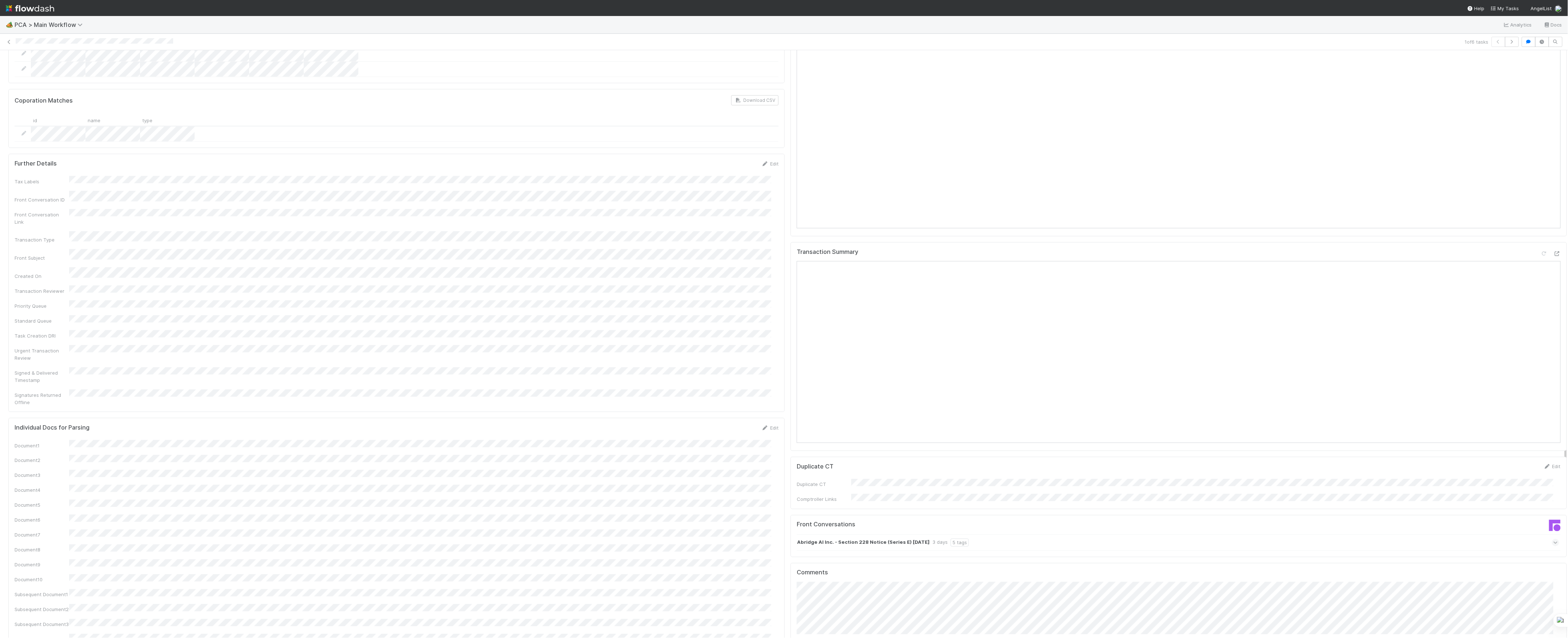
scroll to position [1018, 0]
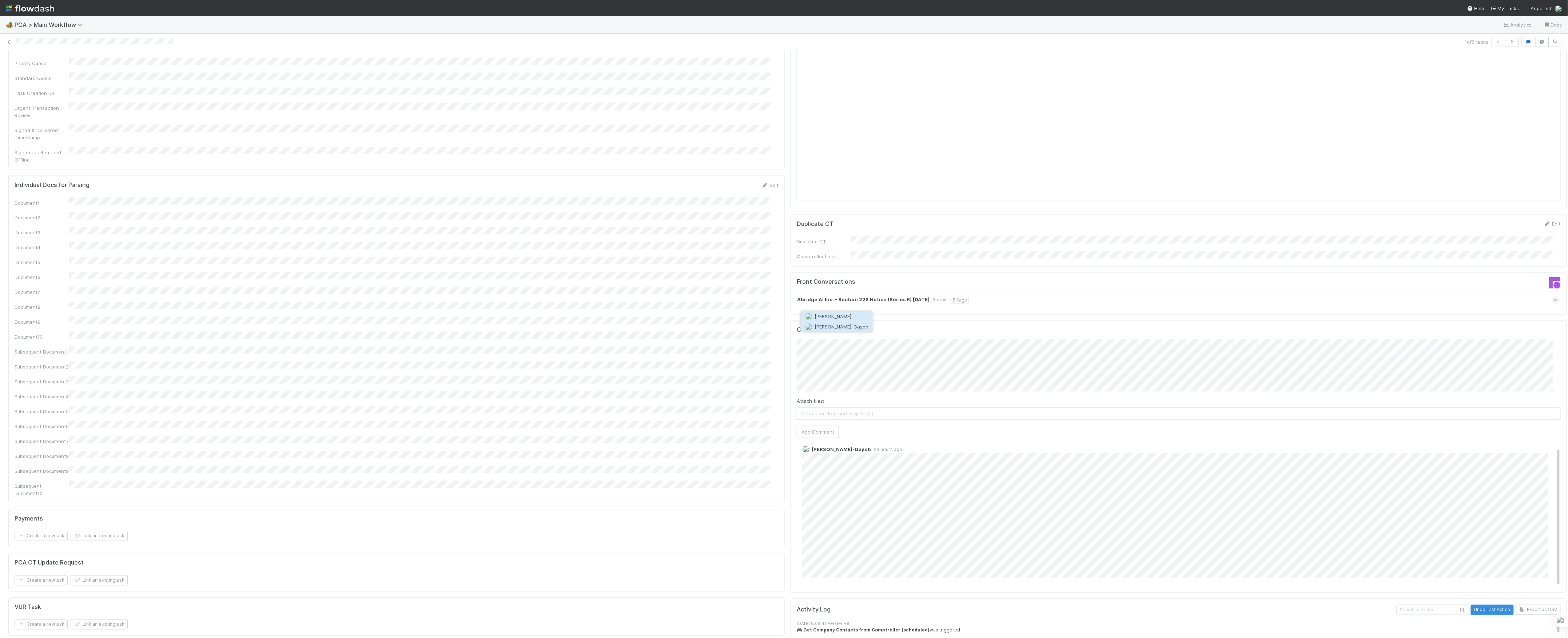
click at [861, 328] on button "Loraine Pati-Gayob" at bounding box center [837, 327] width 72 height 10
click at [819, 426] on button "Add Comment" at bounding box center [817, 432] width 42 height 12
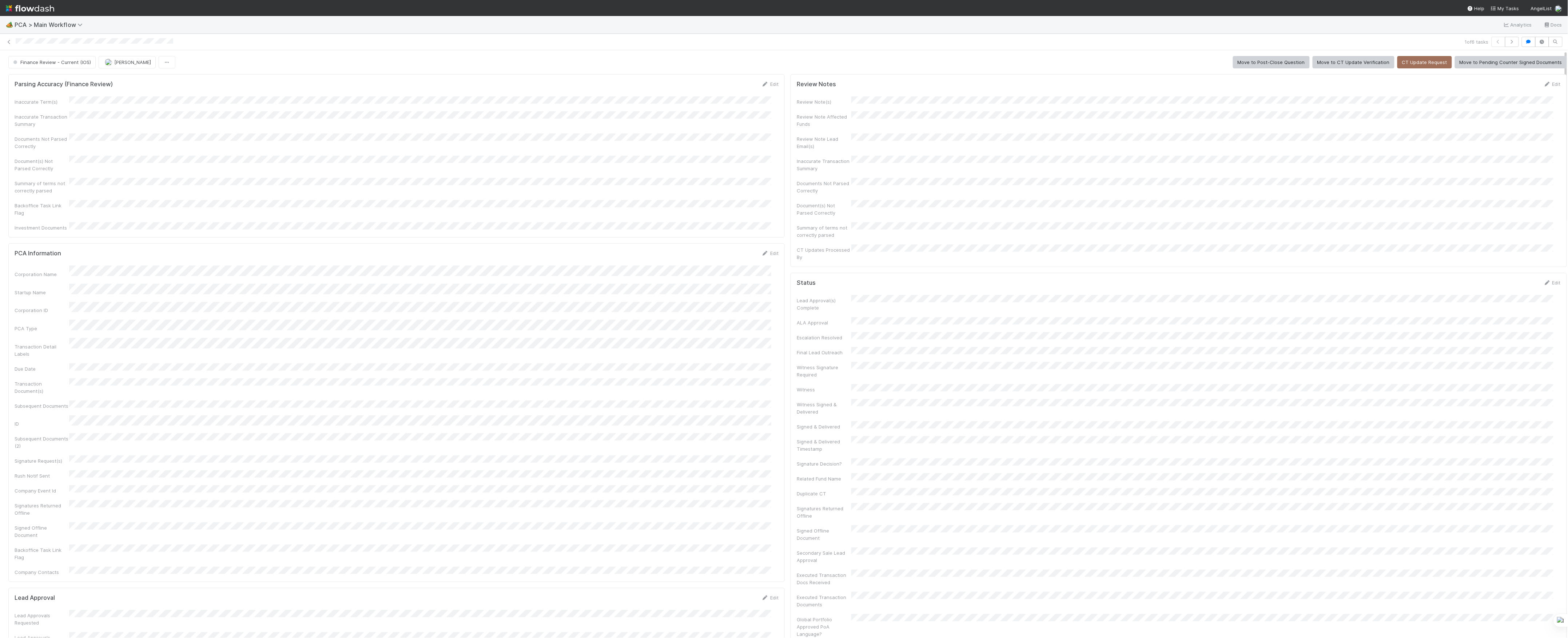
scroll to position [73, 0]
click at [38, 59] on button "Finance Review - Current (IOS)" at bounding box center [52, 62] width 88 height 12
click at [80, 60] on span "[PERSON_NAME]" at bounding box center [87, 62] width 37 height 6
click at [3, 44] on div "1 of 6 tasks" at bounding box center [784, 41] width 1568 height 10
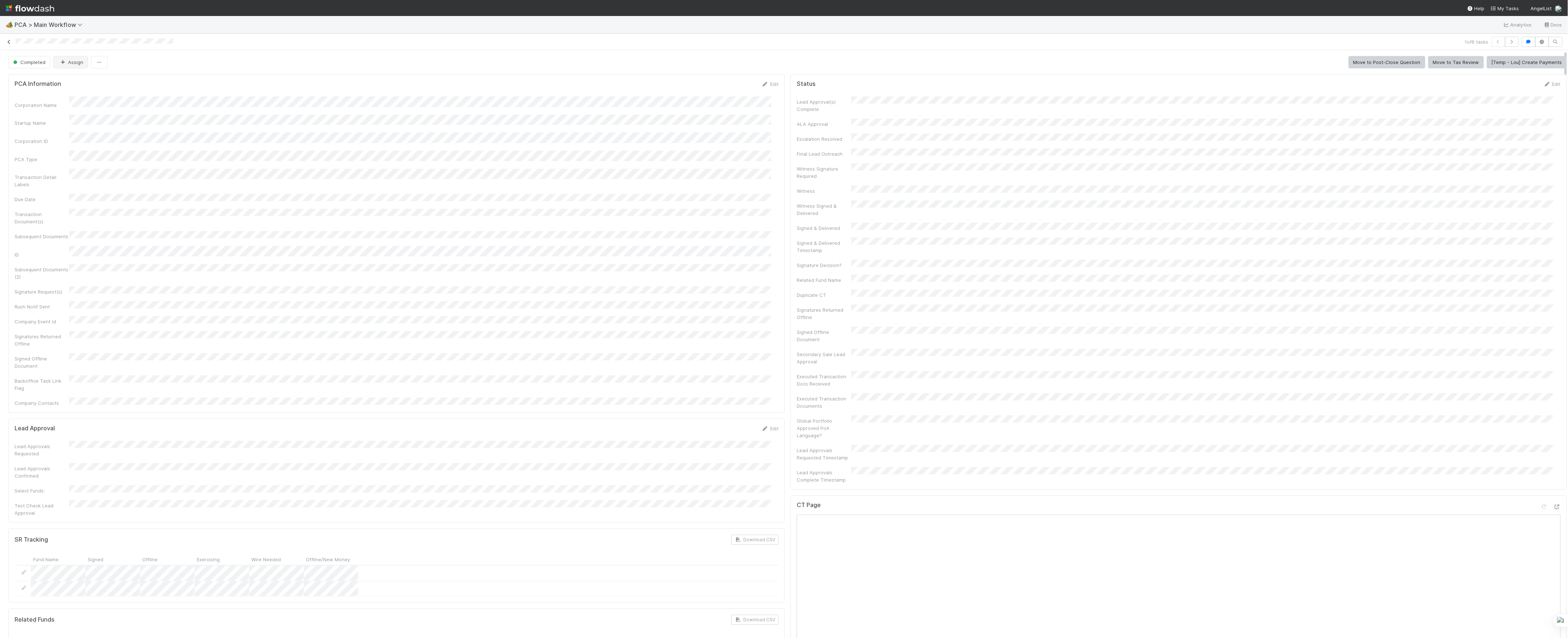
click at [8, 43] on icon at bounding box center [9, 42] width 8 height 5
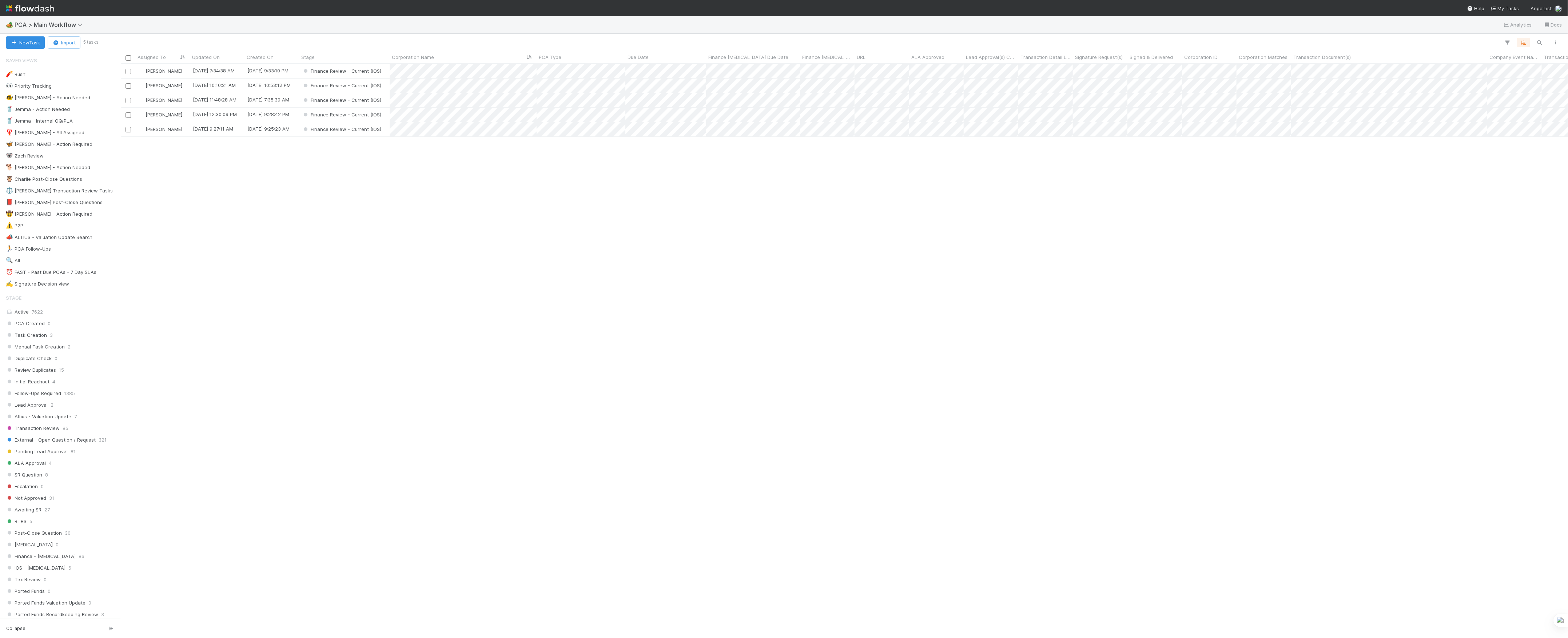
scroll to position [566, 1440]
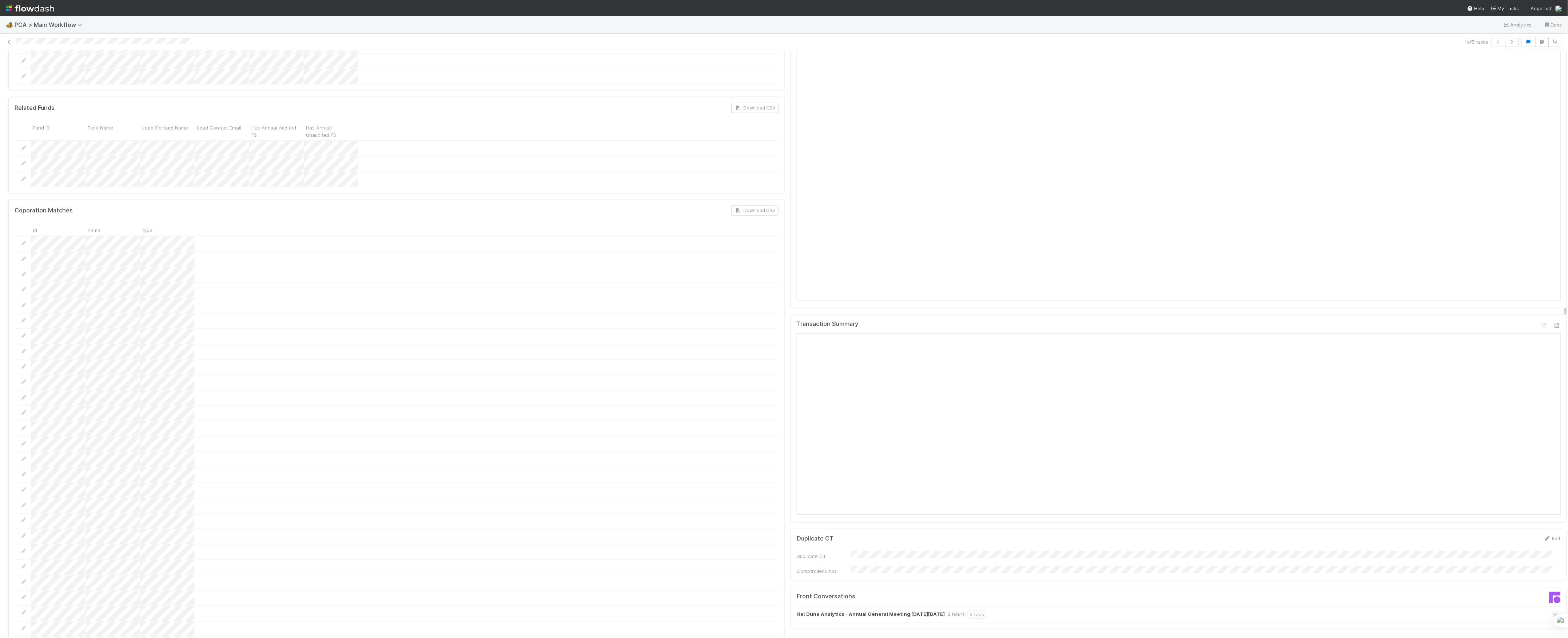
scroll to position [630, 0]
click at [746, 365] on div at bounding box center [396, 373] width 764 height 15
click at [788, 305] on div "Review Notes Edit Review Note(s) Review Note Affected Funds Review Note Lead Em…" at bounding box center [1179, 507] width 782 height 2132
click at [799, 581] on button "Add Comment" at bounding box center [817, 587] width 42 height 12
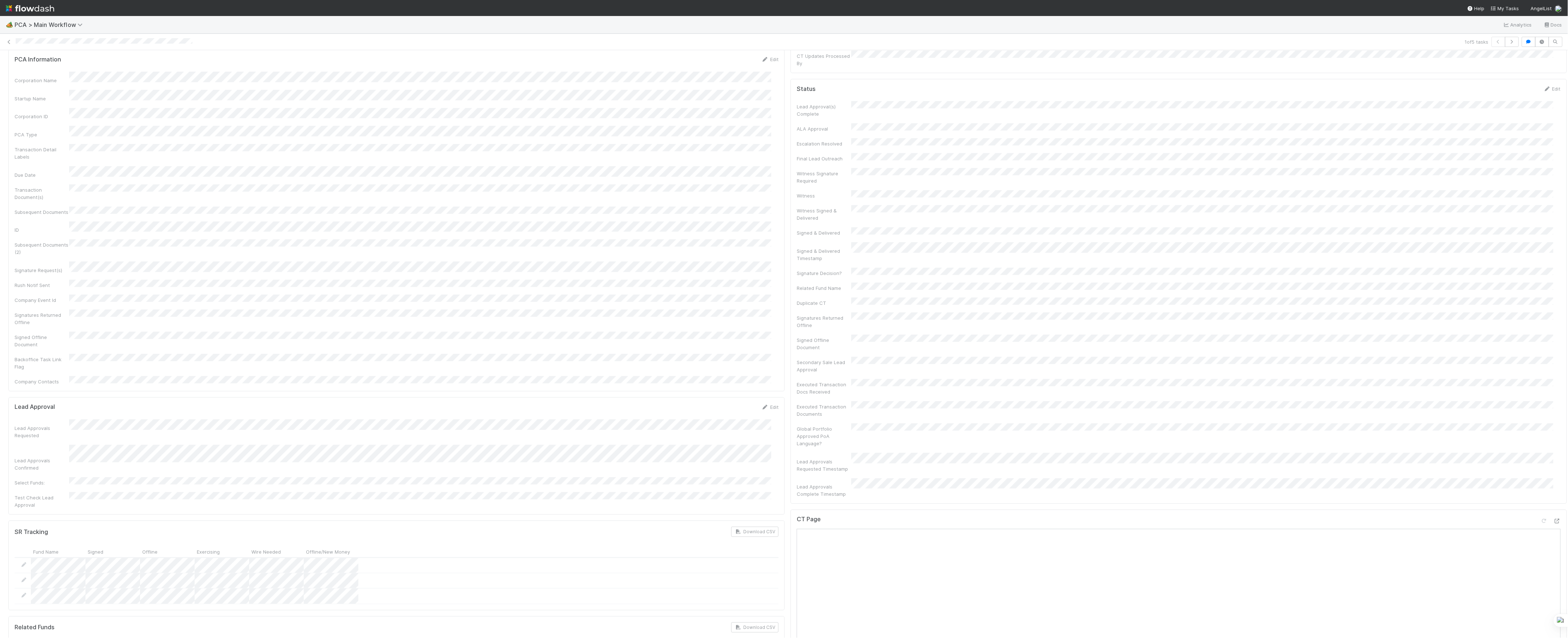
scroll to position [0, 0]
click at [69, 66] on button "Finance Review - Current (IOS)" at bounding box center [52, 62] width 88 height 12
click at [67, 66] on button "[PERSON_NAME]" at bounding box center [81, 62] width 57 height 12
click at [265, 65] on div "Completed Assign Move to Post-Close Question Move to Tax Review [Temp - Lou] Cr…" at bounding box center [787, 62] width 1558 height 12
click at [3, 40] on div "1 of 5 tasks" at bounding box center [784, 41] width 1568 height 10
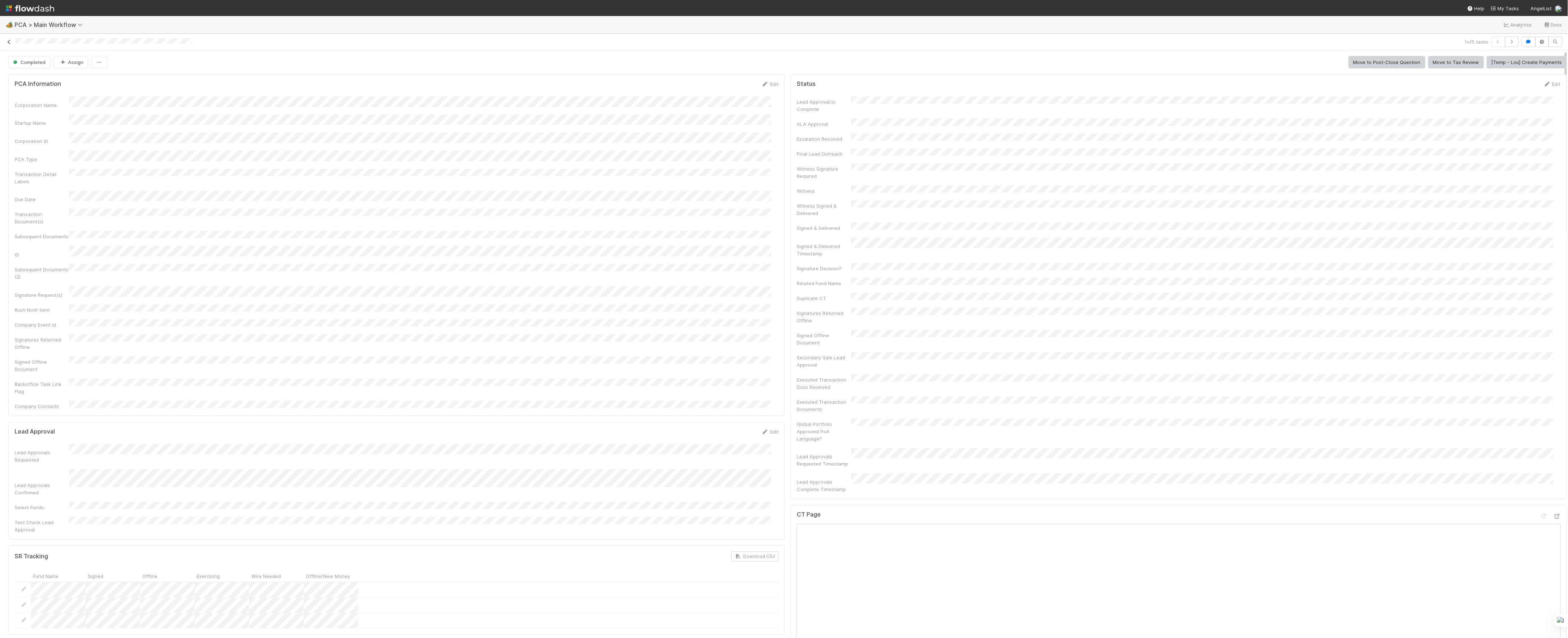
click at [8, 40] on icon at bounding box center [9, 42] width 8 height 5
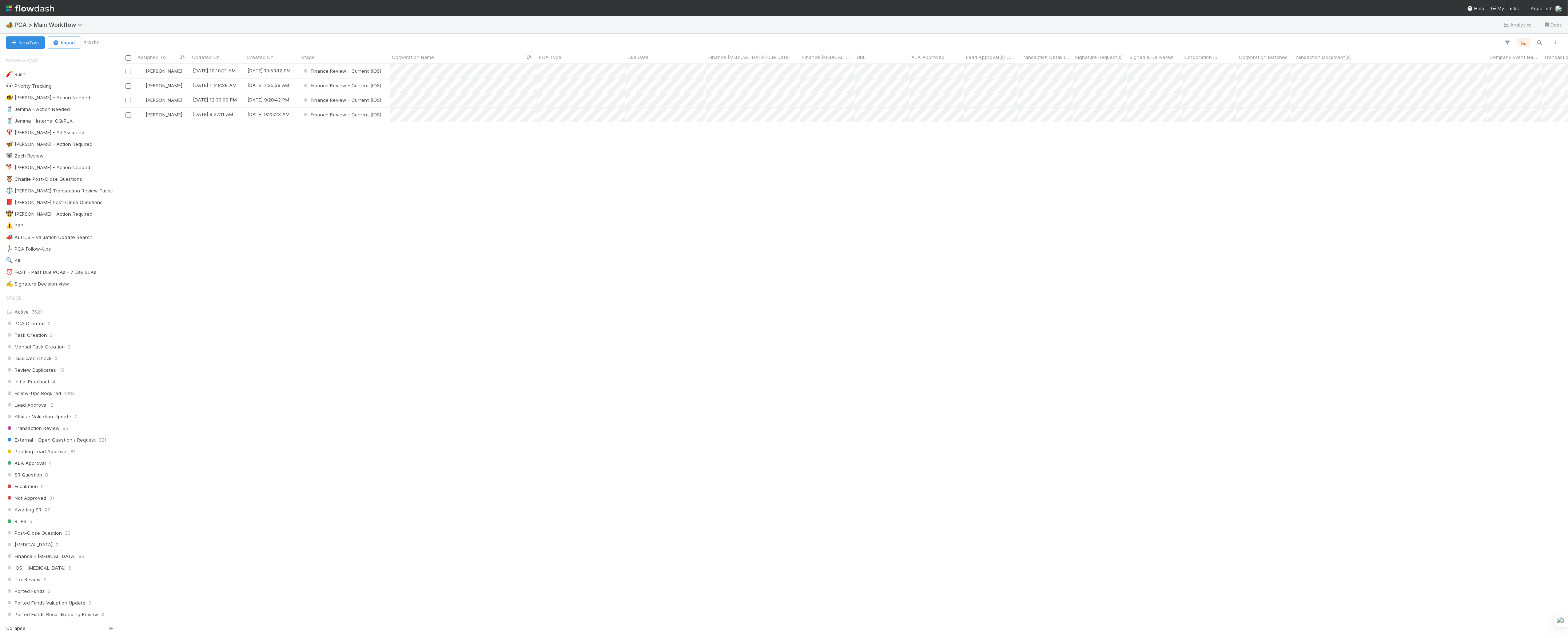
scroll to position [566, 1440]
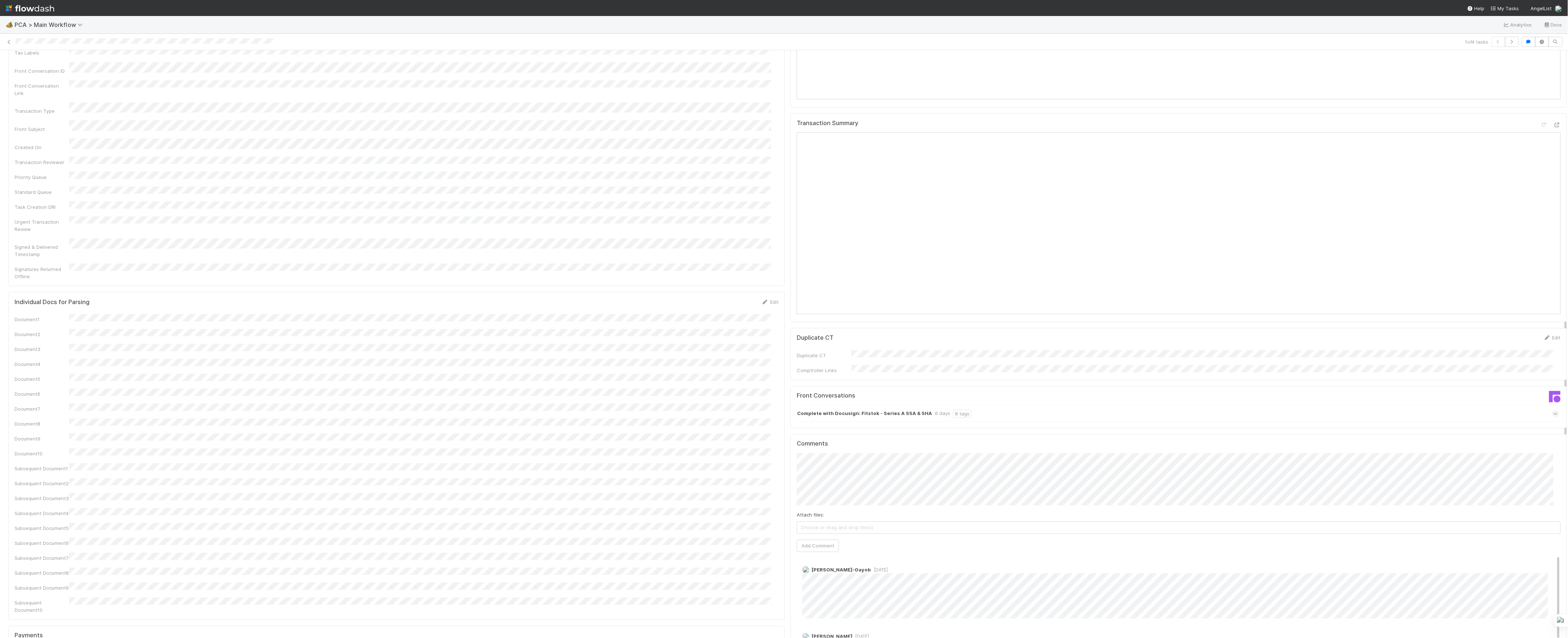
scroll to position [921, 0]
click at [820, 533] on button "Add Comment" at bounding box center [817, 539] width 42 height 12
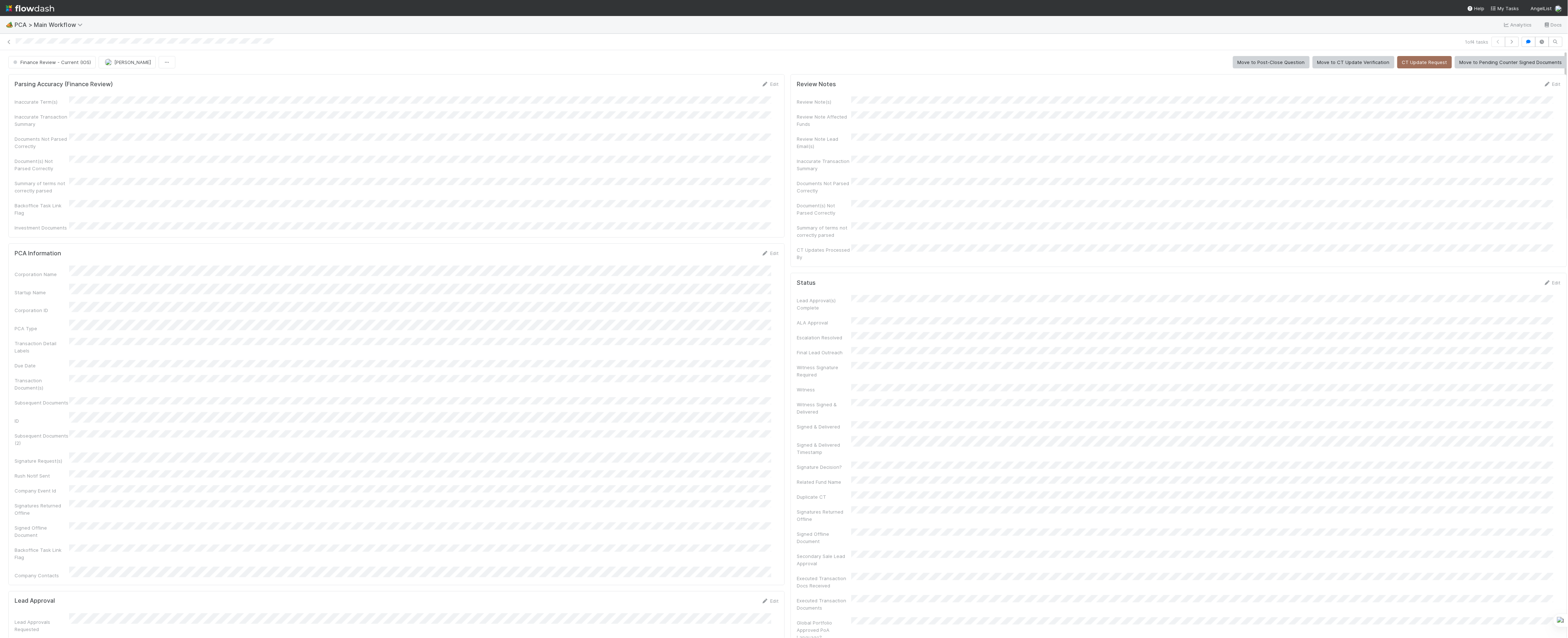
click at [29, 50] on div "1 of 4 tasks" at bounding box center [784, 42] width 1568 height 17
click at [48, 59] on button "Finance Review - Current (IOS)" at bounding box center [52, 62] width 88 height 12
click at [95, 66] on button "[PERSON_NAME]" at bounding box center [81, 62] width 57 height 12
click at [10, 43] on icon at bounding box center [9, 42] width 8 height 5
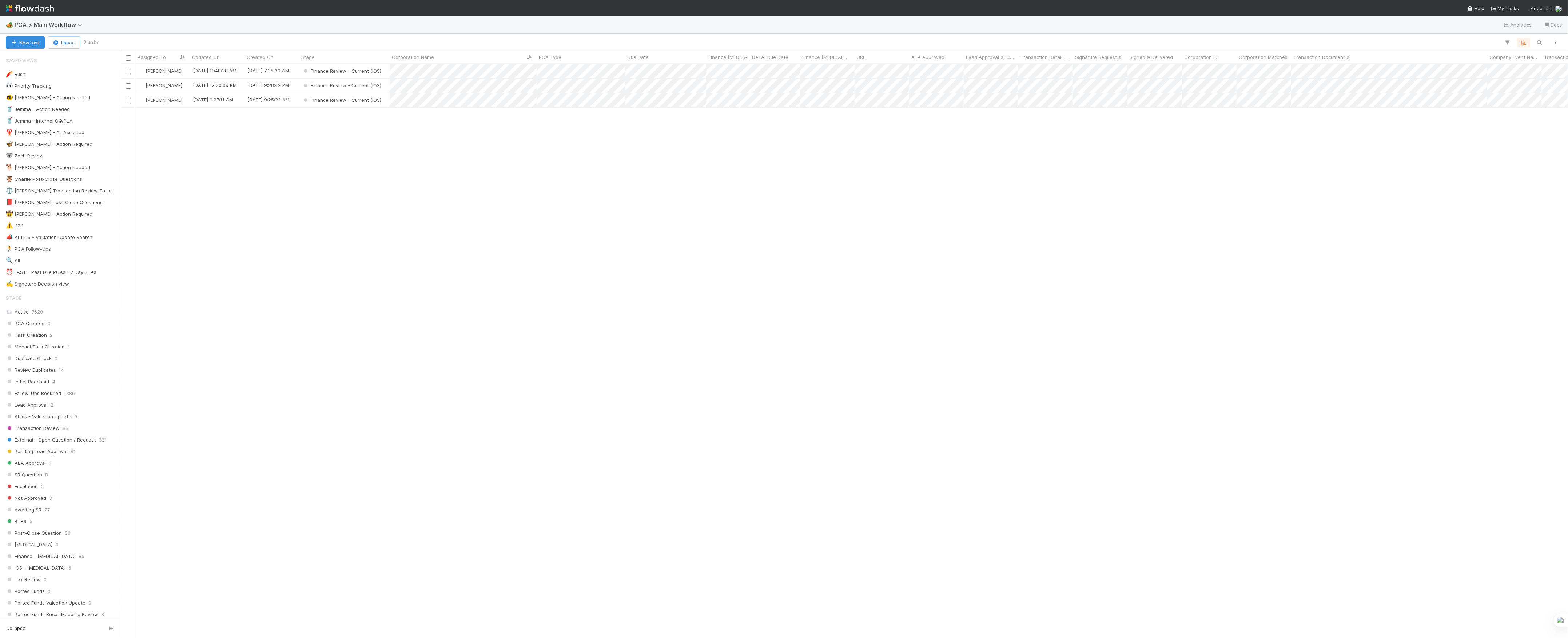
scroll to position [566, 1440]
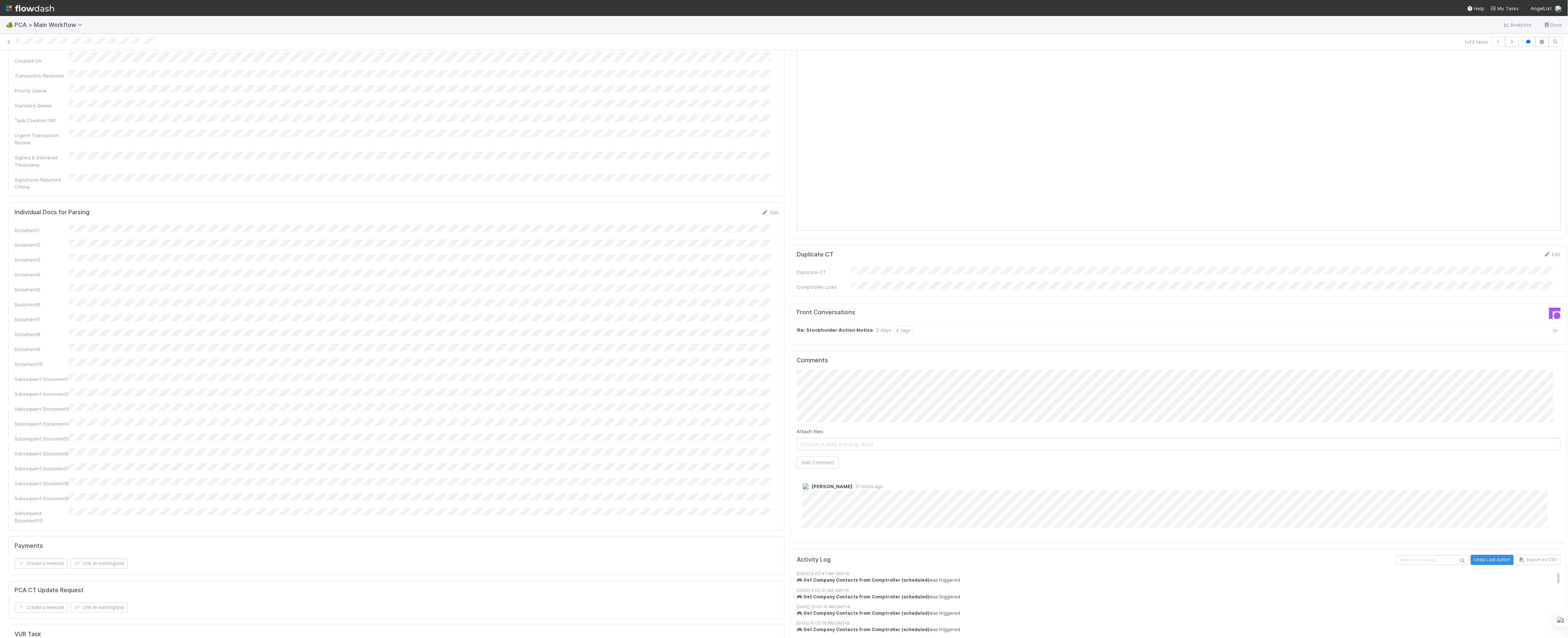
scroll to position [1018, 0]
click at [810, 426] on button "Add Comment" at bounding box center [817, 432] width 42 height 12
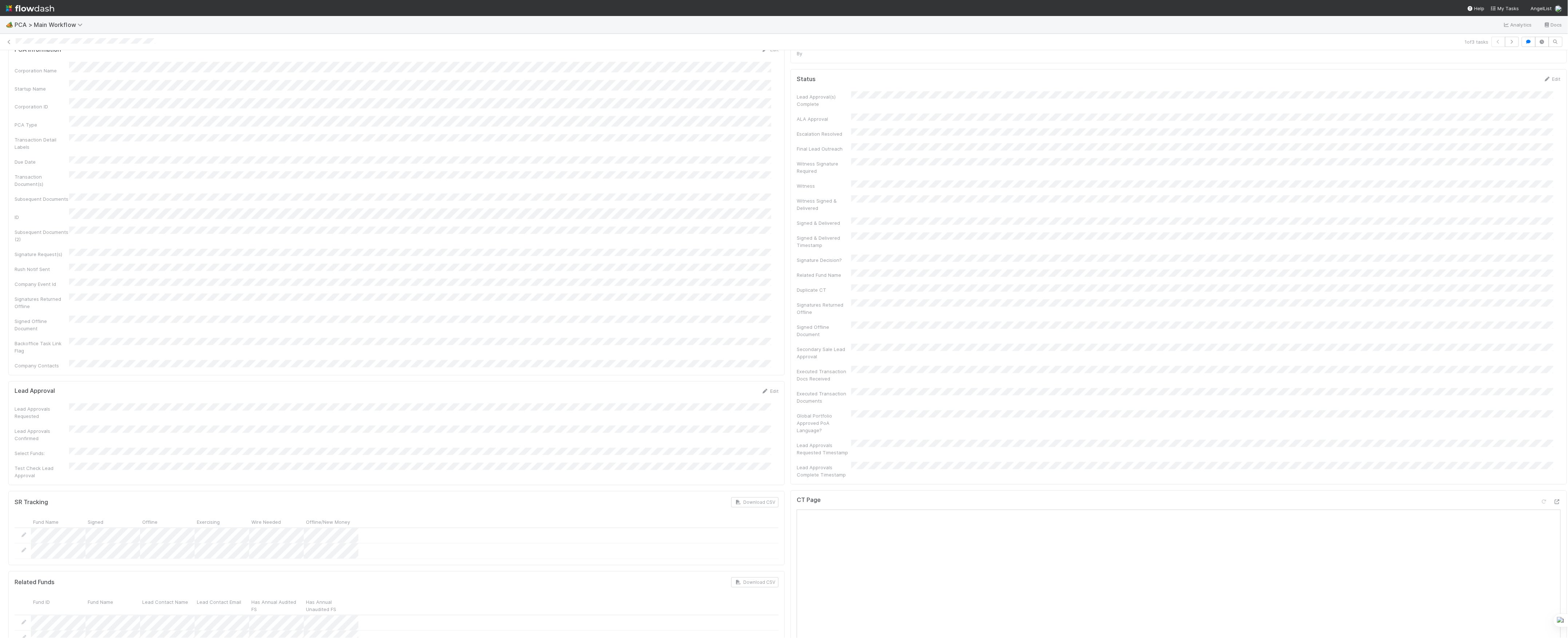
scroll to position [0, 0]
click at [57, 68] on button "Finance Review - Current (IOS)" at bounding box center [52, 62] width 88 height 12
click at [94, 61] on span "[PERSON_NAME]" at bounding box center [87, 62] width 37 height 6
click at [90, 64] on span "[PERSON_NAME]" at bounding box center [87, 62] width 37 height 6
click at [12, 40] on icon at bounding box center [9, 42] width 8 height 5
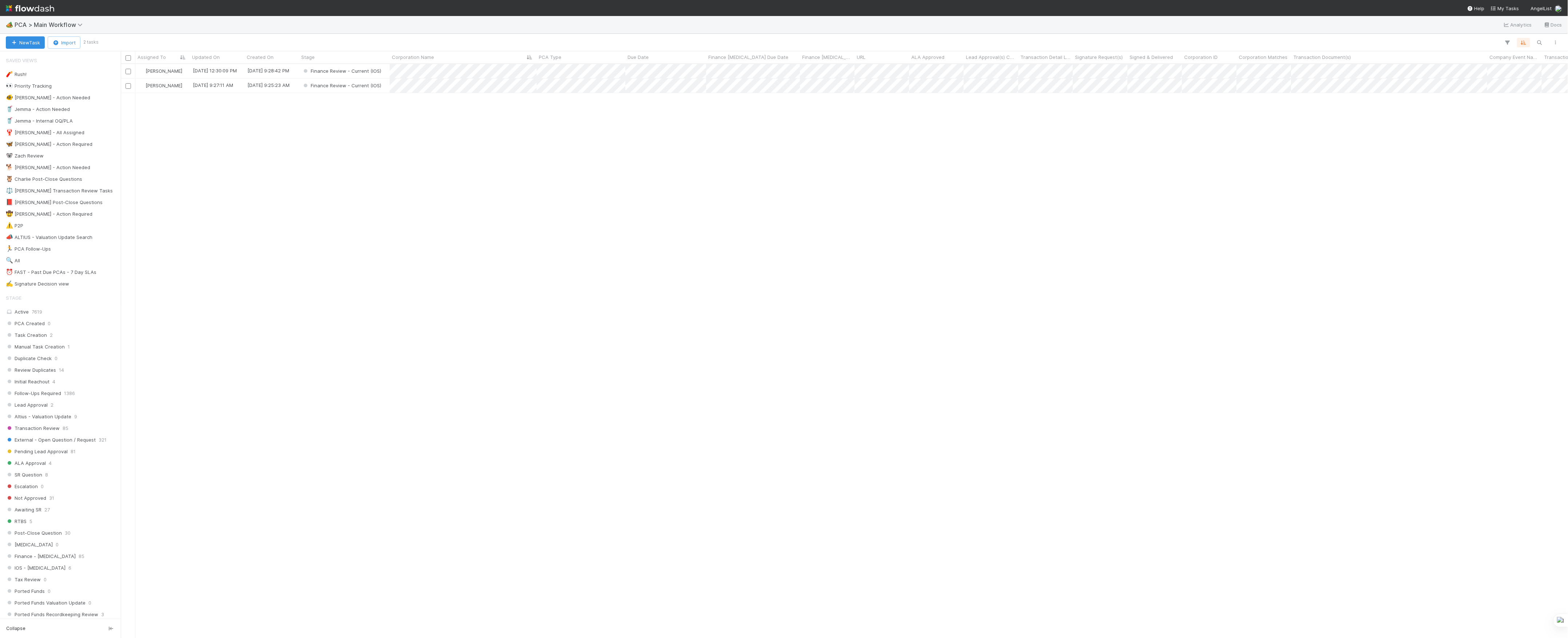
scroll to position [566, 1440]
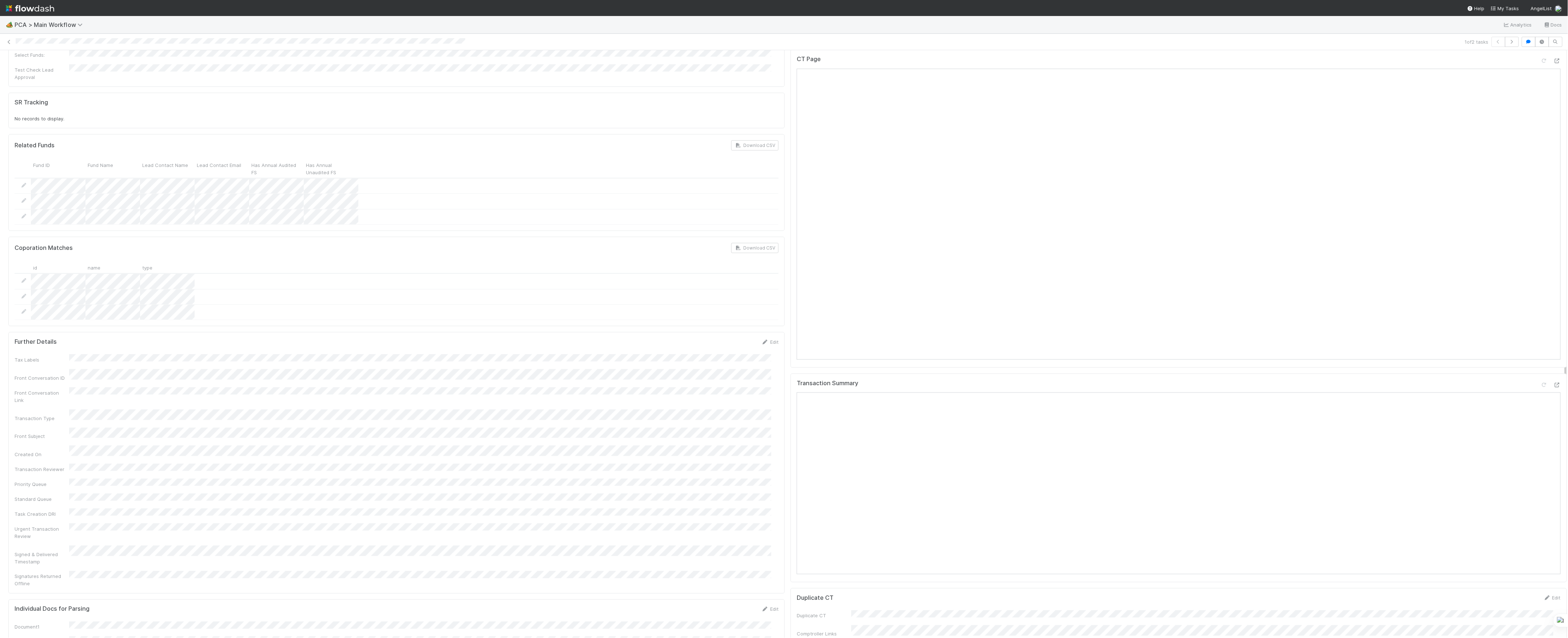
scroll to position [485, 0]
click at [1554, 235] on icon at bounding box center [1557, 237] width 8 height 5
click at [1554, 559] on icon at bounding box center [1557, 561] width 8 height 5
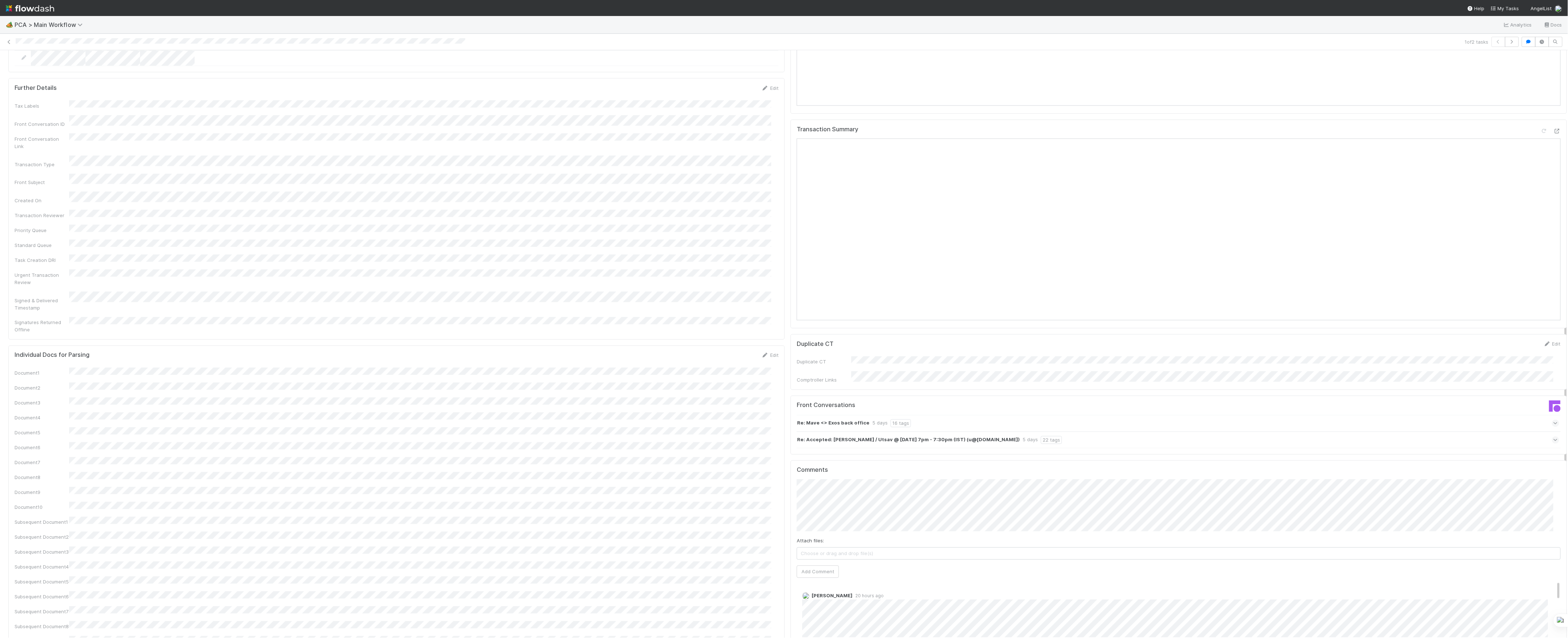
scroll to position [921, 0]
click at [852, 542] on span "Choose or drag and drop file(s)" at bounding box center [1179, 547] width 763 height 12
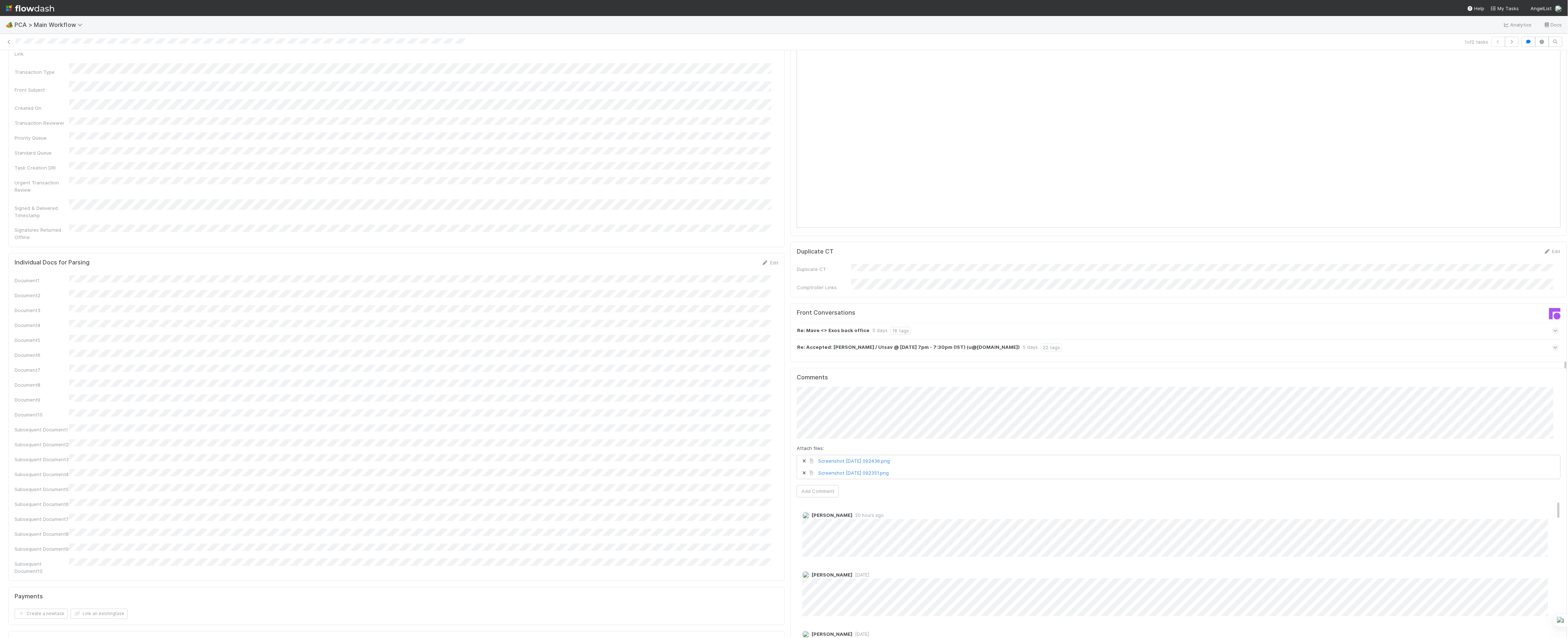
scroll to position [1018, 0]
click at [812, 474] on button "Add Comment" at bounding box center [817, 480] width 42 height 12
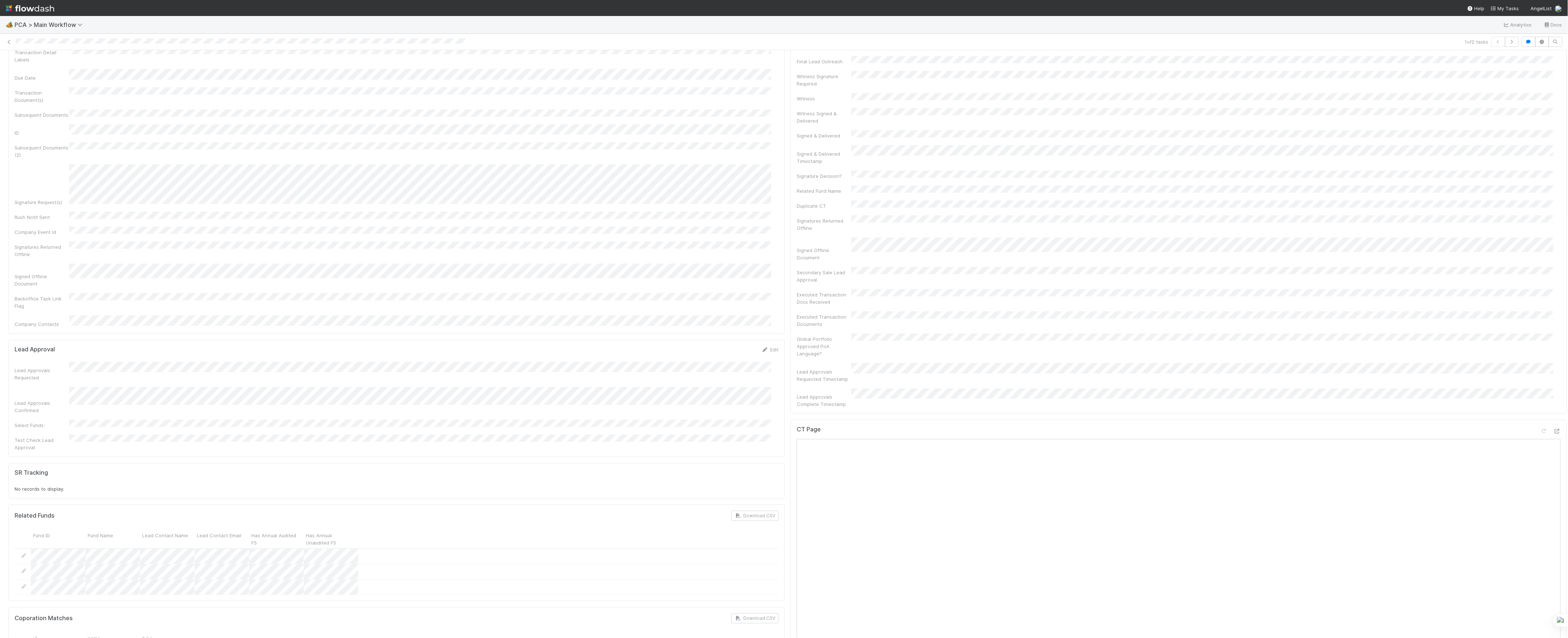
scroll to position [0, 0]
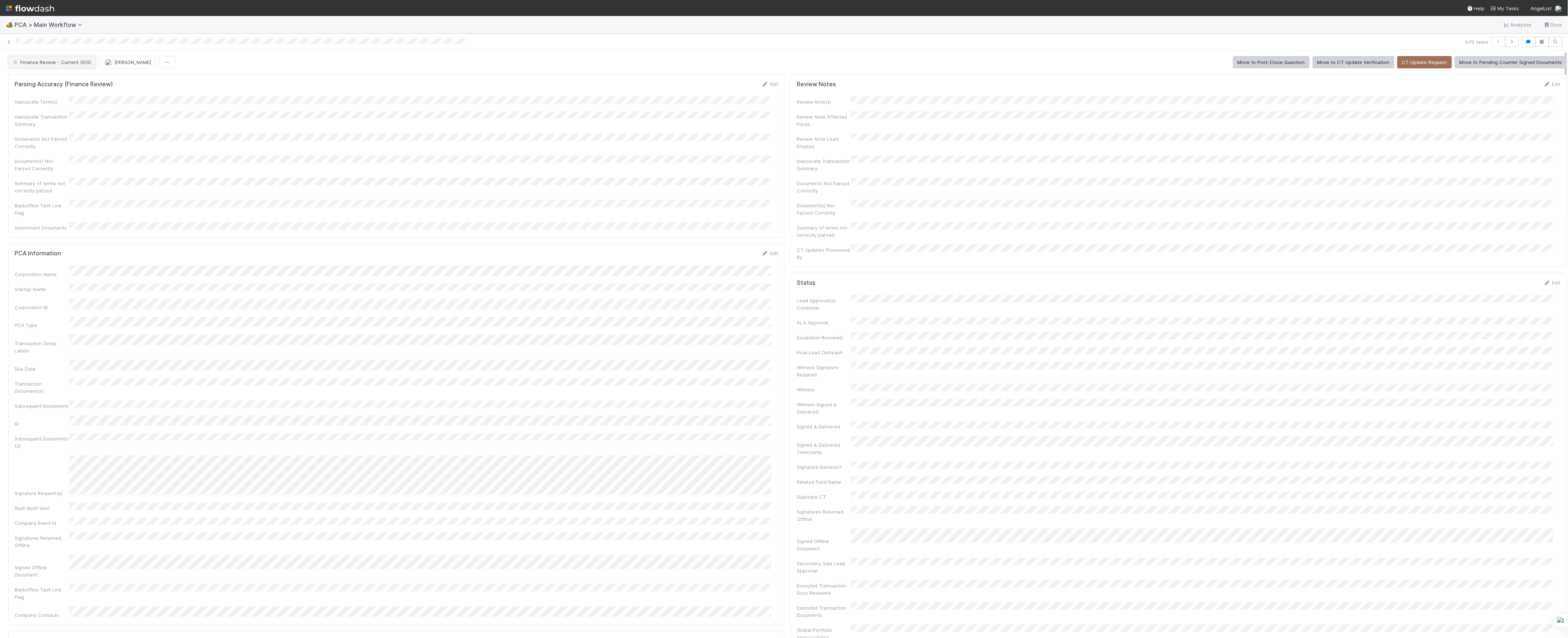
click at [58, 65] on button "Finance Review - Current (IOS)" at bounding box center [52, 62] width 88 height 12
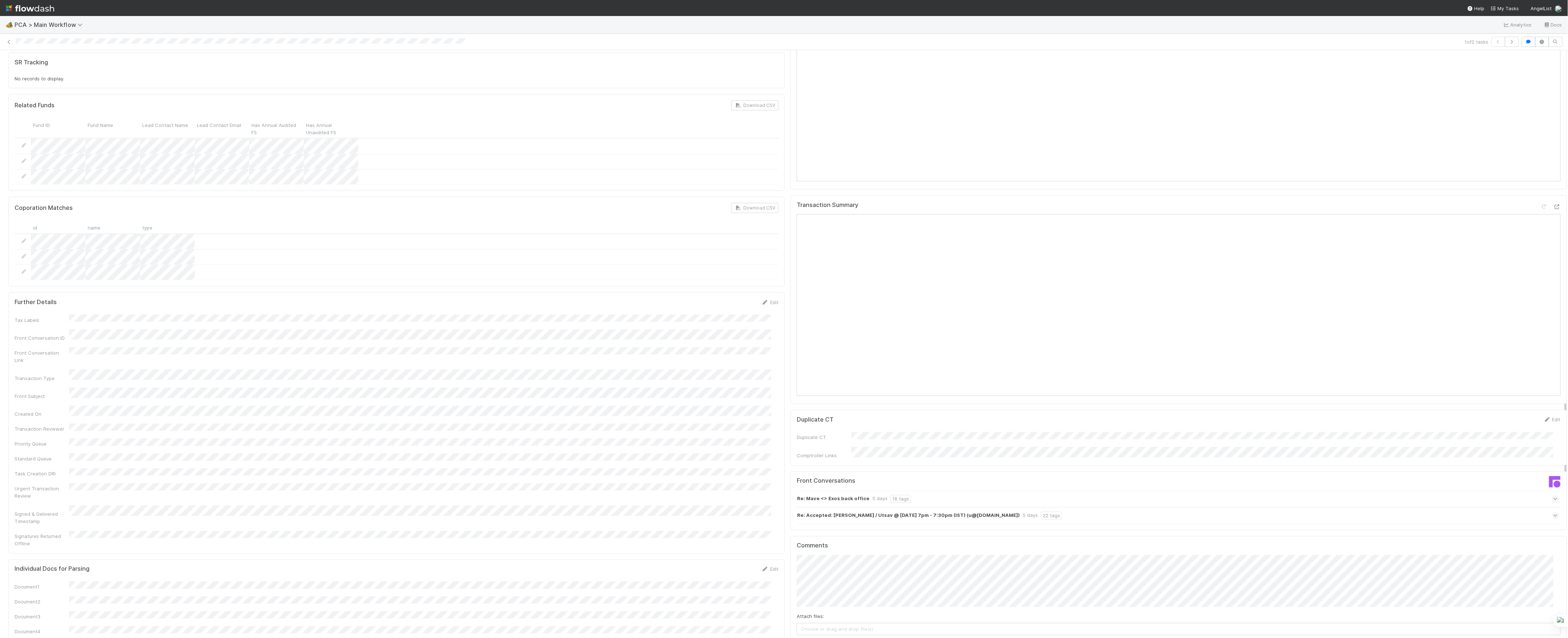
scroll to position [1067, 0]
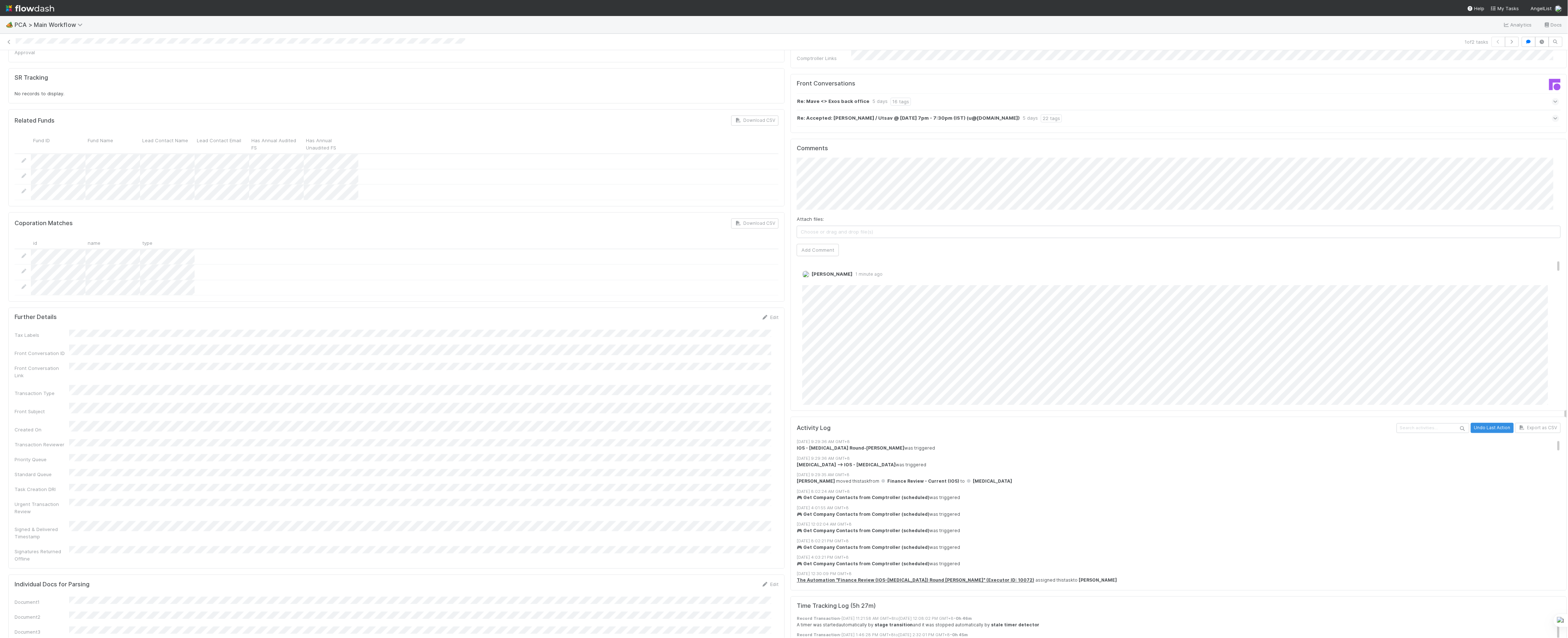
scroll to position [1043, 0]
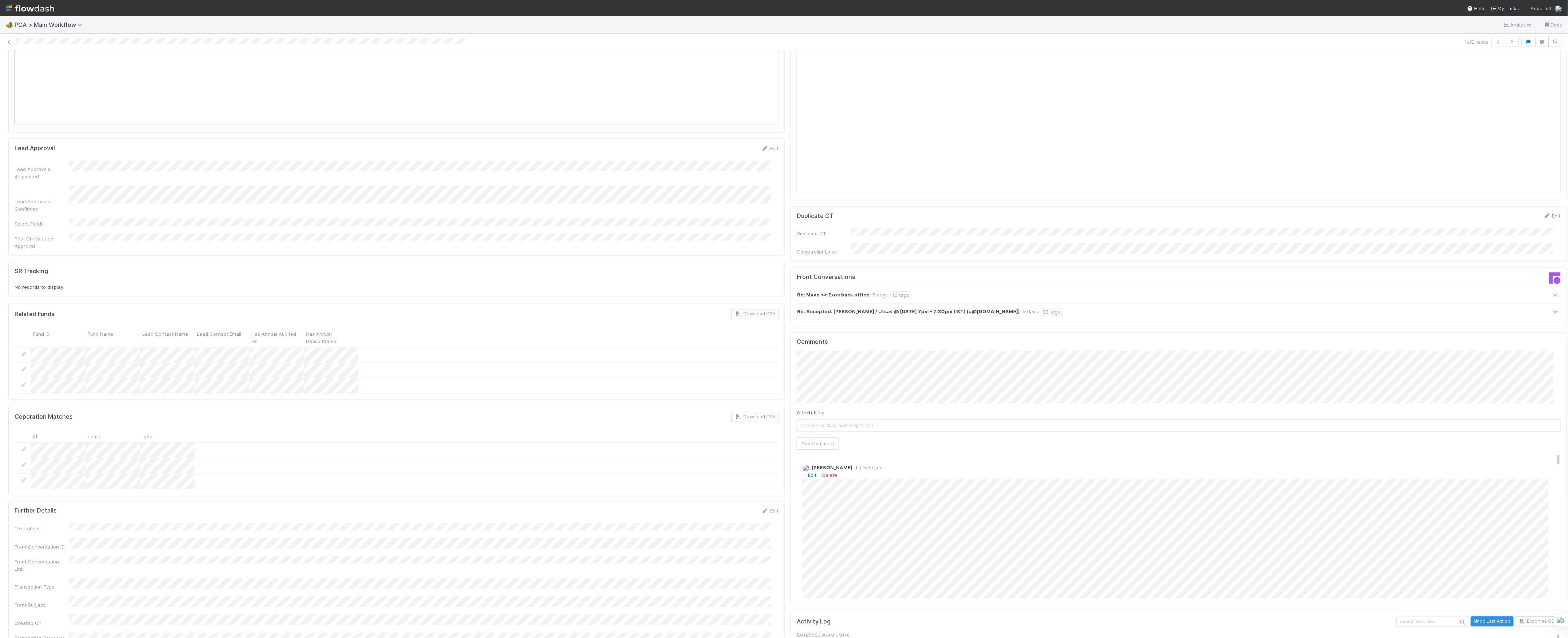
click at [808, 473] on link "Edit" at bounding box center [812, 475] width 8 height 6
click at [840, 440] on span "Roselyn de Villa" at bounding box center [838, 439] width 37 height 6
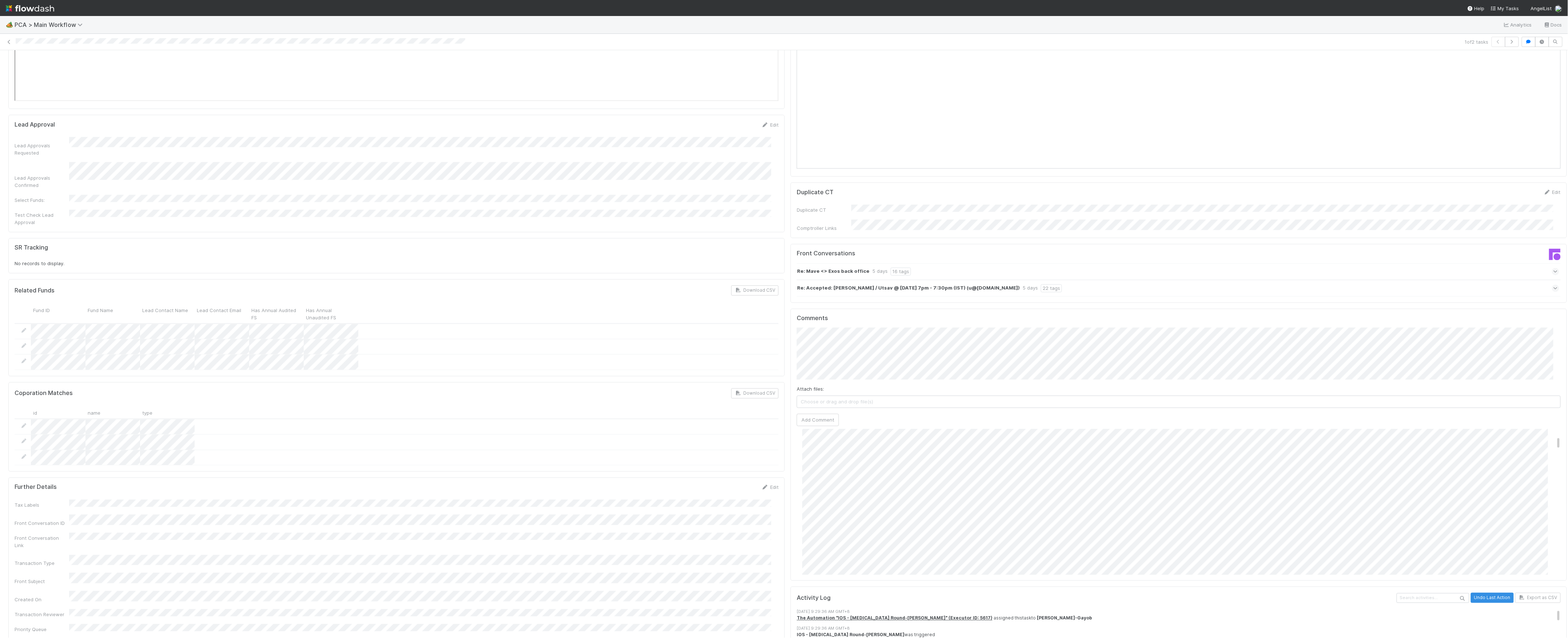
scroll to position [0, 0]
click at [808, 449] on link "Edit" at bounding box center [812, 451] width 8 height 6
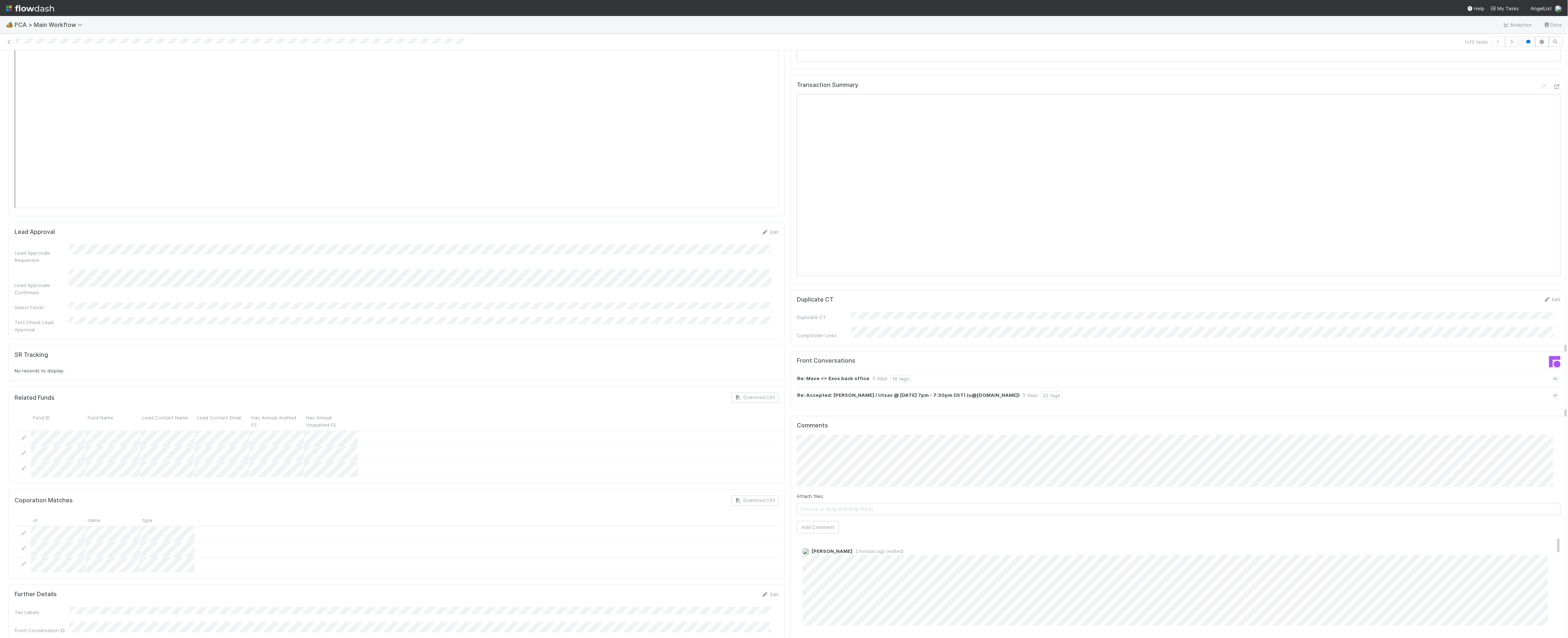
scroll to position [1018, 0]
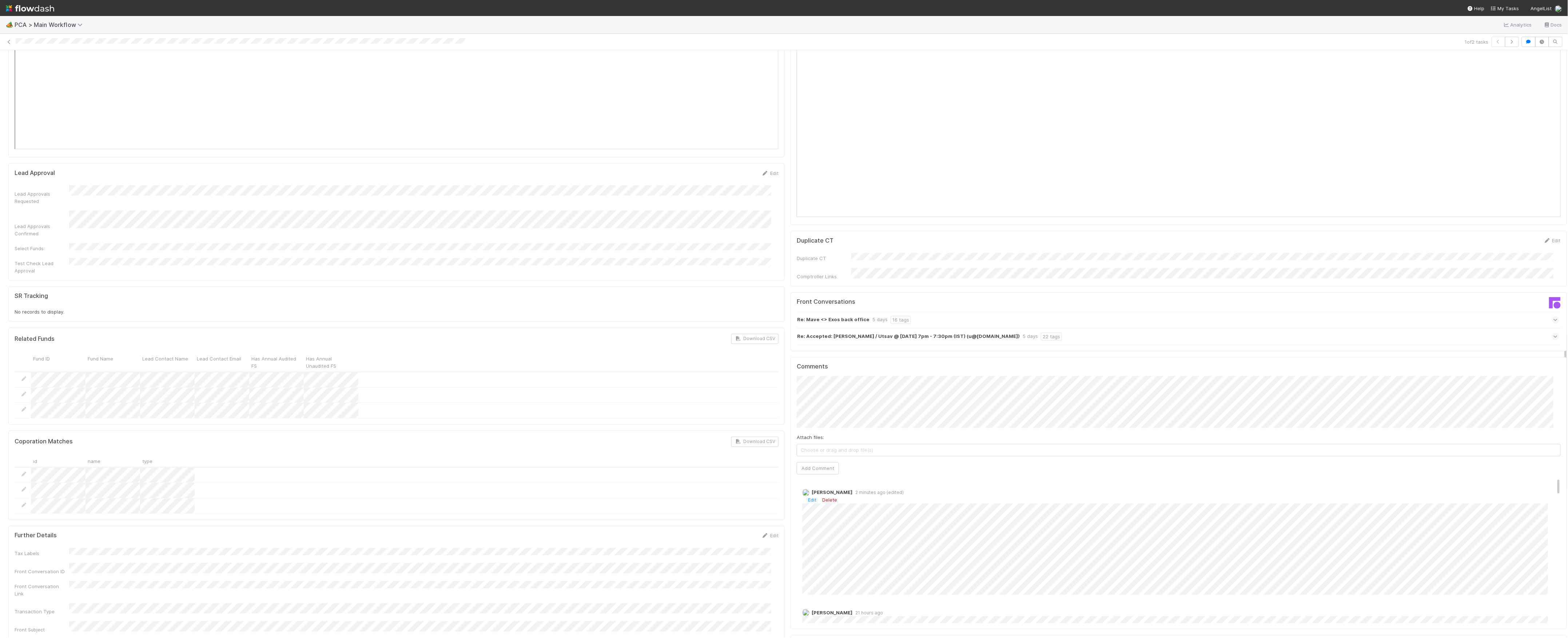
click at [825, 497] on link "Delete" at bounding box center [830, 500] width 15 height 6
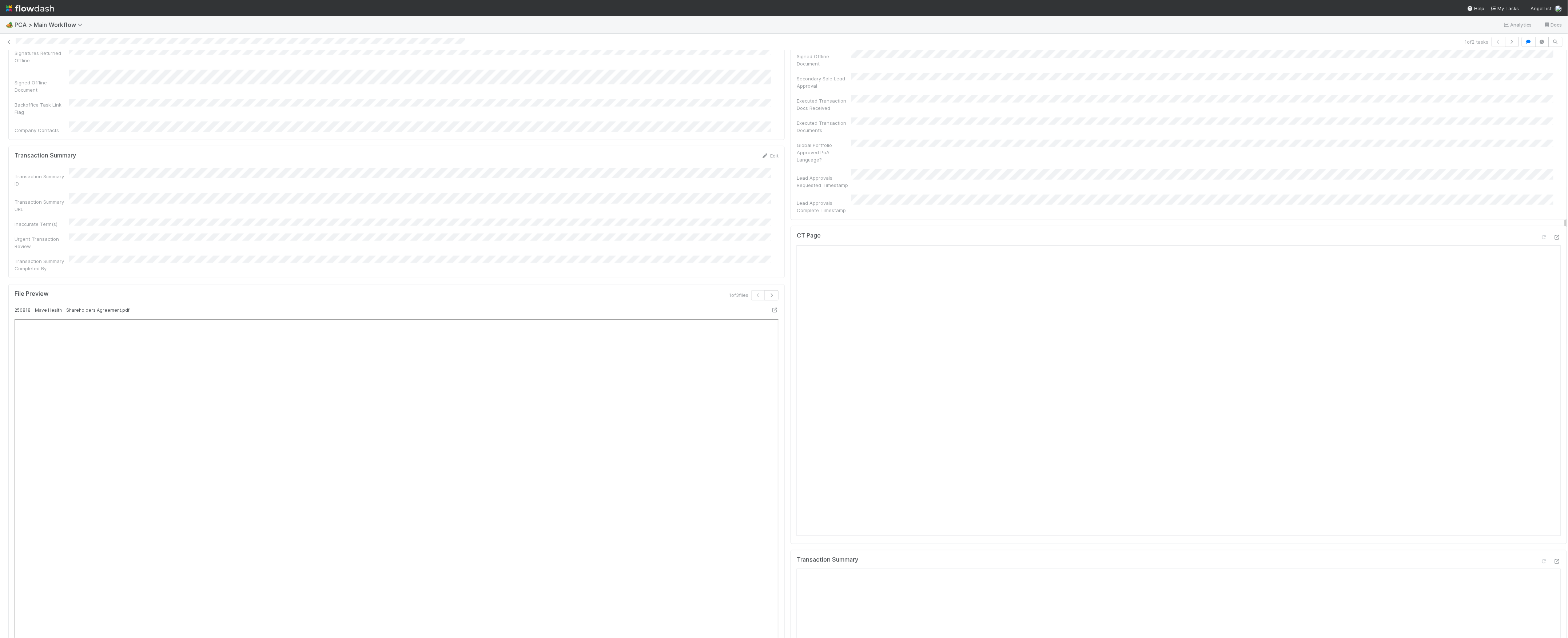
scroll to position [533, 0]
click at [1554, 187] on icon at bounding box center [1557, 189] width 8 height 5
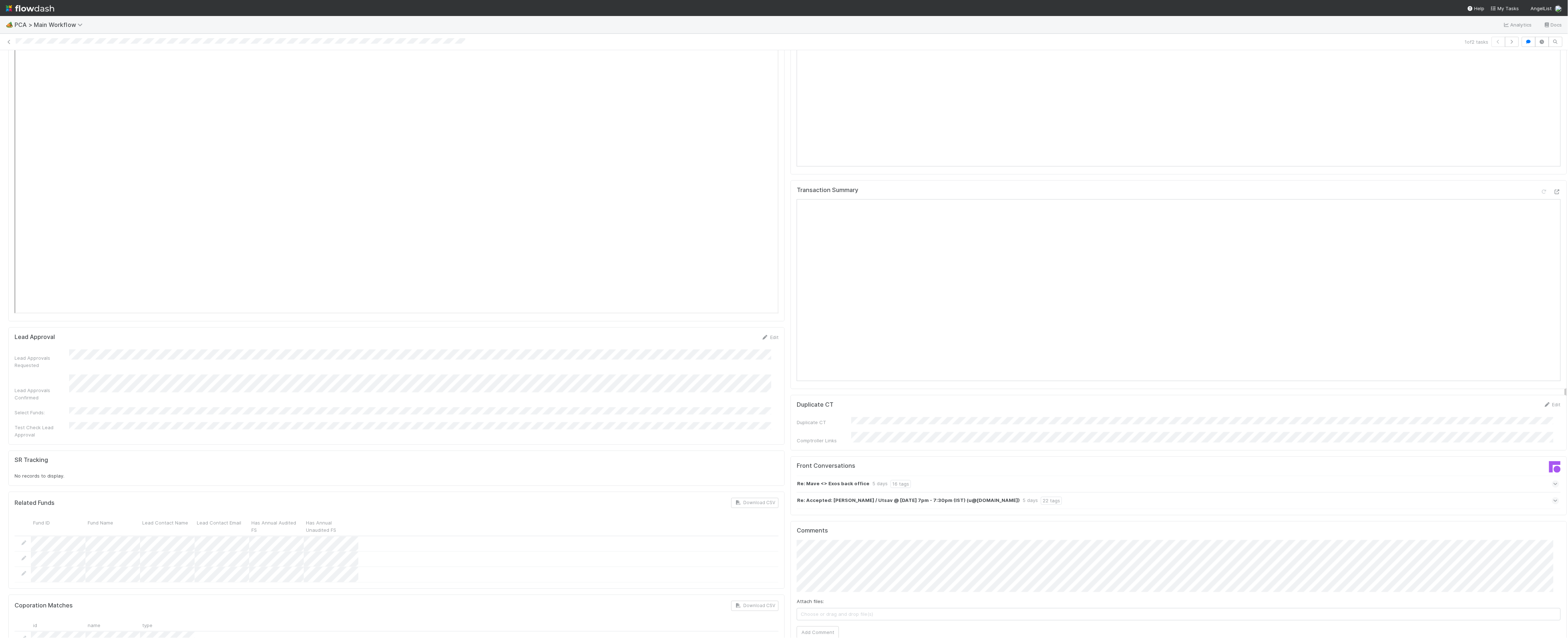
scroll to position [873, 0]
click at [923, 540] on div "Attach files: Choose or drag and drop file(s) Add Comment" at bounding box center [1179, 570] width 764 height 99
click at [823, 608] on button "Add Comment" at bounding box center [817, 614] width 42 height 12
click at [22, 64] on span "IOS - ICU" at bounding box center [41, 62] width 60 height 6
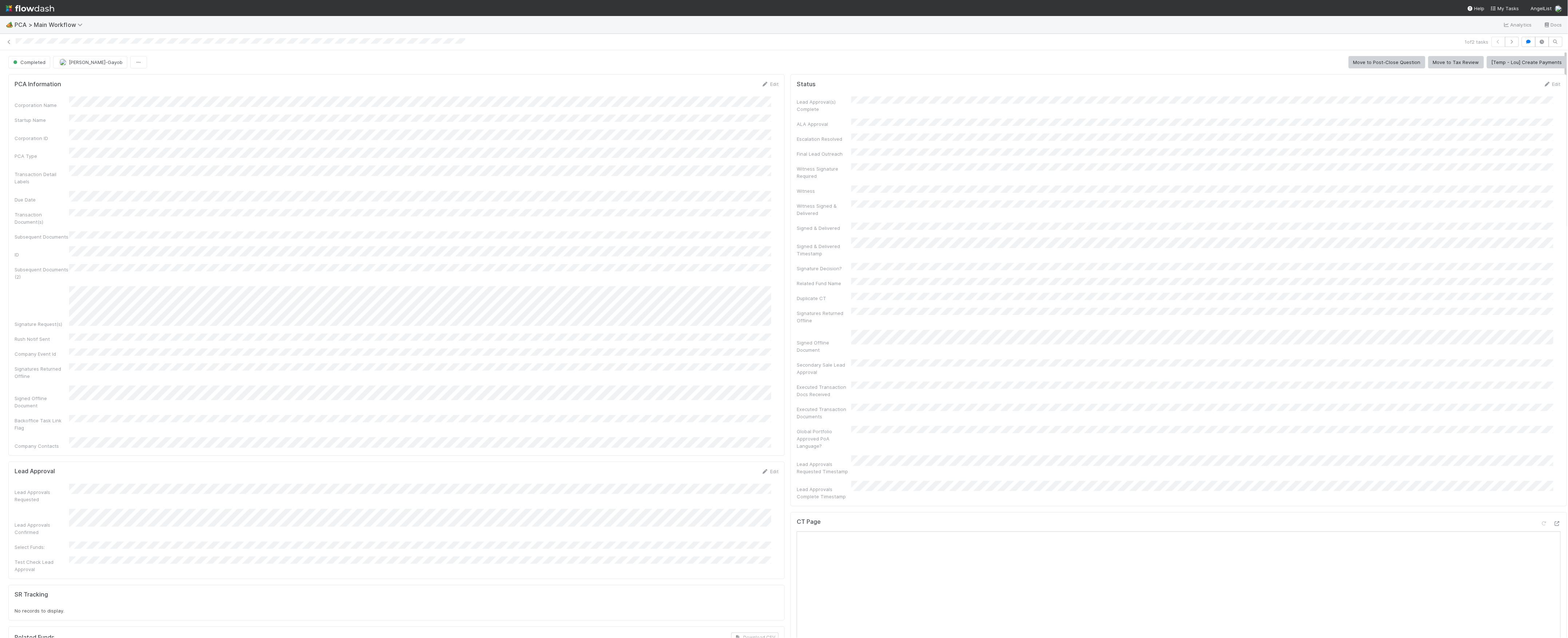
click at [76, 63] on span "Loraine Pati-Gayob" at bounding box center [96, 62] width 54 height 6
click at [7, 41] on icon at bounding box center [9, 42] width 8 height 5
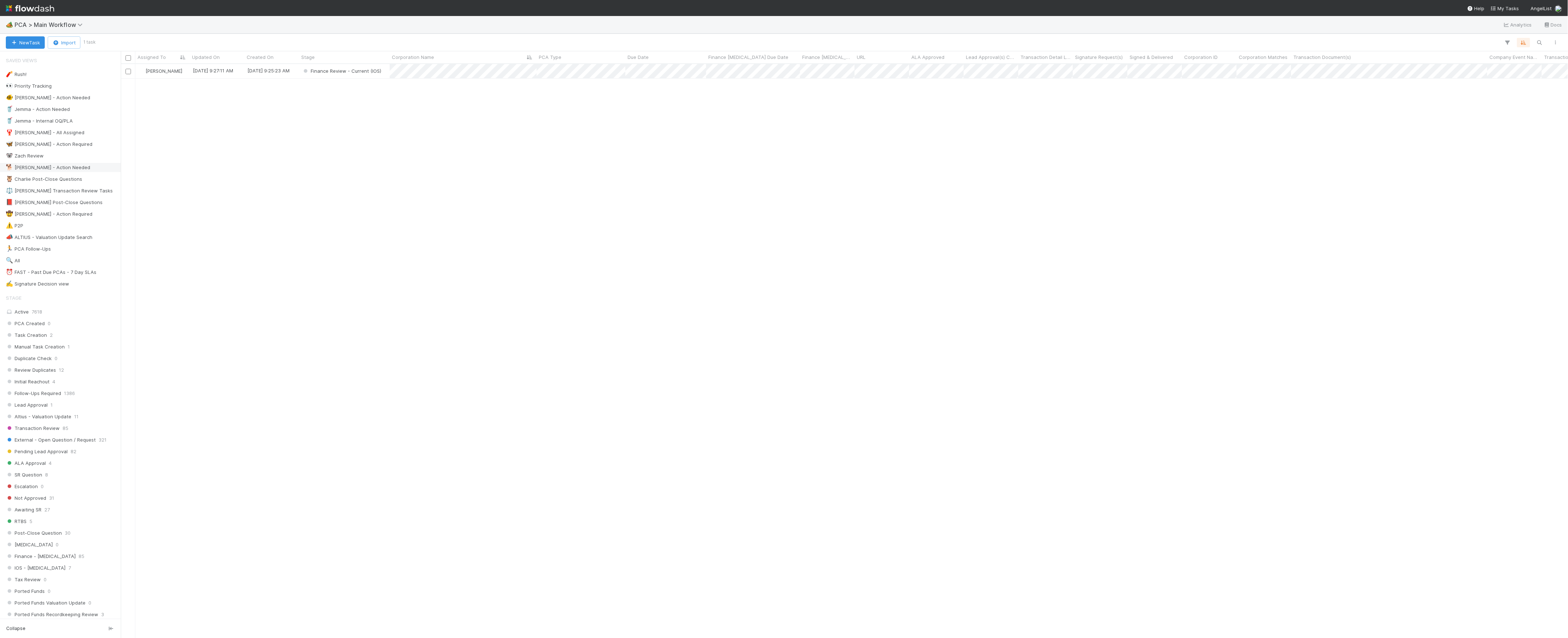
scroll to position [566, 1440]
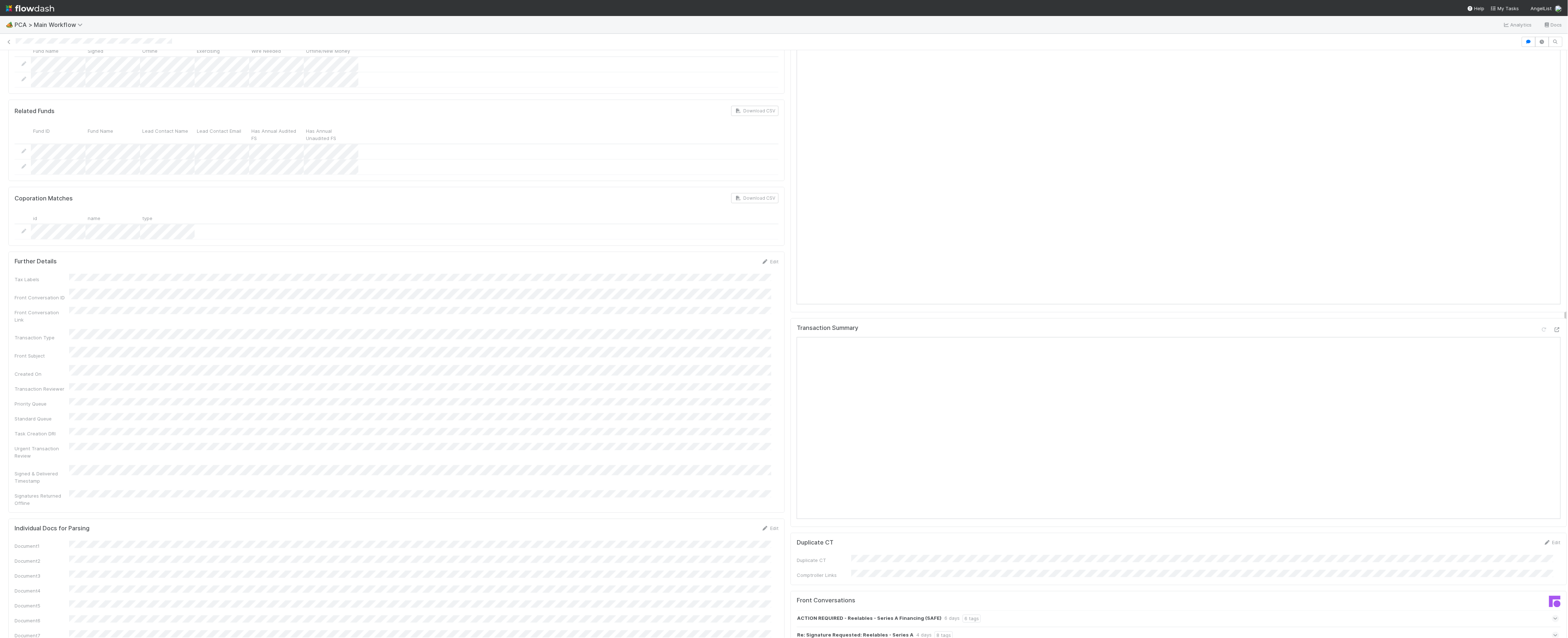
scroll to position [582, 0]
click at [1554, 130] on icon at bounding box center [1557, 132] width 8 height 5
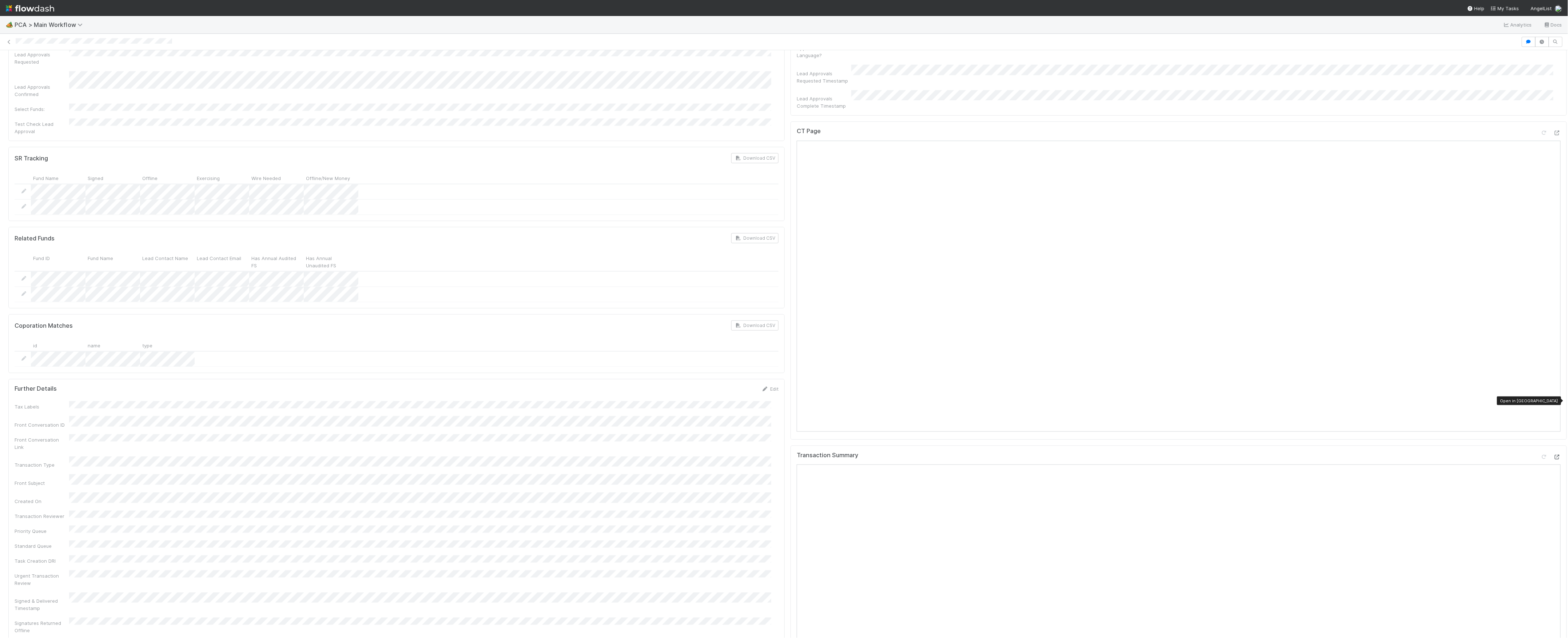
click at [1554, 455] on icon at bounding box center [1557, 457] width 8 height 5
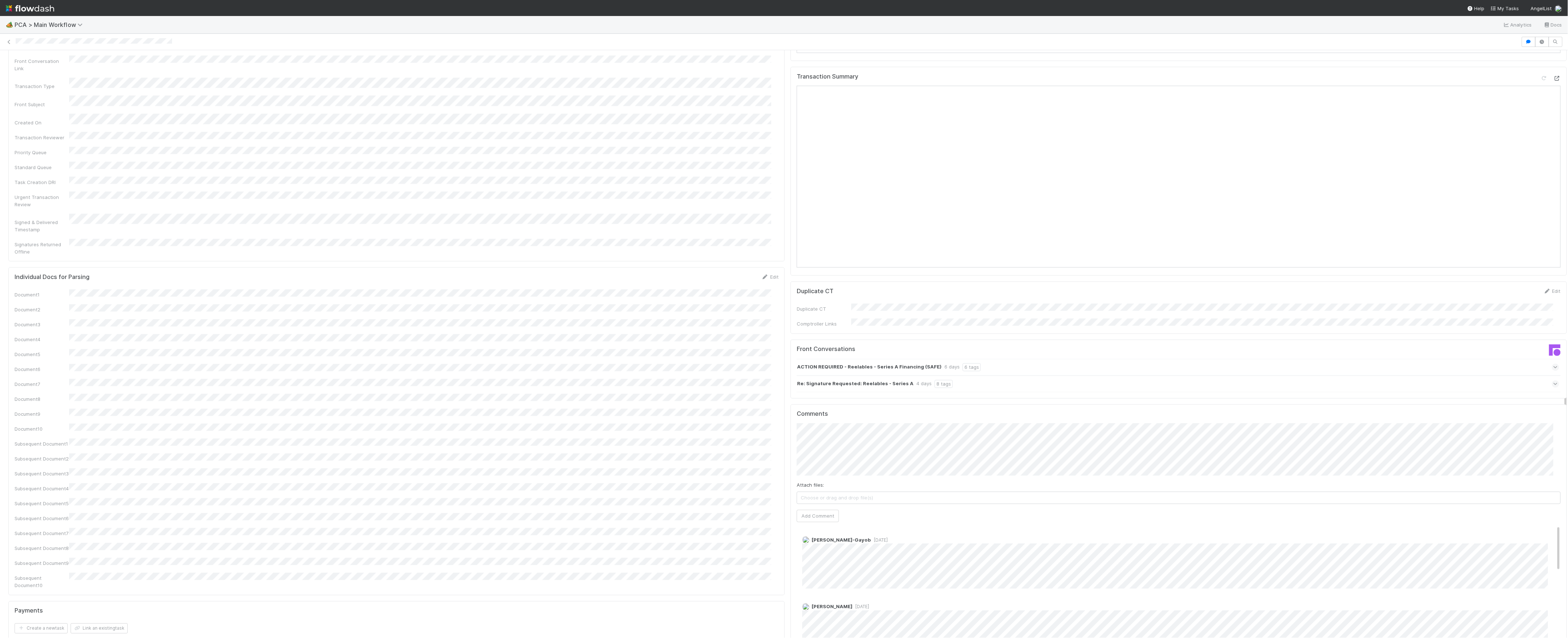
scroll to position [1067, 0]
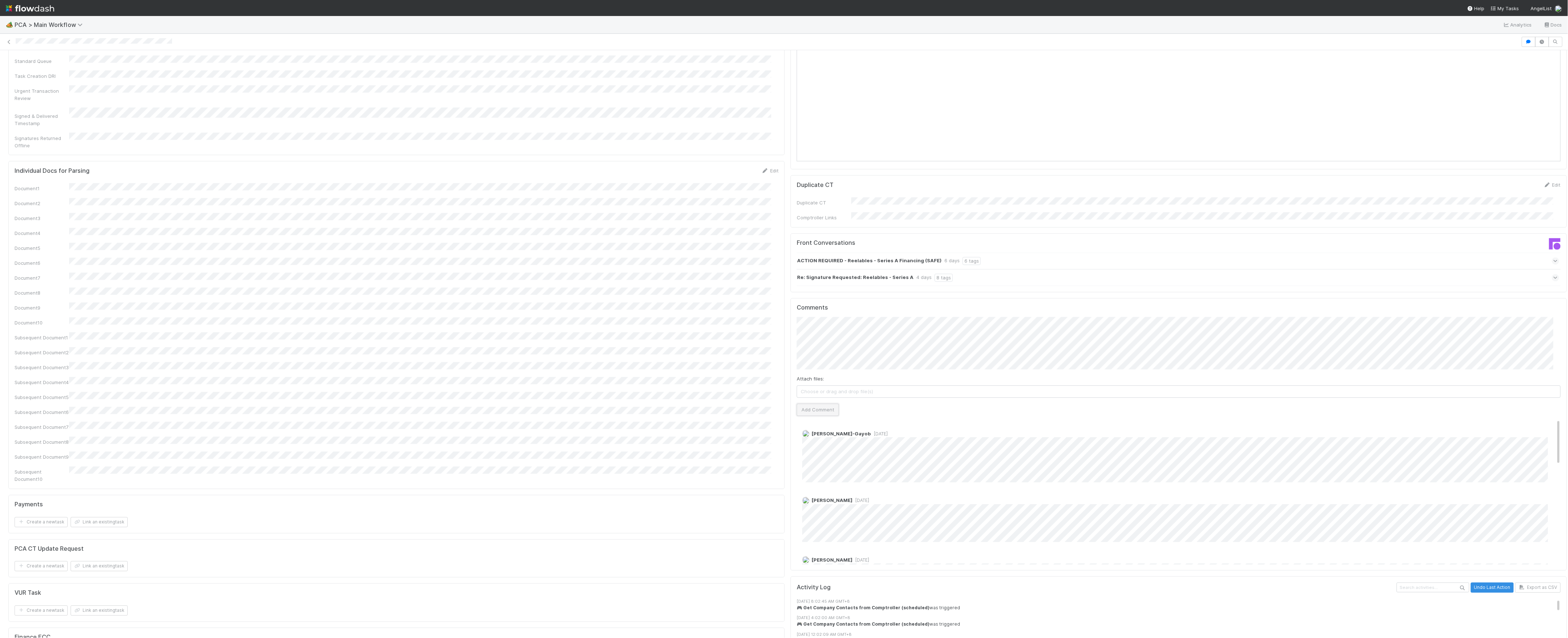
click at [820, 404] on button "Add Comment" at bounding box center [817, 410] width 42 height 12
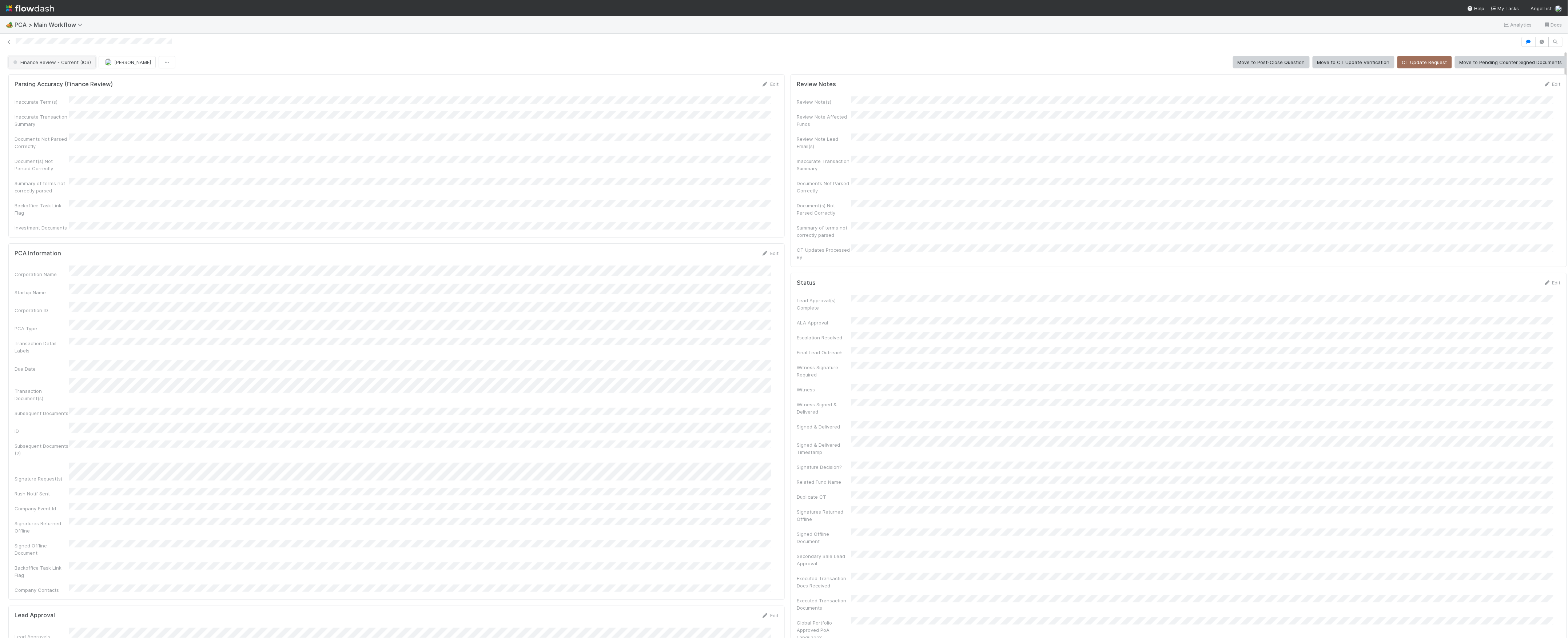
click at [57, 57] on button "Finance Review - Current (IOS)" at bounding box center [52, 62] width 88 height 12
click at [113, 68] on div "Finance Review - Current (IOS) Marvey Fuentes" at bounding box center [92, 62] width 167 height 12
click at [77, 64] on span "[PERSON_NAME]" at bounding box center [87, 62] width 37 height 6
click at [12, 44] on link at bounding box center [9, 41] width 8 height 8
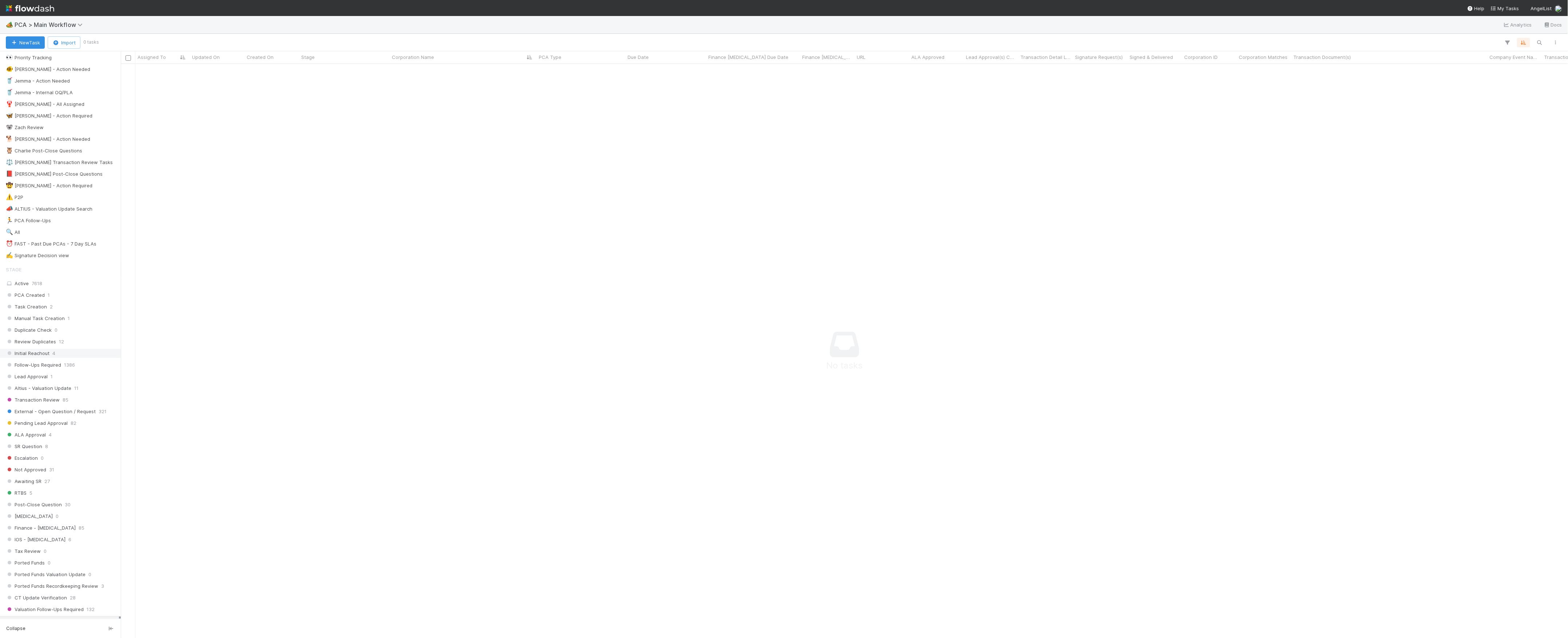
scroll to position [194, 0]
click at [64, 472] on div "Finance Review - Current (Finance) 20" at bounding box center [60, 467] width 121 height 10
click at [68, 484] on div "DCR Review 15" at bounding box center [62, 478] width 113 height 9
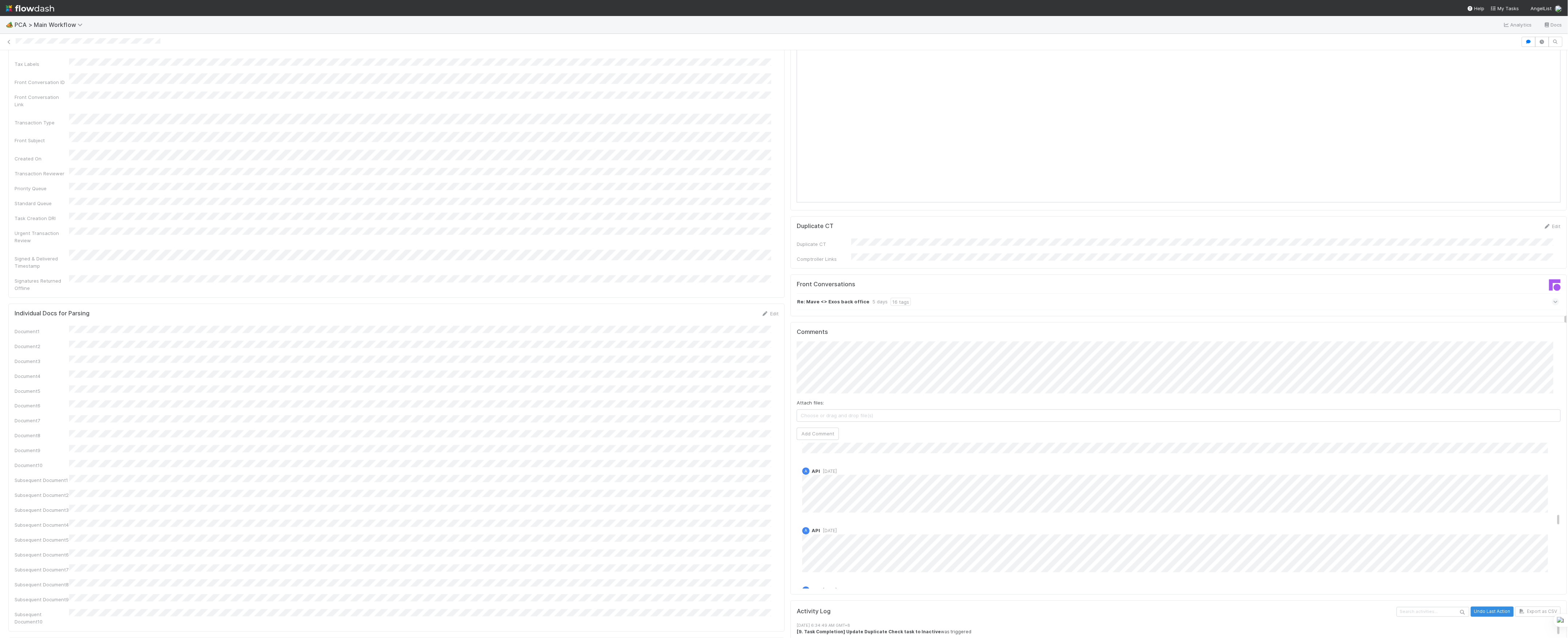
scroll to position [2182, 0]
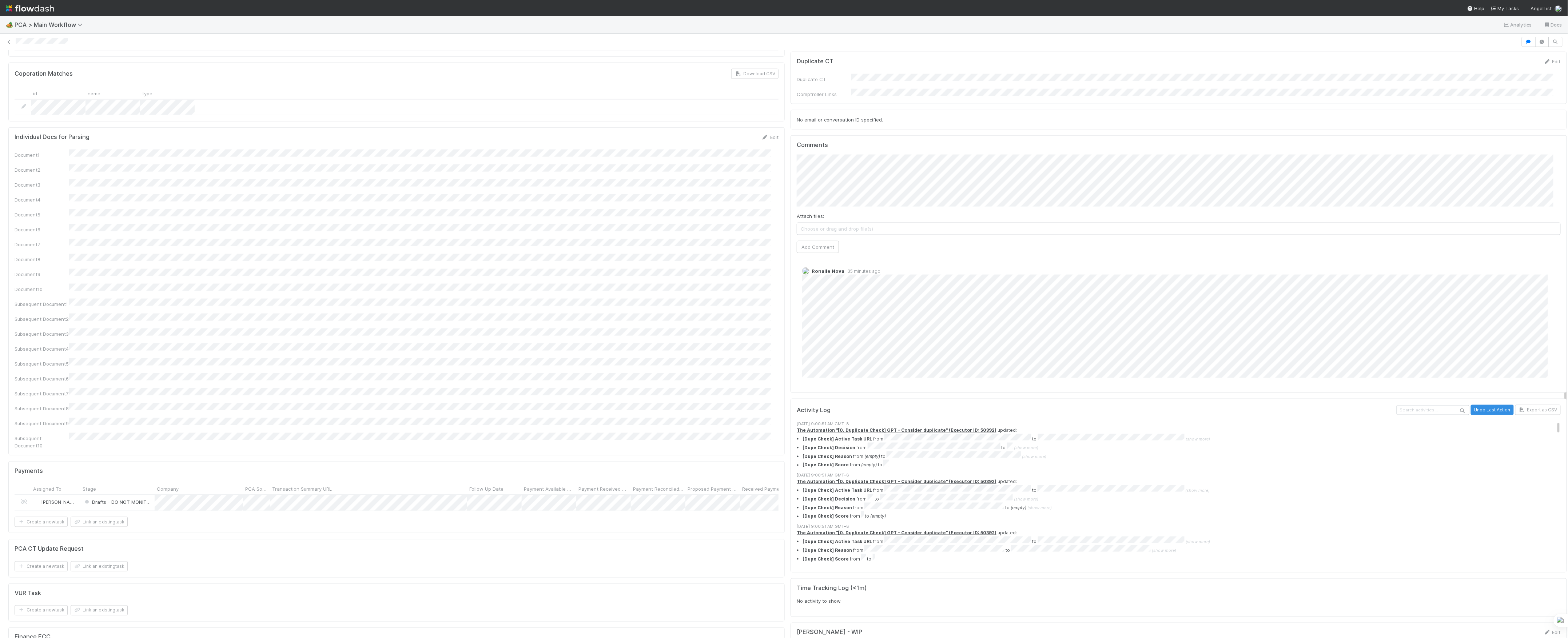
scroll to position [582, 0]
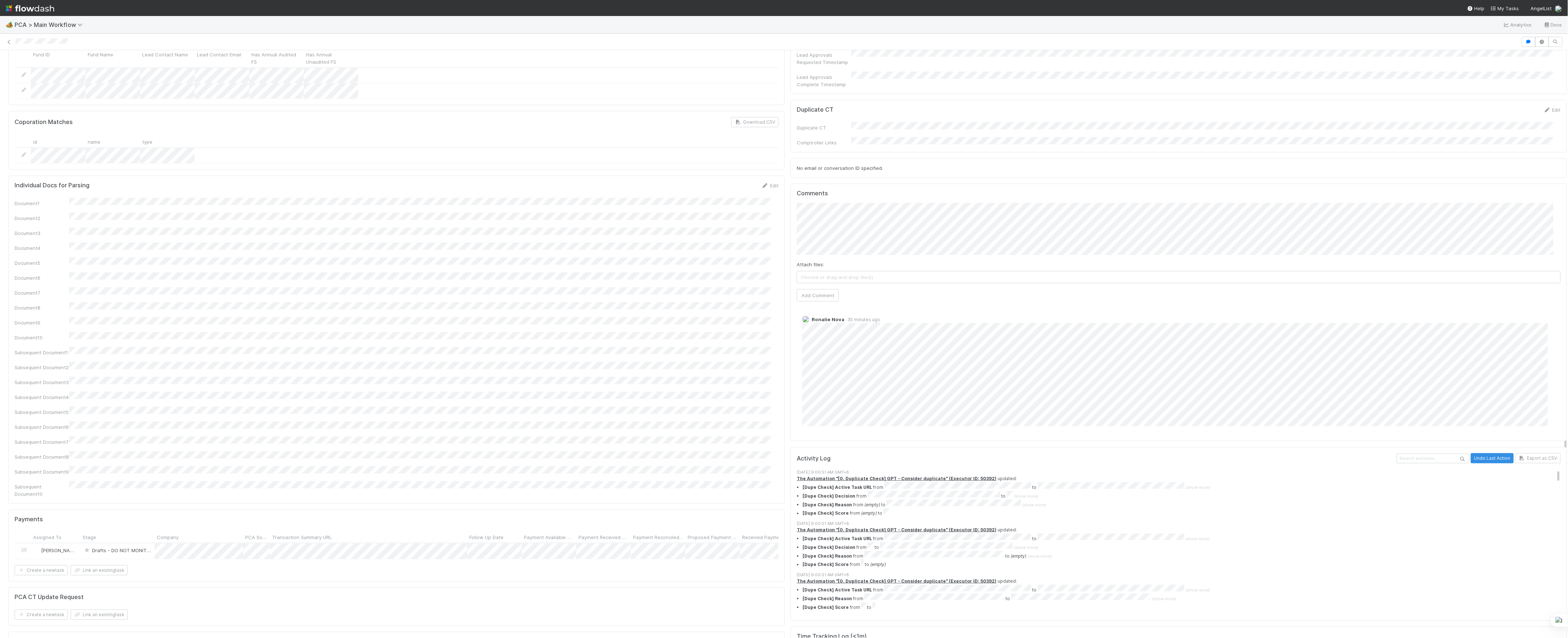
drag, startPoint x: 795, startPoint y: 296, endPoint x: 792, endPoint y: 308, distance: 12.4
click at [797, 310] on div "Ronalie Nova 35 minutes ago" at bounding box center [1182, 368] width 771 height 116
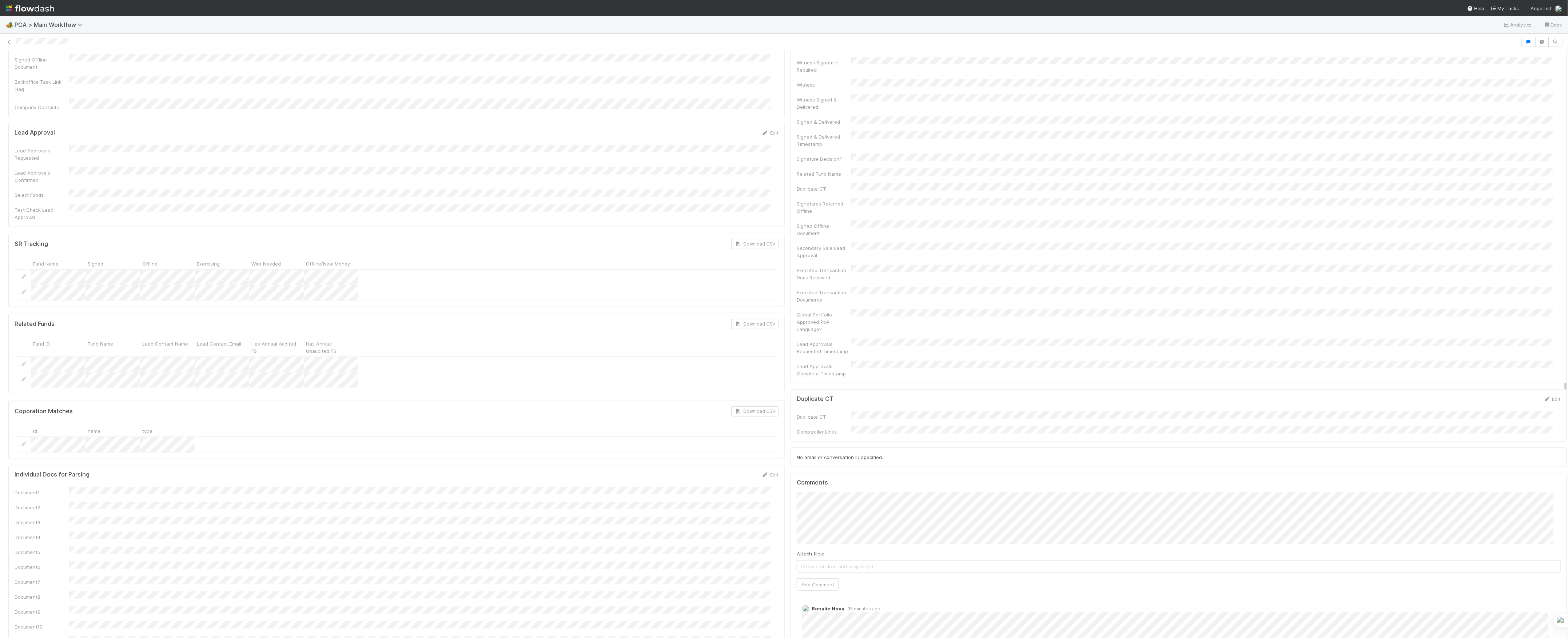
scroll to position [291, 0]
click at [830, 580] on button "Add Comment" at bounding box center [817, 586] width 42 height 12
click at [1540, 233] on icon at bounding box center [1544, 235] width 8 height 5
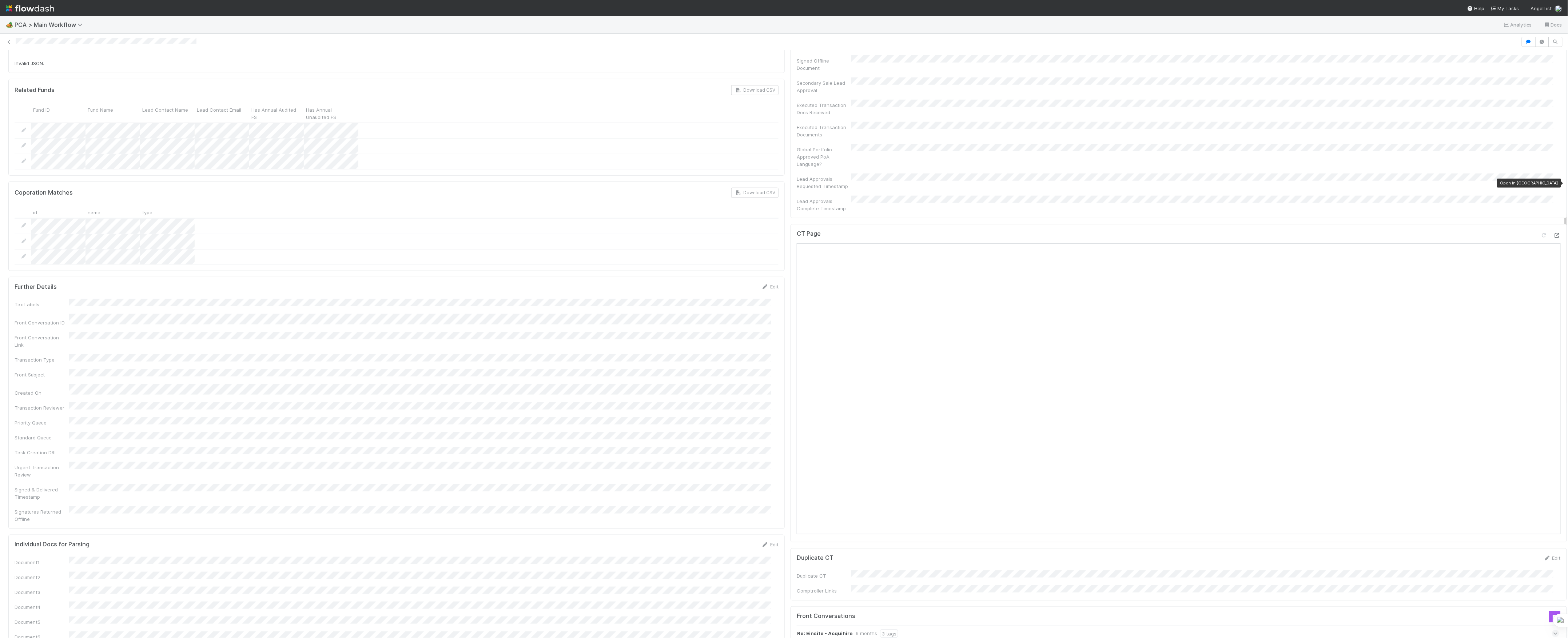
click at [1554, 233] on icon at bounding box center [1557, 235] width 8 height 5
